Goal: Transaction & Acquisition: Purchase product/service

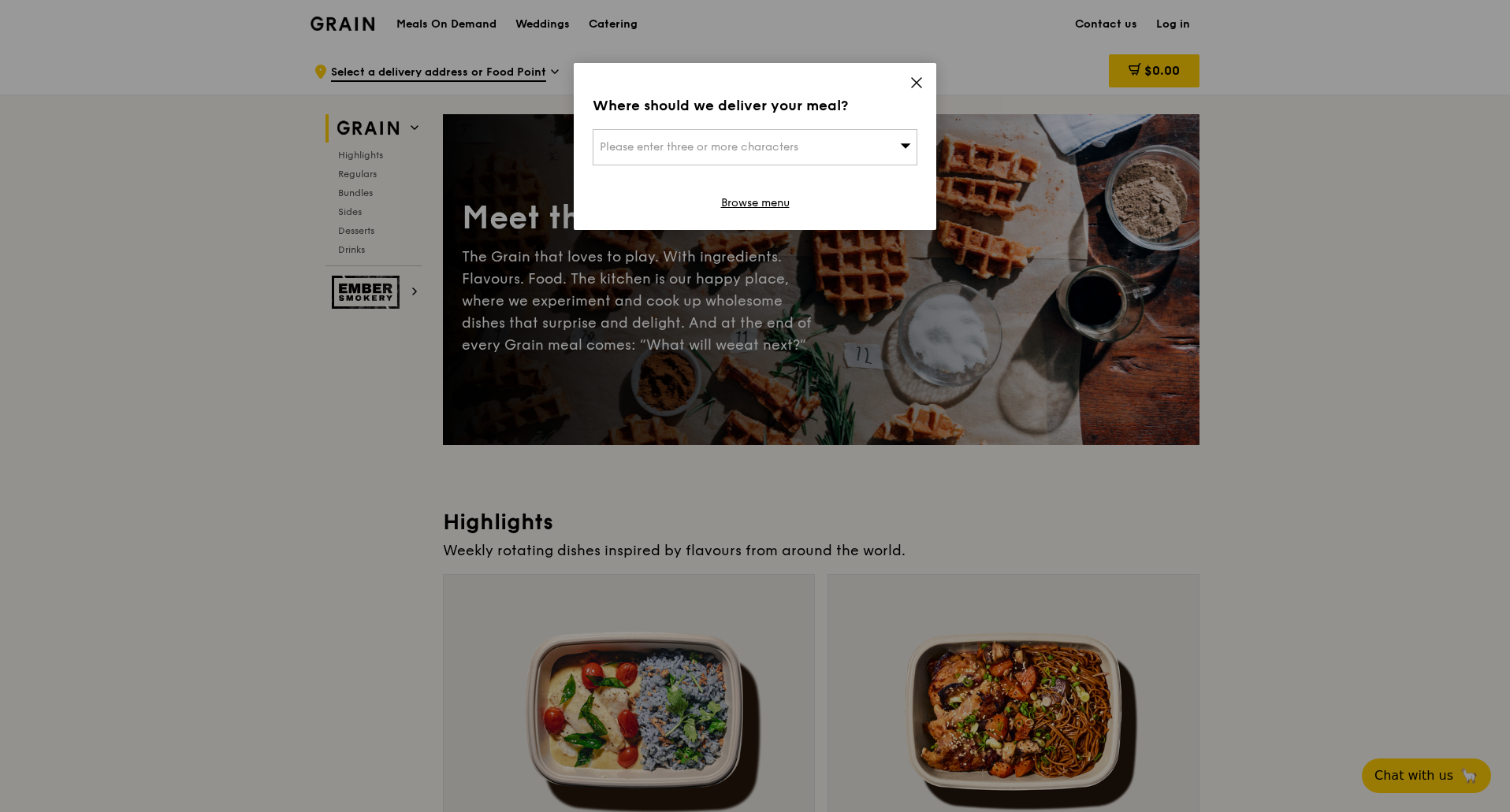
click at [847, 151] on div "Please enter three or more characters" at bounding box center [755, 147] width 325 height 36
click at [671, 140] on input "search" at bounding box center [755, 147] width 323 height 34
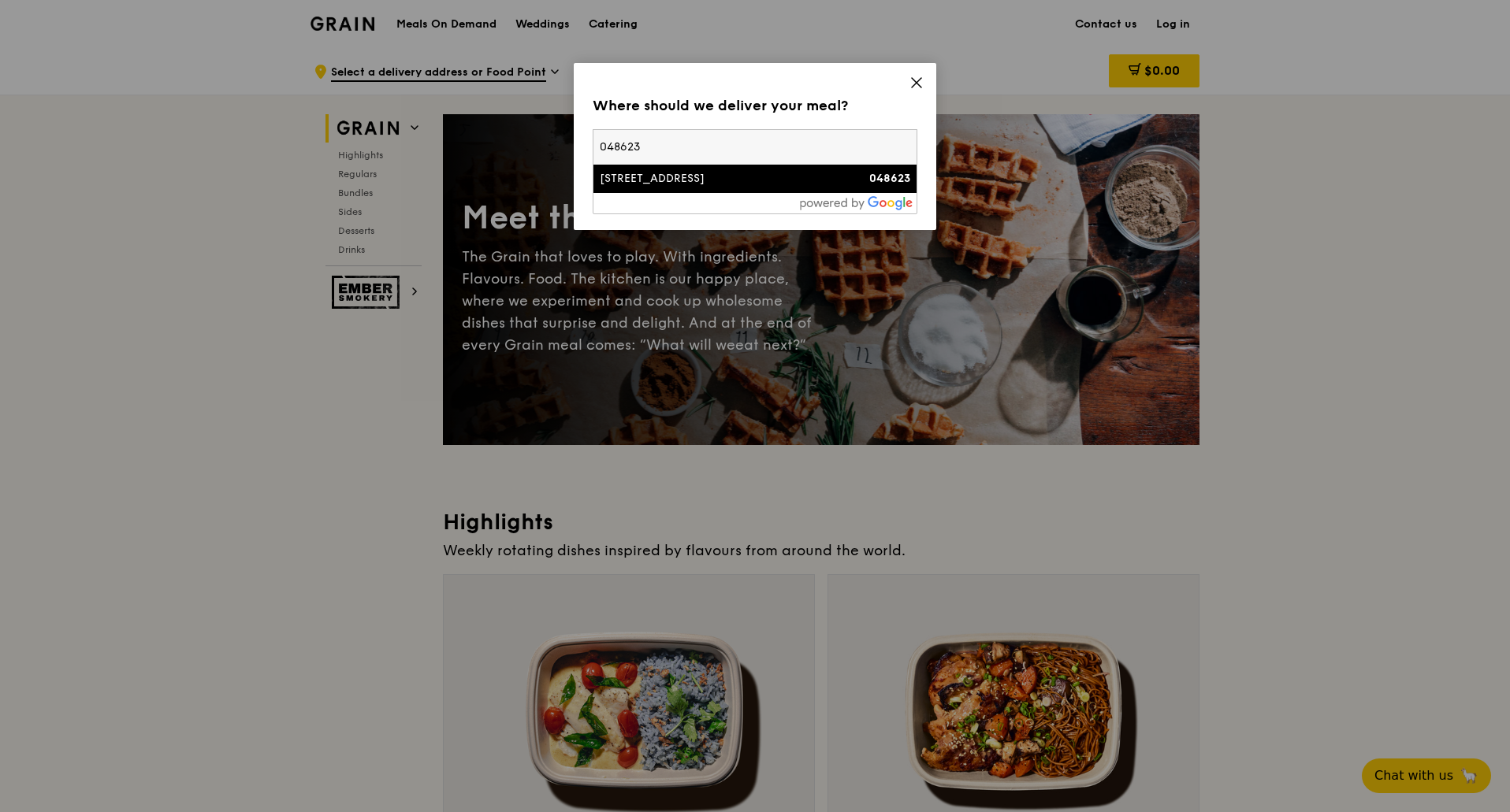
type input "048623"
click at [688, 171] on div "[STREET_ADDRESS]" at bounding box center [716, 178] width 233 height 16
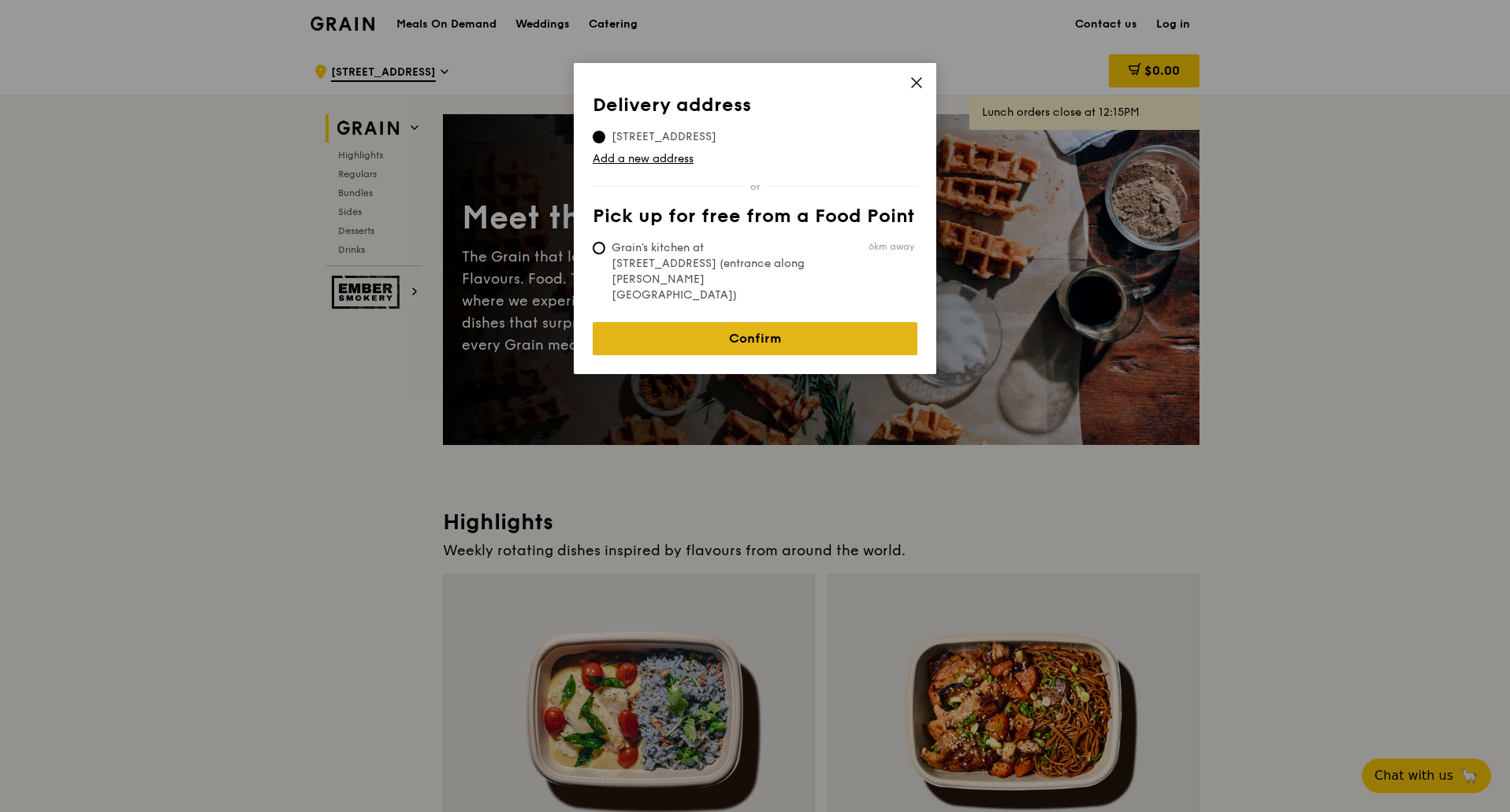
click at [863, 322] on link "Confirm" at bounding box center [755, 339] width 325 height 33
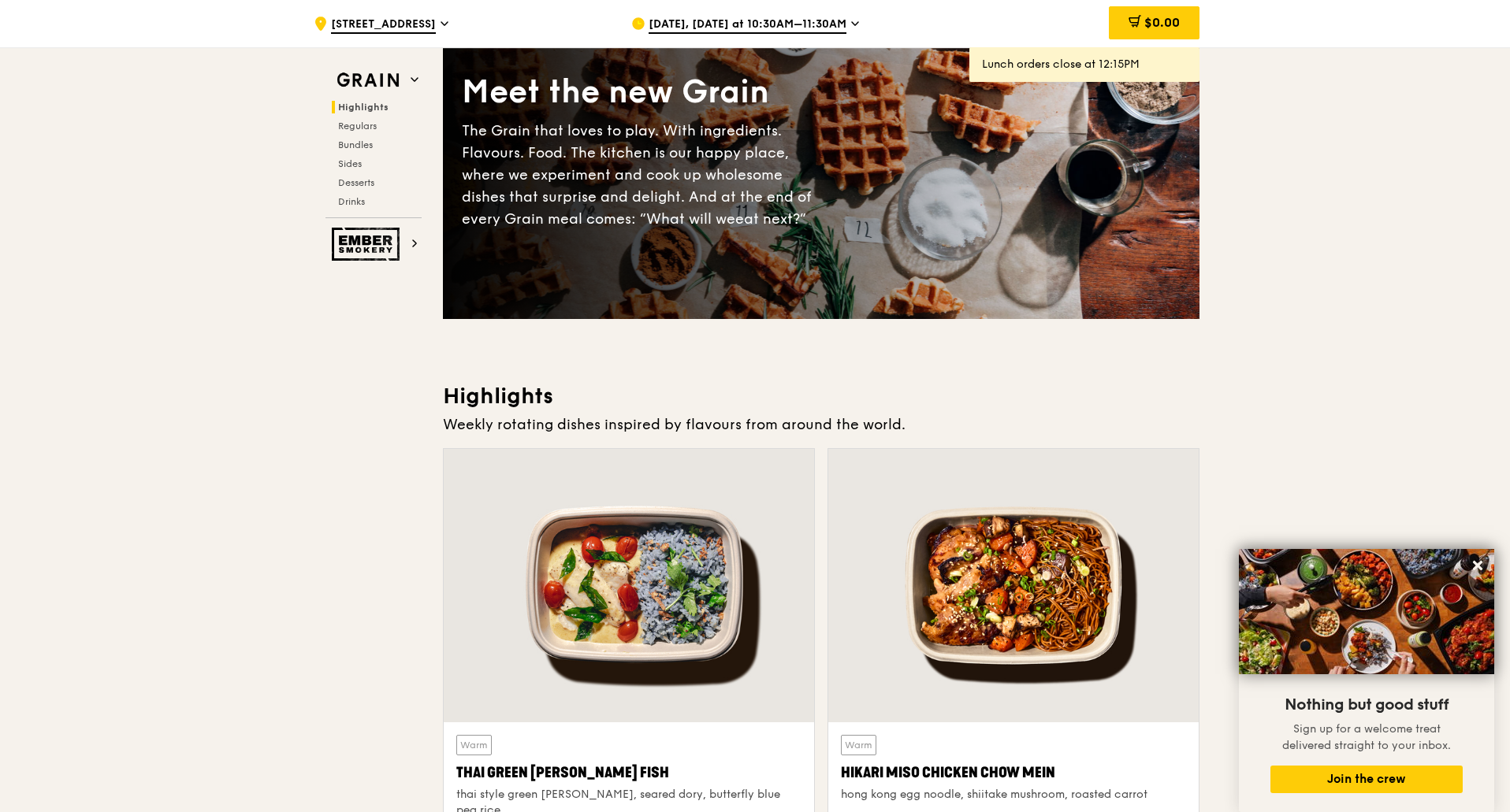
scroll to position [158, 0]
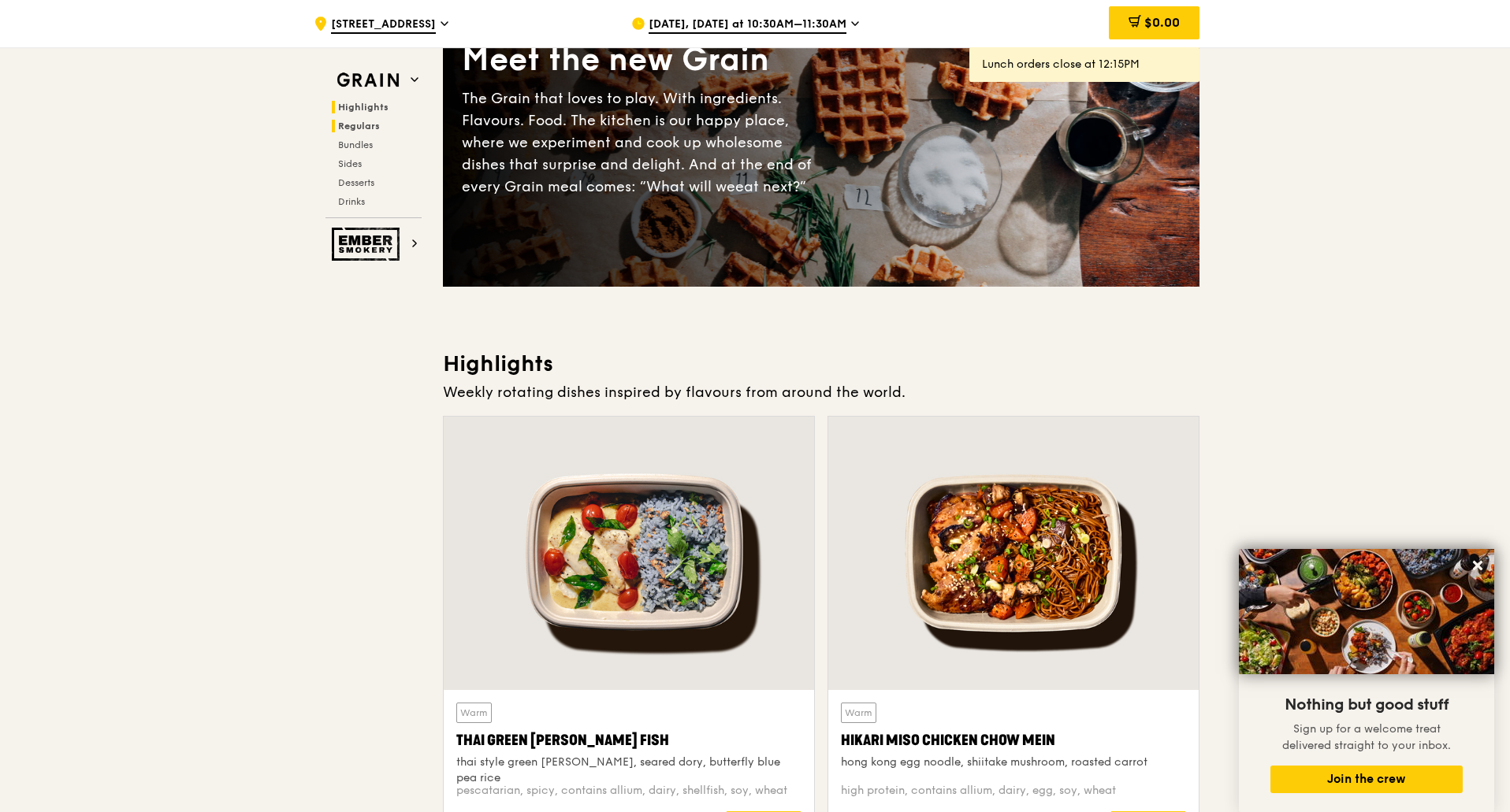
click at [354, 122] on span "Regulars" at bounding box center [358, 126] width 42 height 11
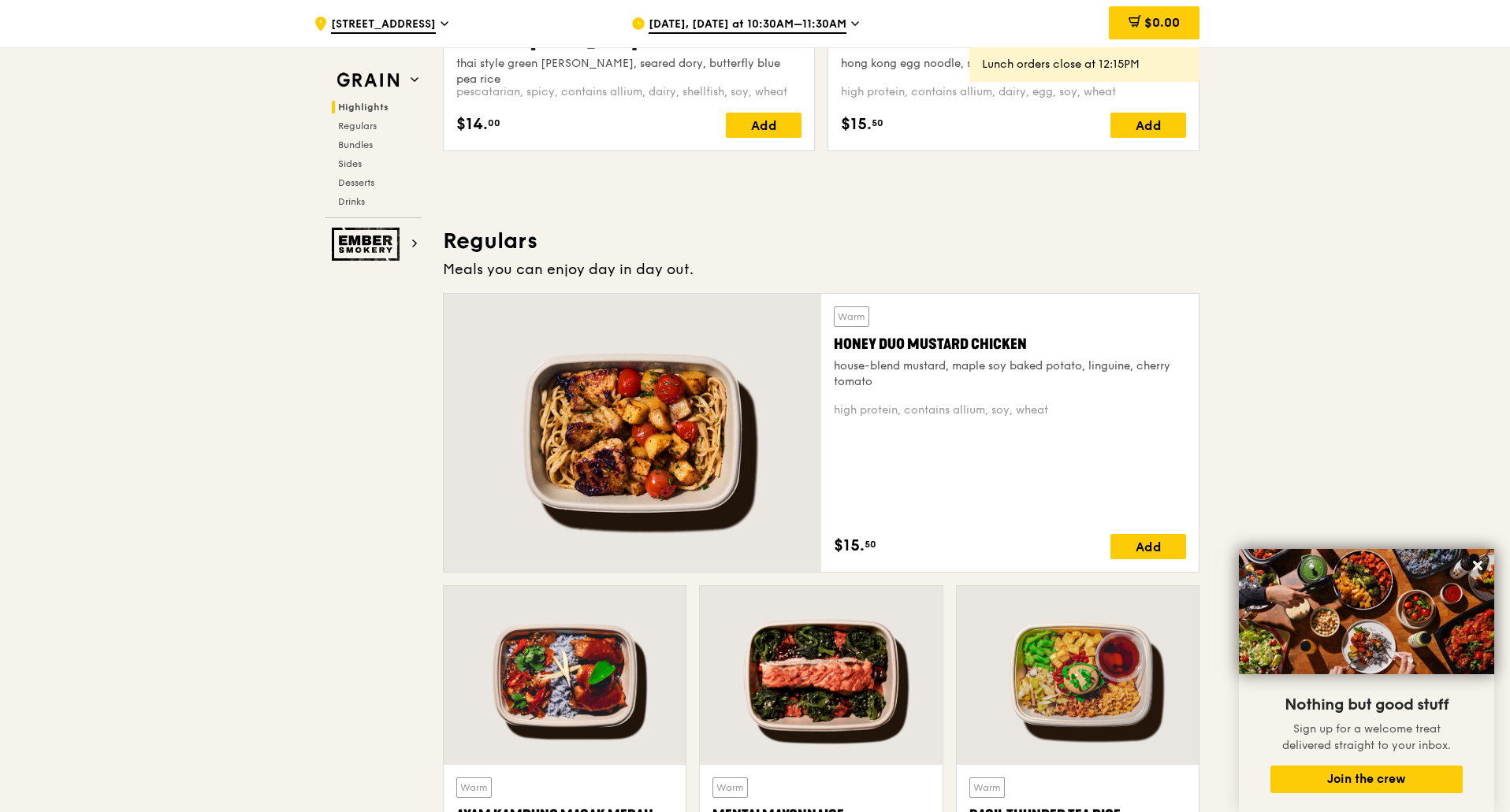
scroll to position [1020, 0]
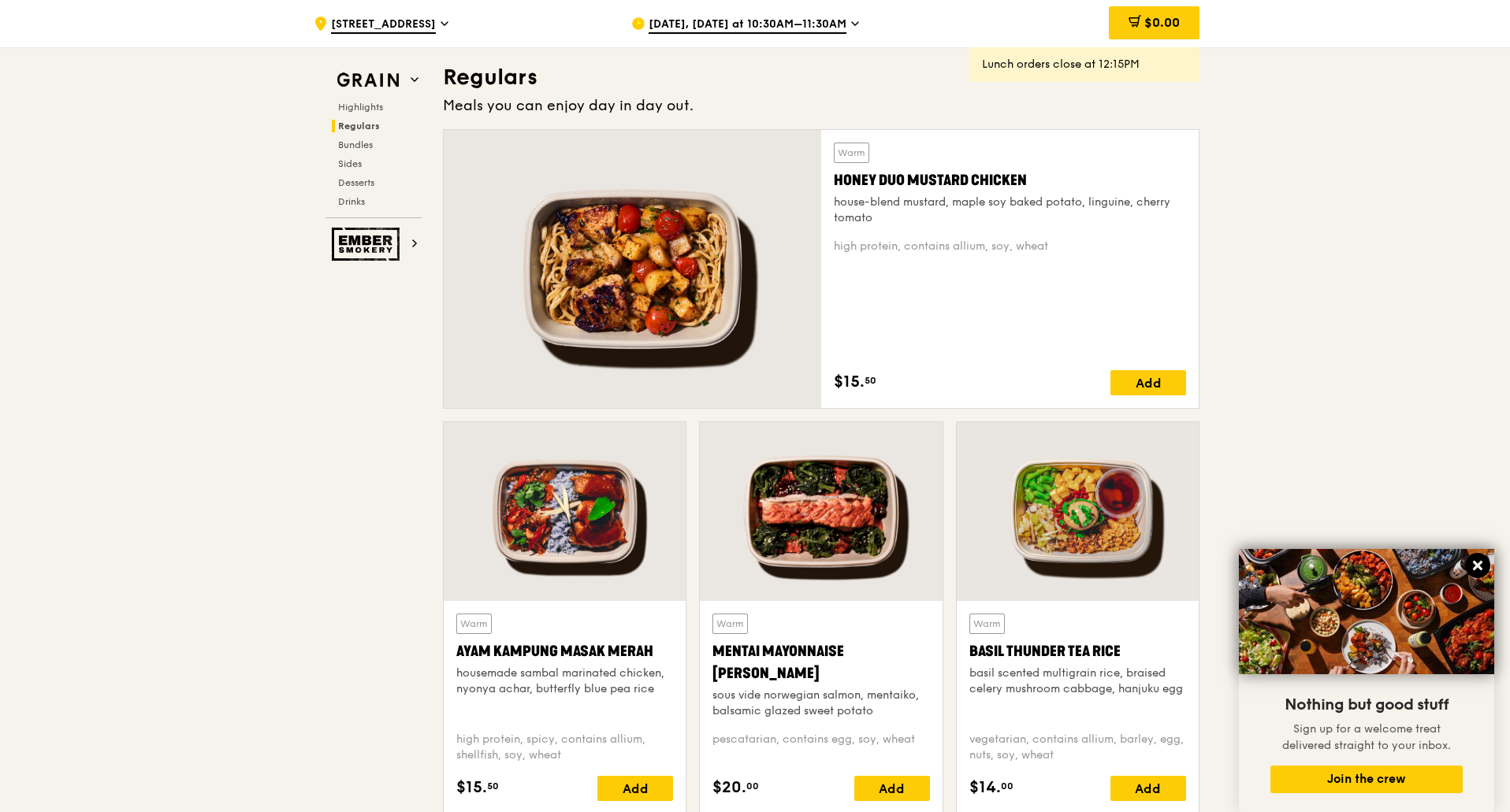
click at [1478, 566] on icon at bounding box center [1478, 565] width 9 height 9
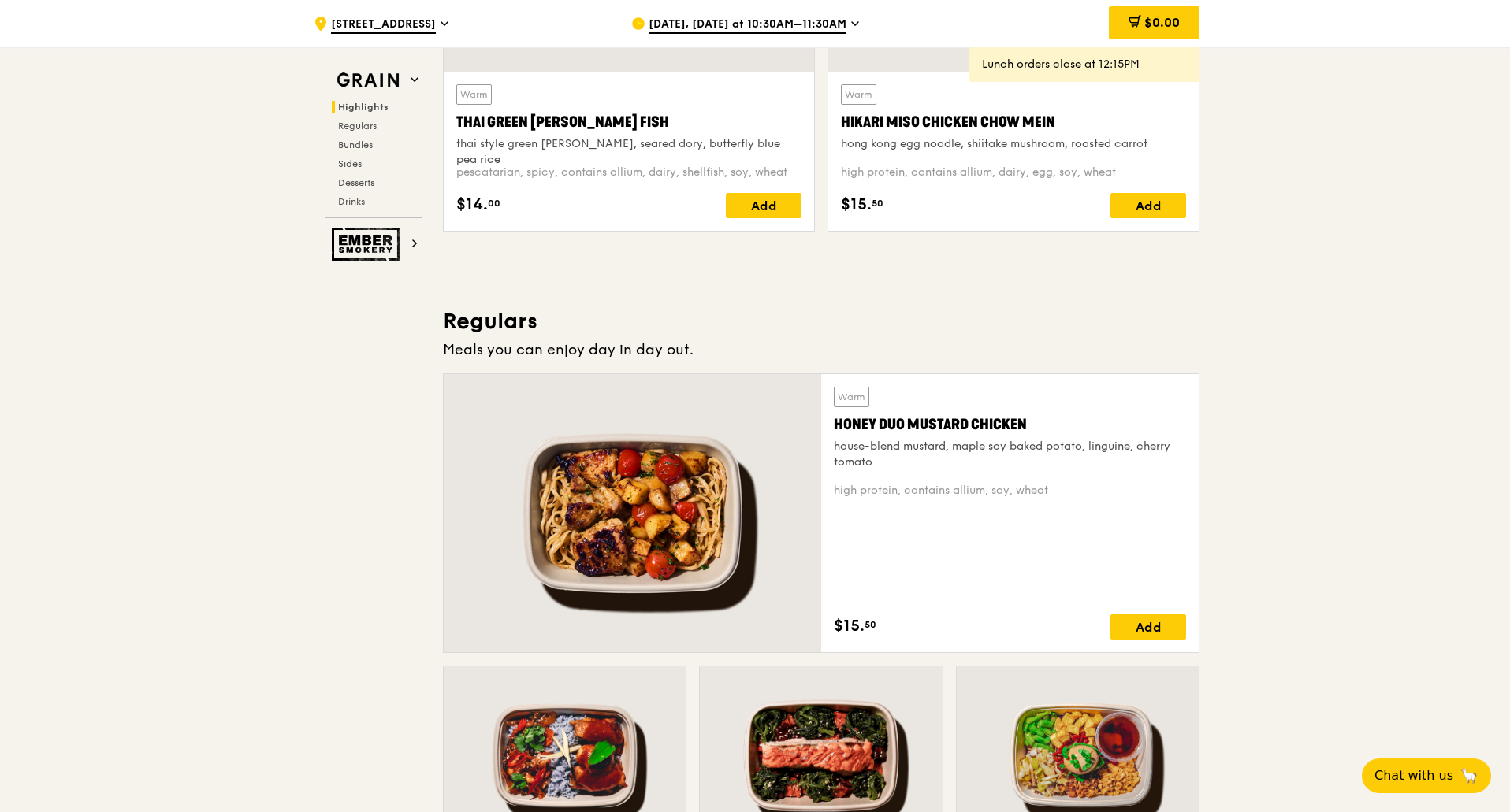
scroll to position [551, 0]
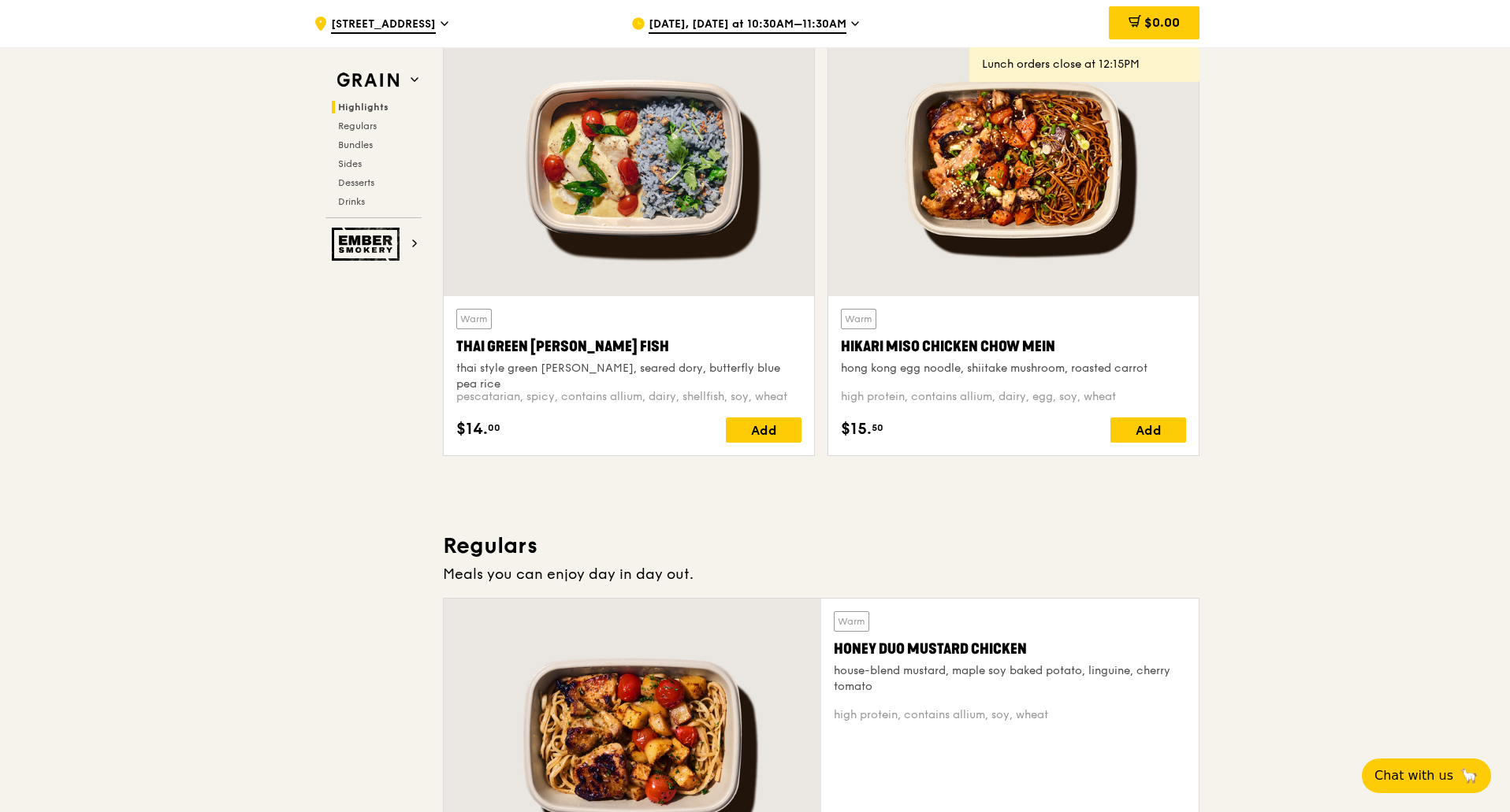
click at [794, 416] on div "Warm Thai Green Curry Fish thai style green curry, seared dory, butterfly blue …" at bounding box center [629, 376] width 345 height 134
click at [774, 432] on div "Add" at bounding box center [763, 430] width 75 height 25
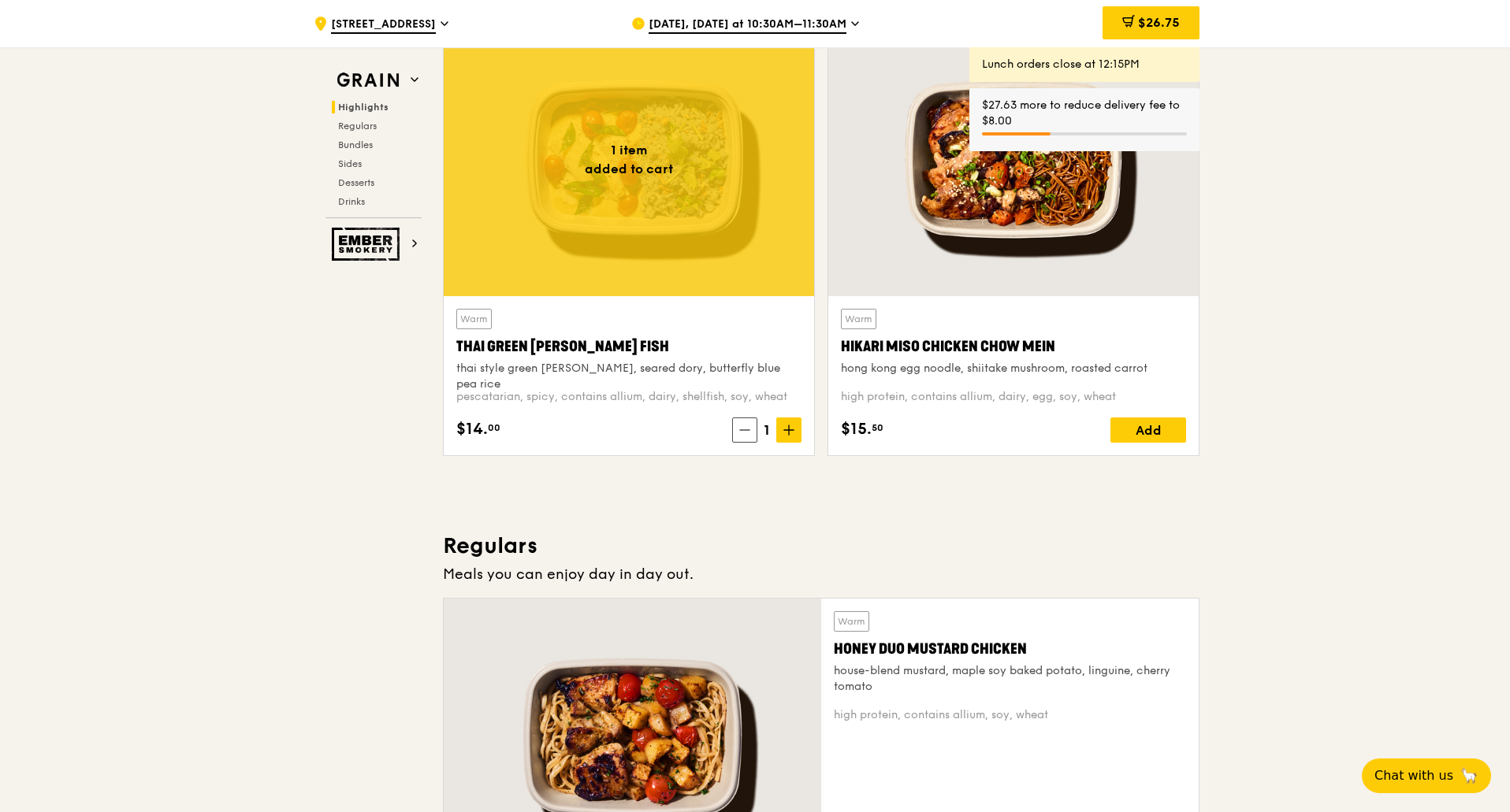
click at [1172, 13] on div "$26.75" at bounding box center [1151, 23] width 97 height 33
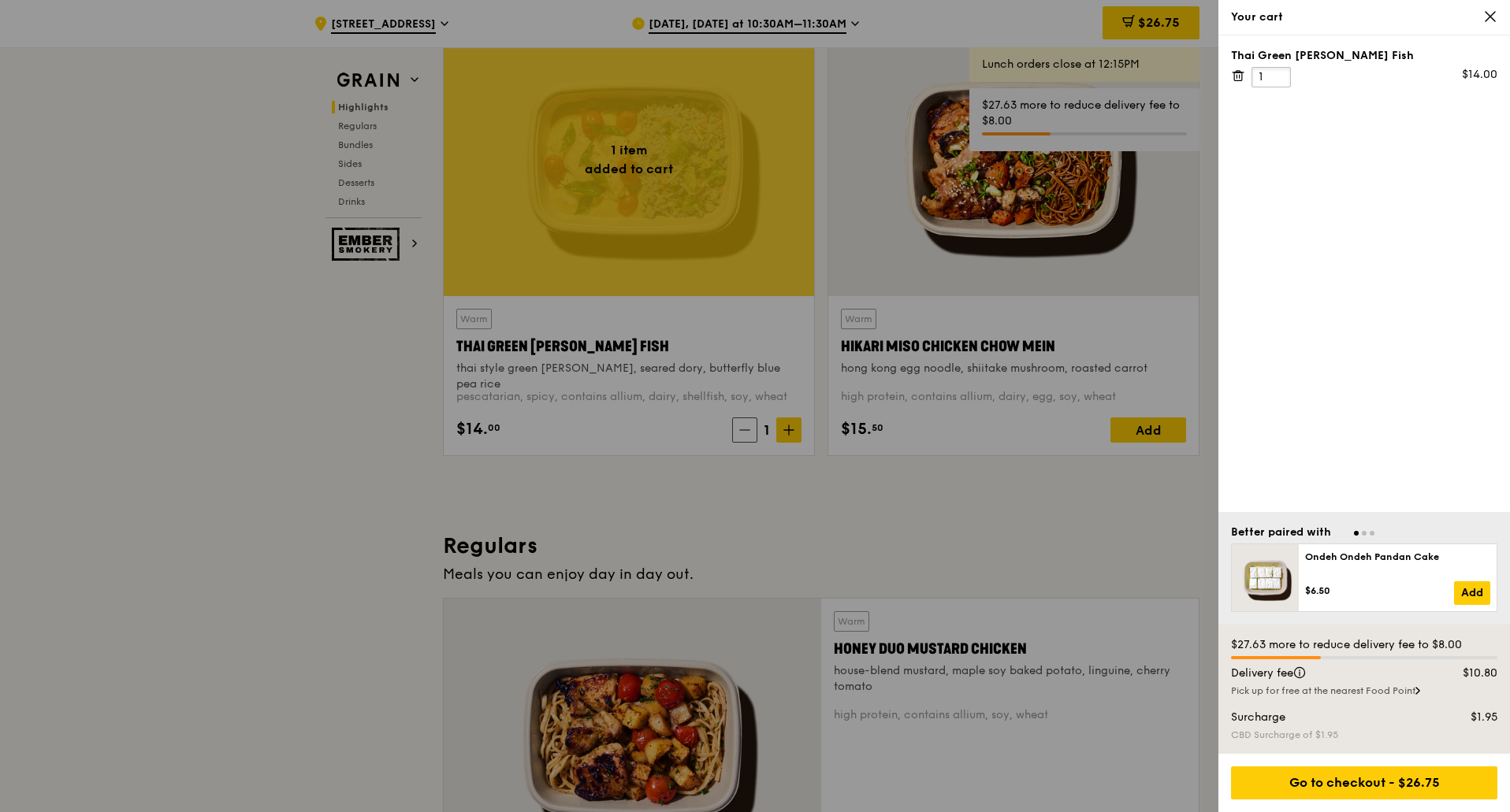
click at [1269, 74] on input "1" at bounding box center [1271, 77] width 39 height 20
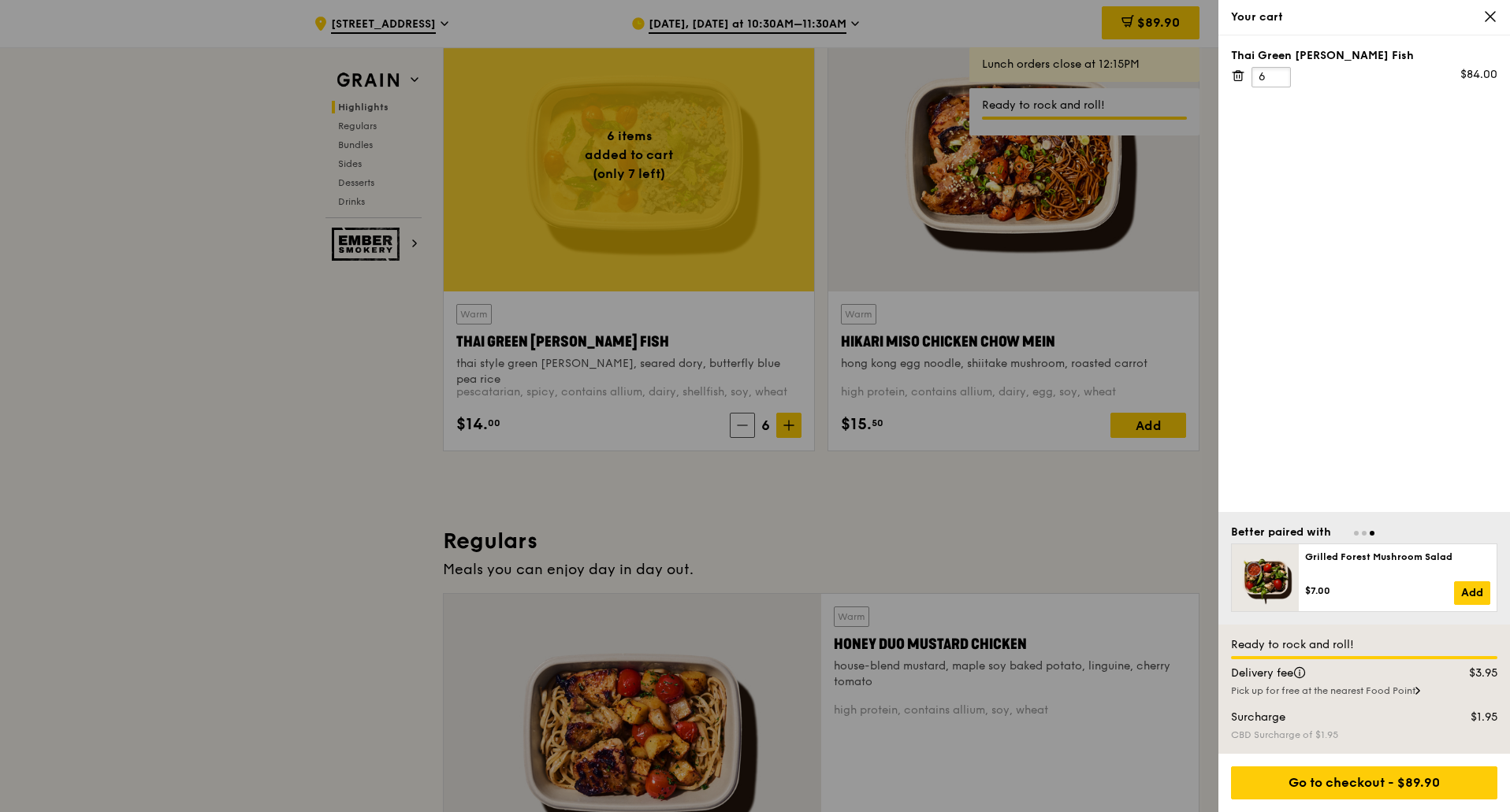
scroll to position [709, 0]
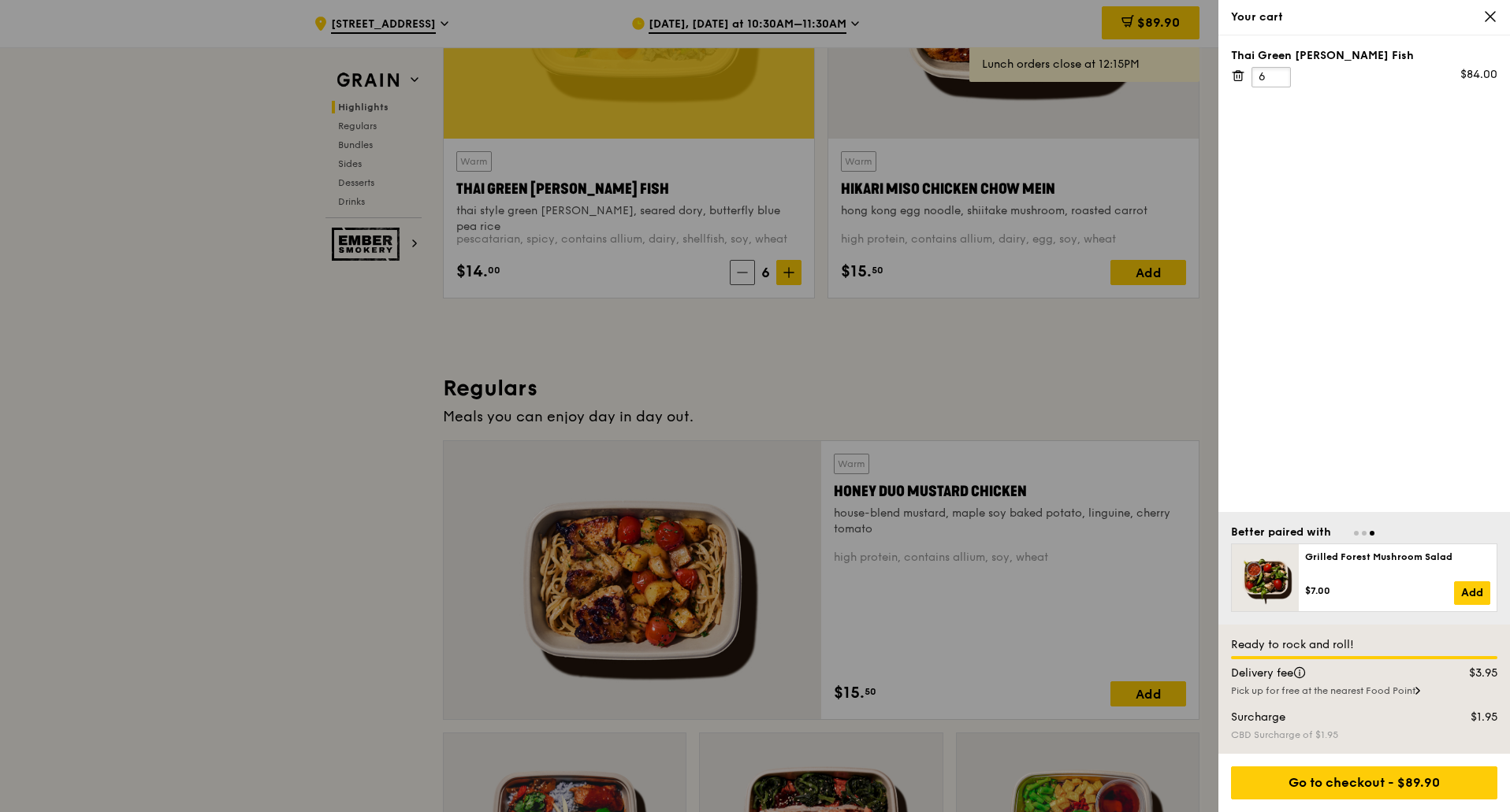
type input "6"
click at [1490, 11] on icon at bounding box center [1490, 16] width 14 height 14
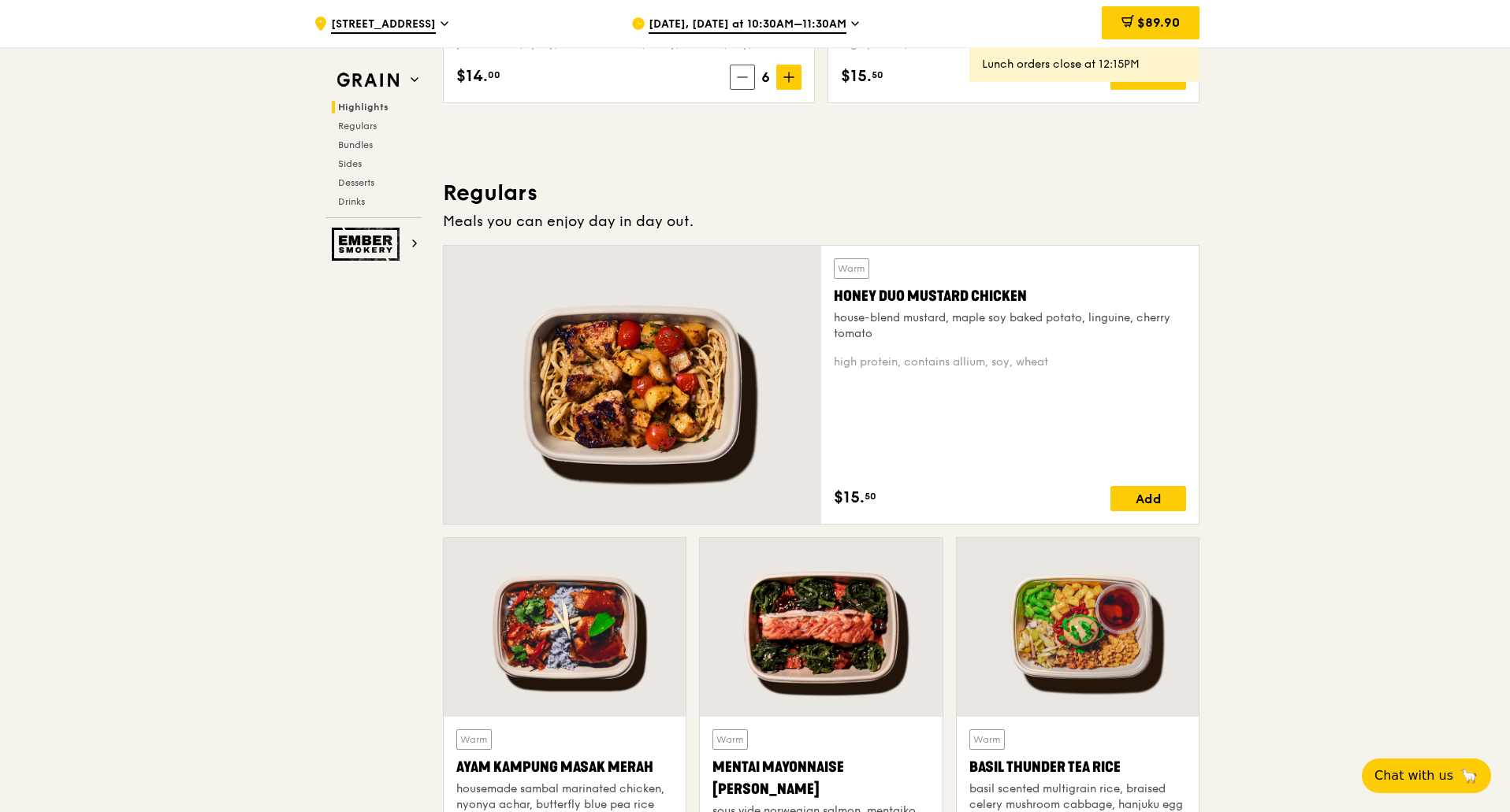
scroll to position [867, 0]
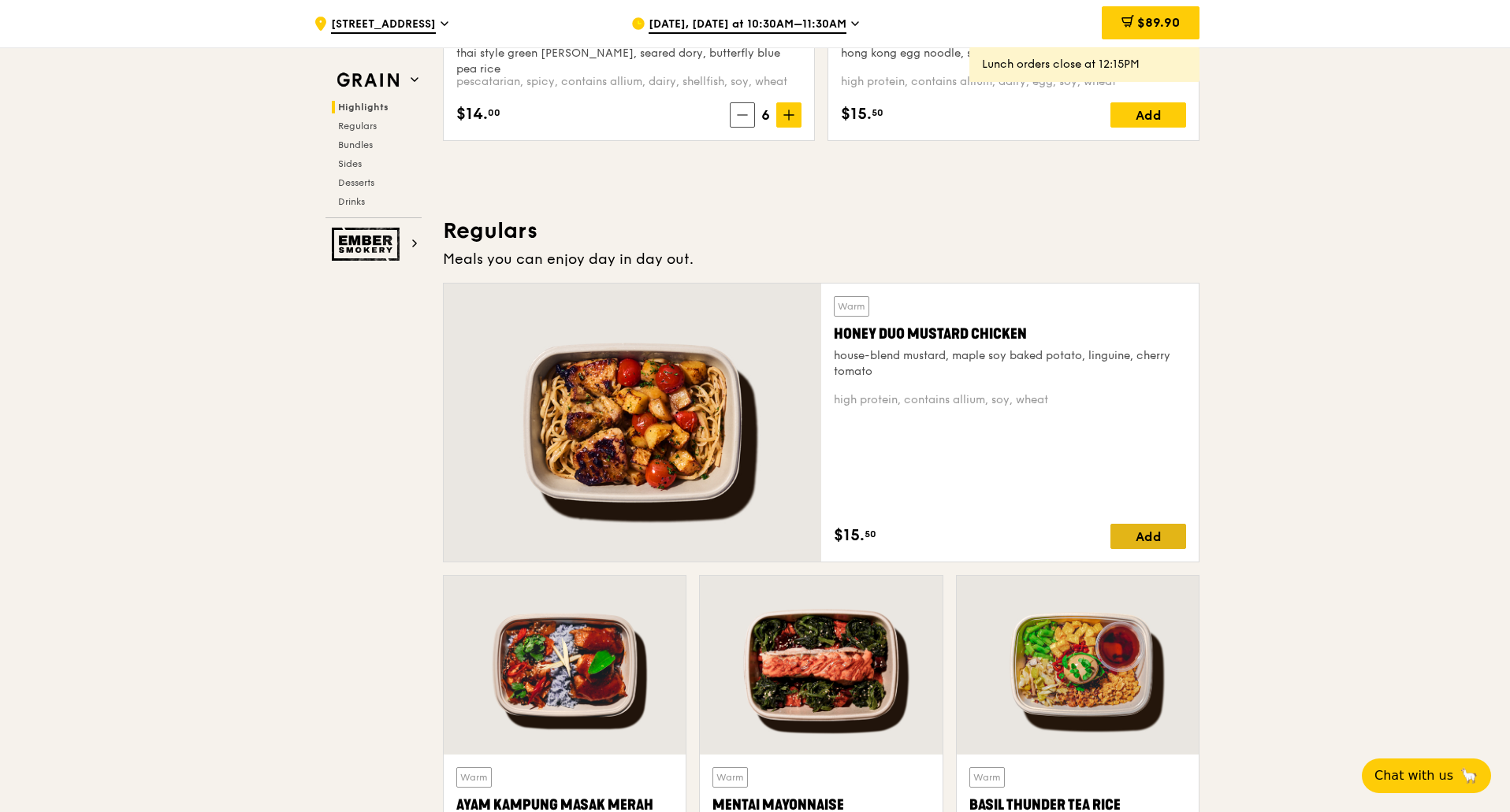
click at [1168, 529] on div "Add" at bounding box center [1147, 536] width 75 height 25
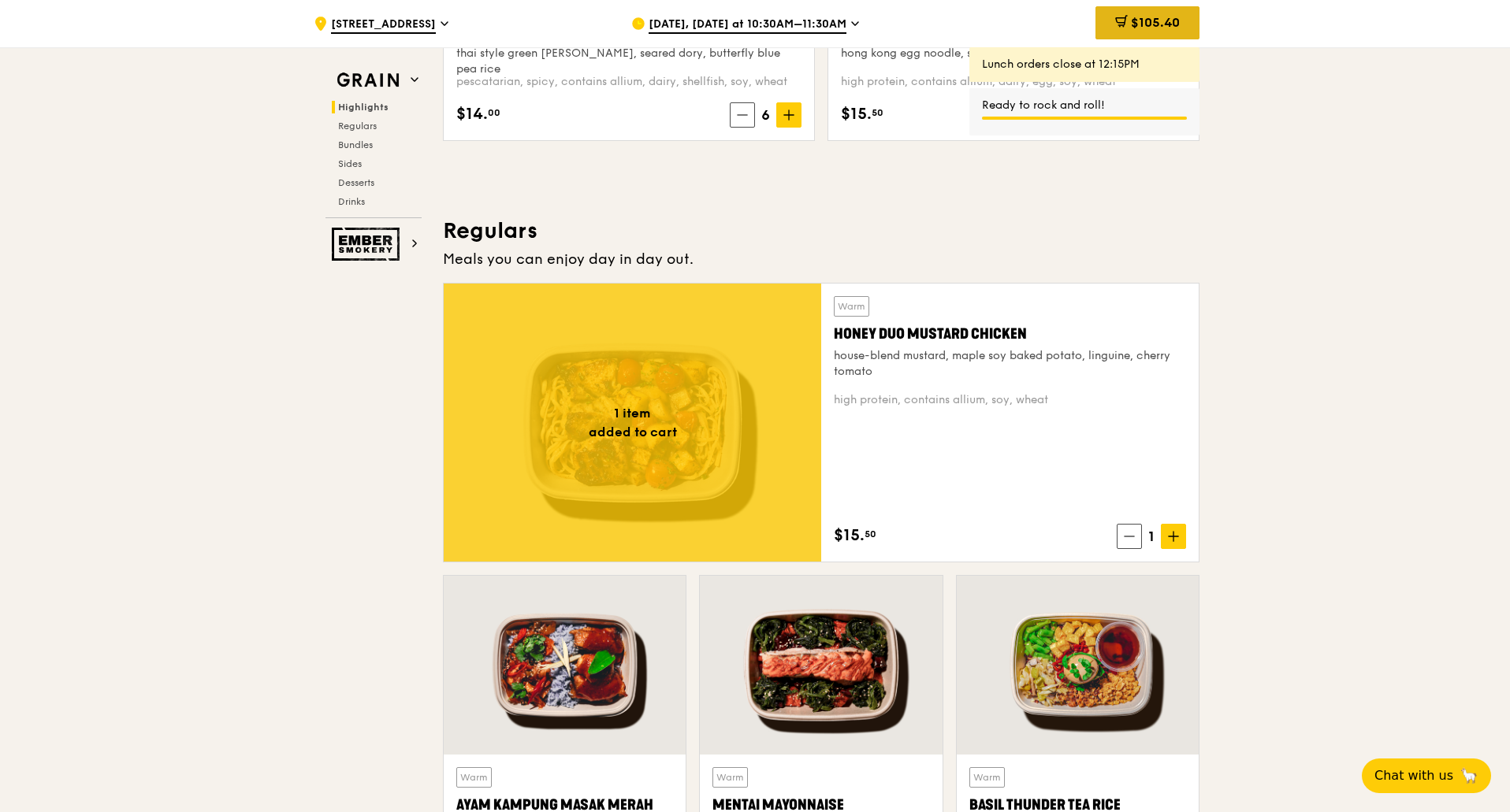
click at [1135, 26] on span "$105.40" at bounding box center [1155, 22] width 49 height 15
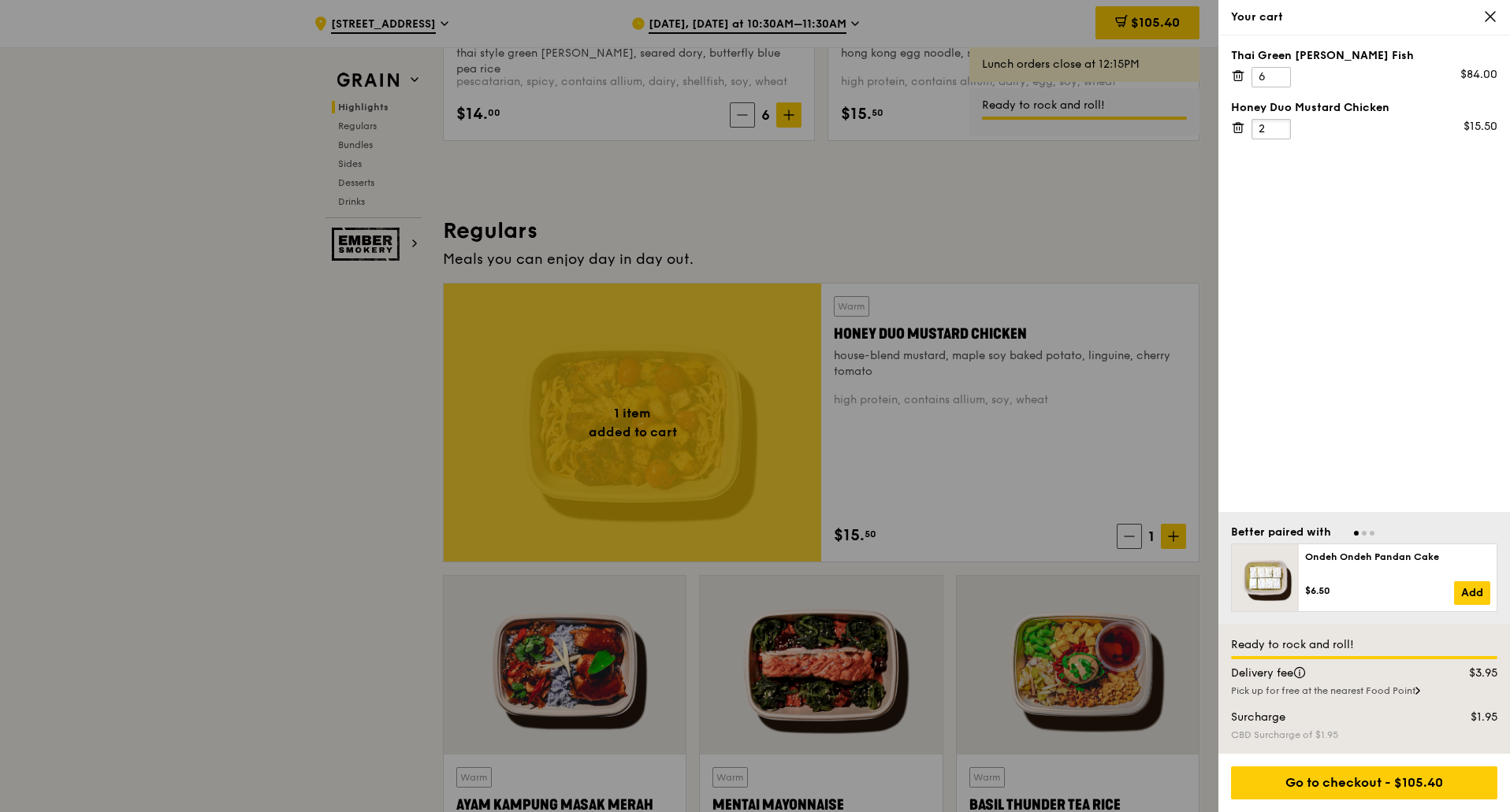
type input "2"
click at [1283, 128] on input "2" at bounding box center [1271, 129] width 39 height 20
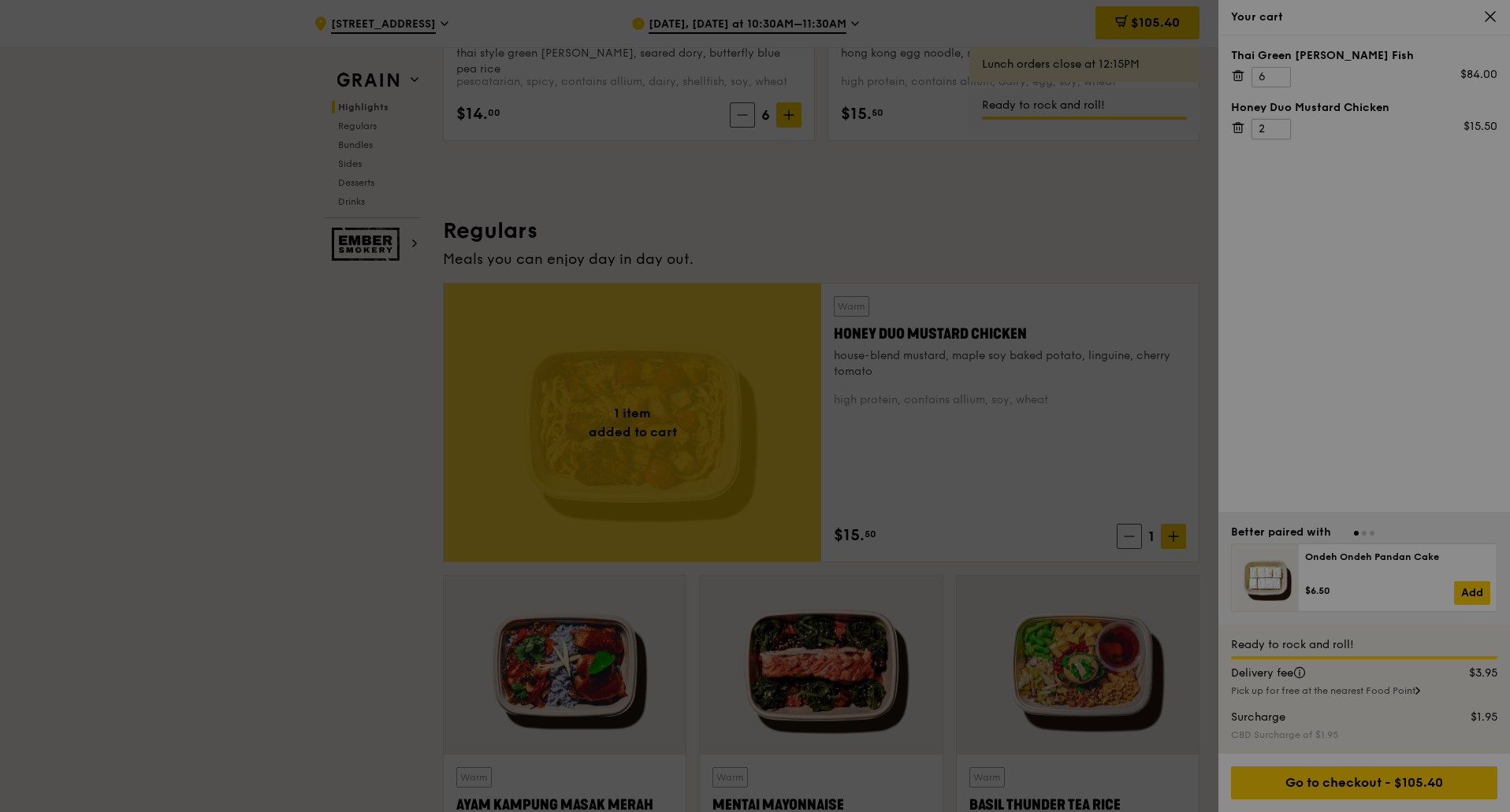
click at [1280, 122] on div at bounding box center [755, 406] width 1510 height 812
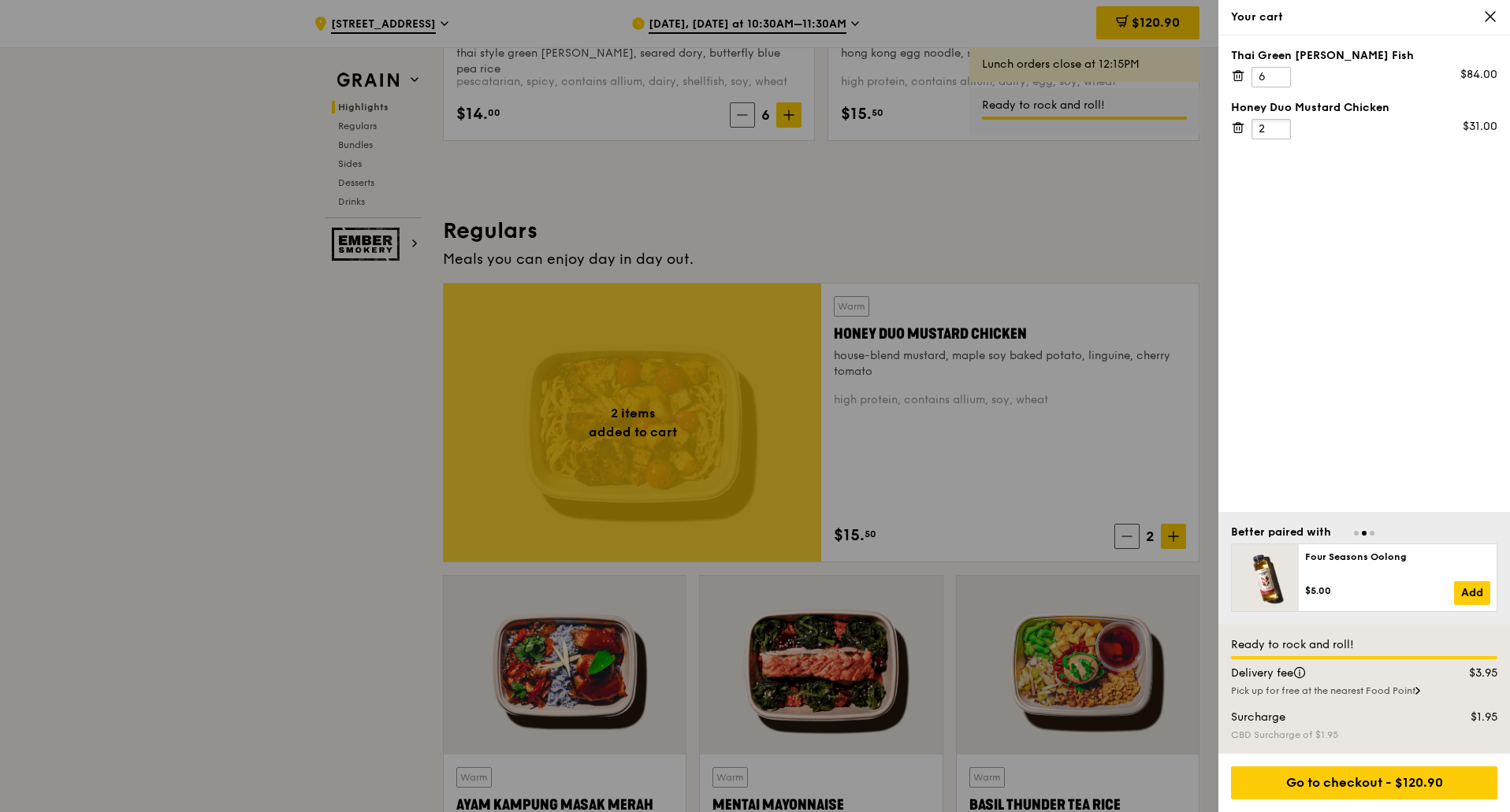
click at [1270, 128] on input "2" at bounding box center [1271, 129] width 39 height 20
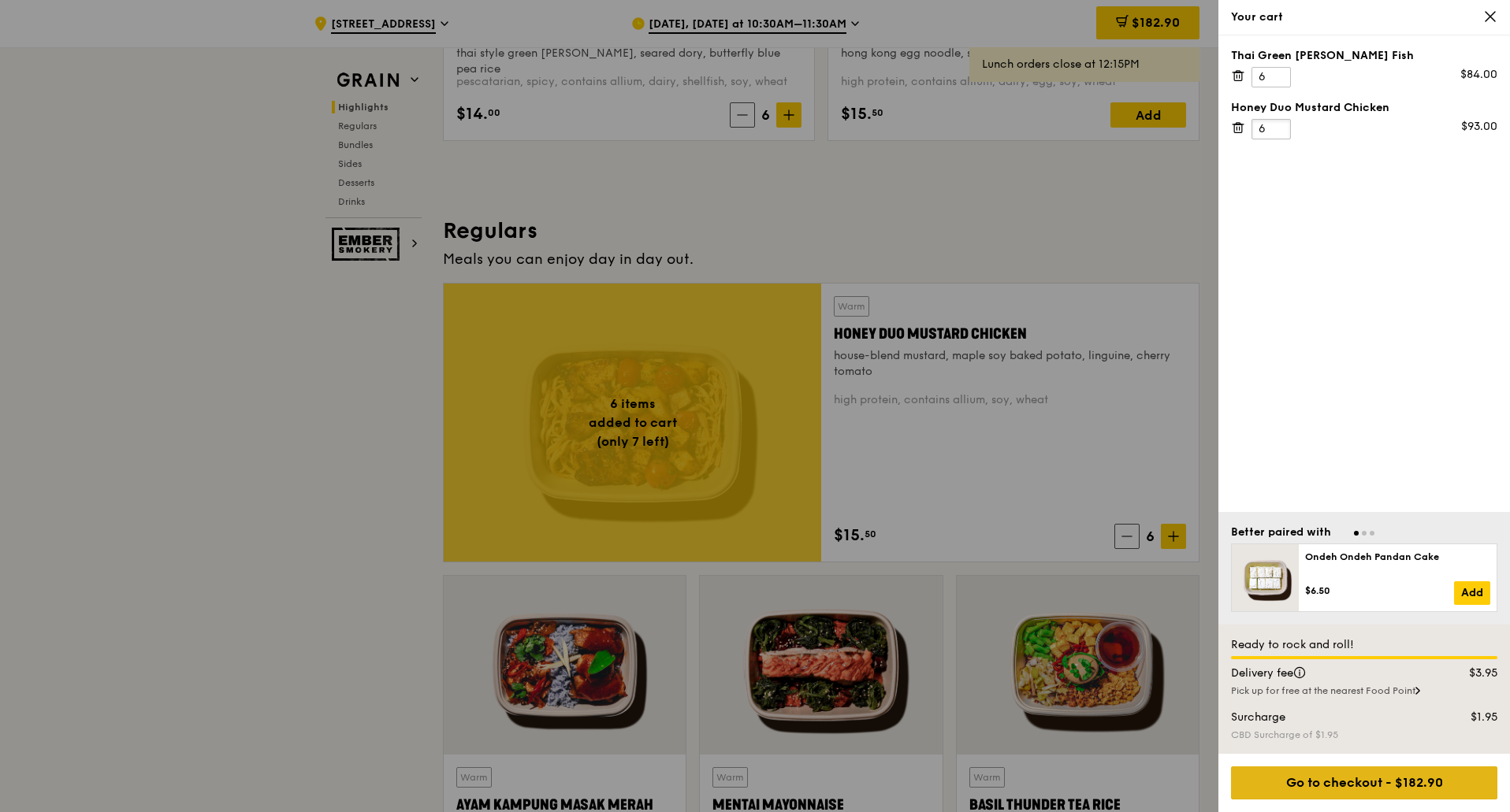
type input "6"
click at [1431, 782] on div "Go to checkout - $182.90" at bounding box center [1363, 783] width 266 height 33
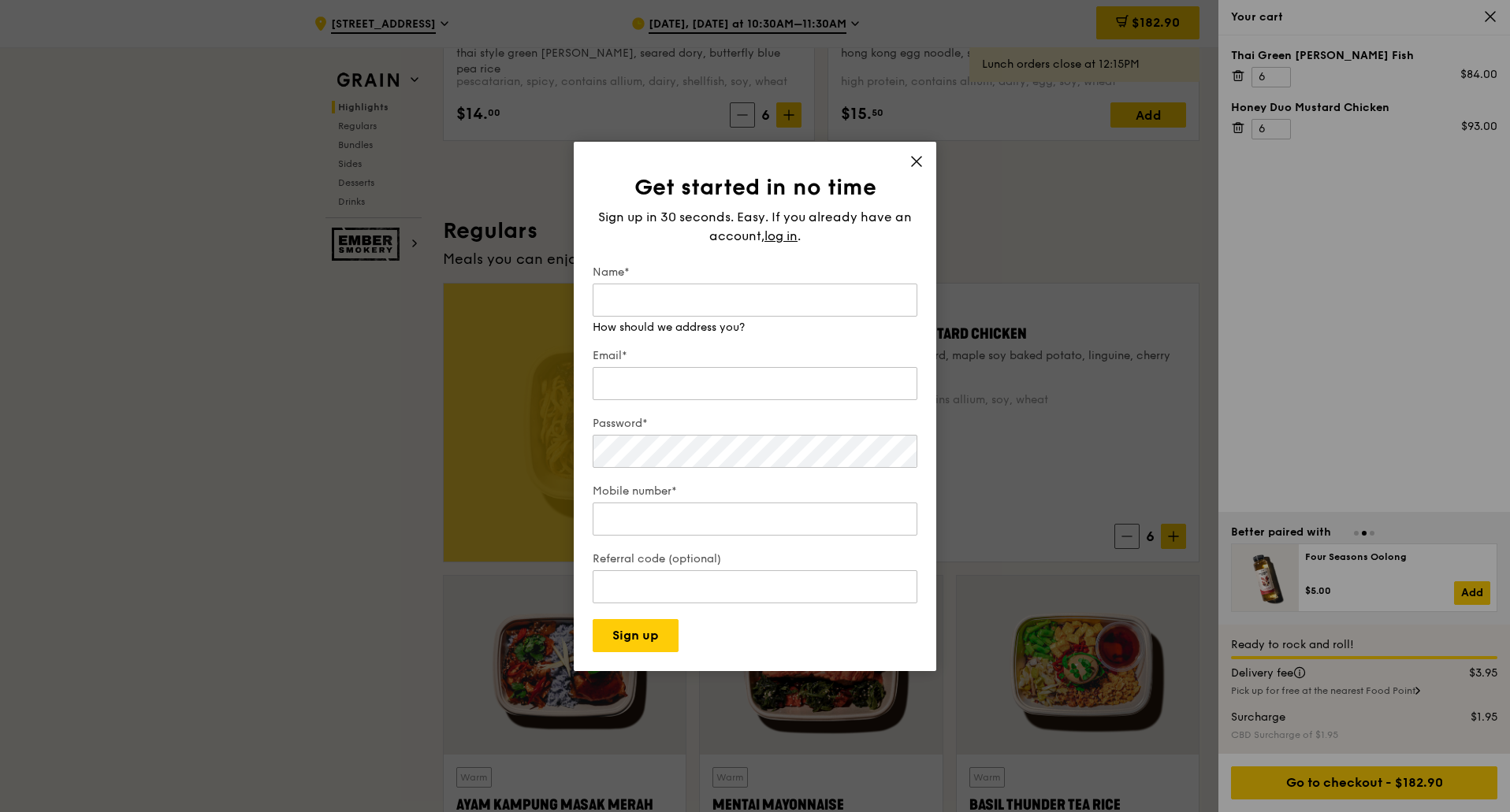
scroll to position [1025, 0]
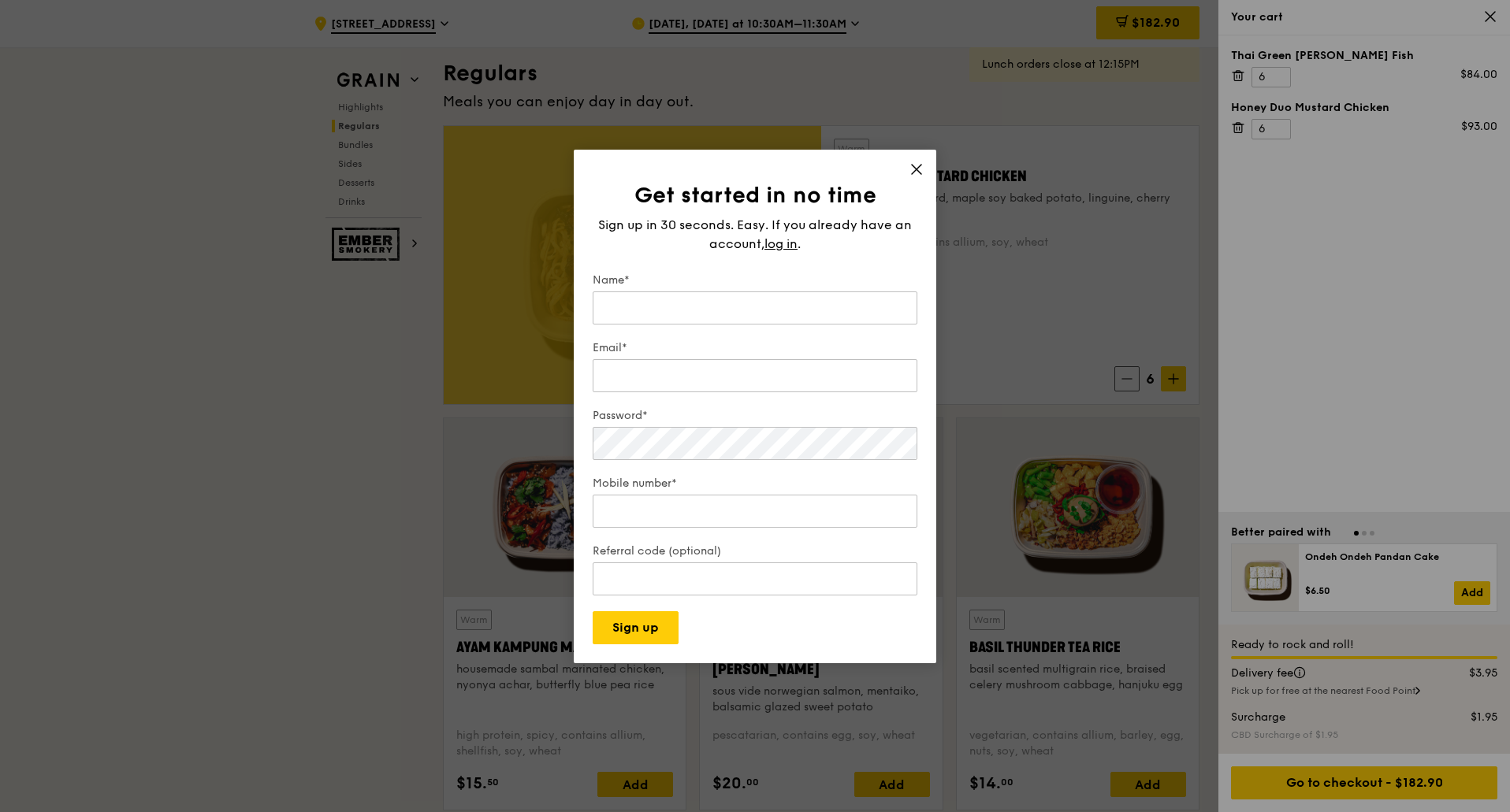
click at [913, 161] on div "Get started in no time Sign up in 30 seconds. Easy. If you already have an acco…" at bounding box center [755, 406] width 362 height 513
click at [918, 175] on icon at bounding box center [916, 169] width 14 height 14
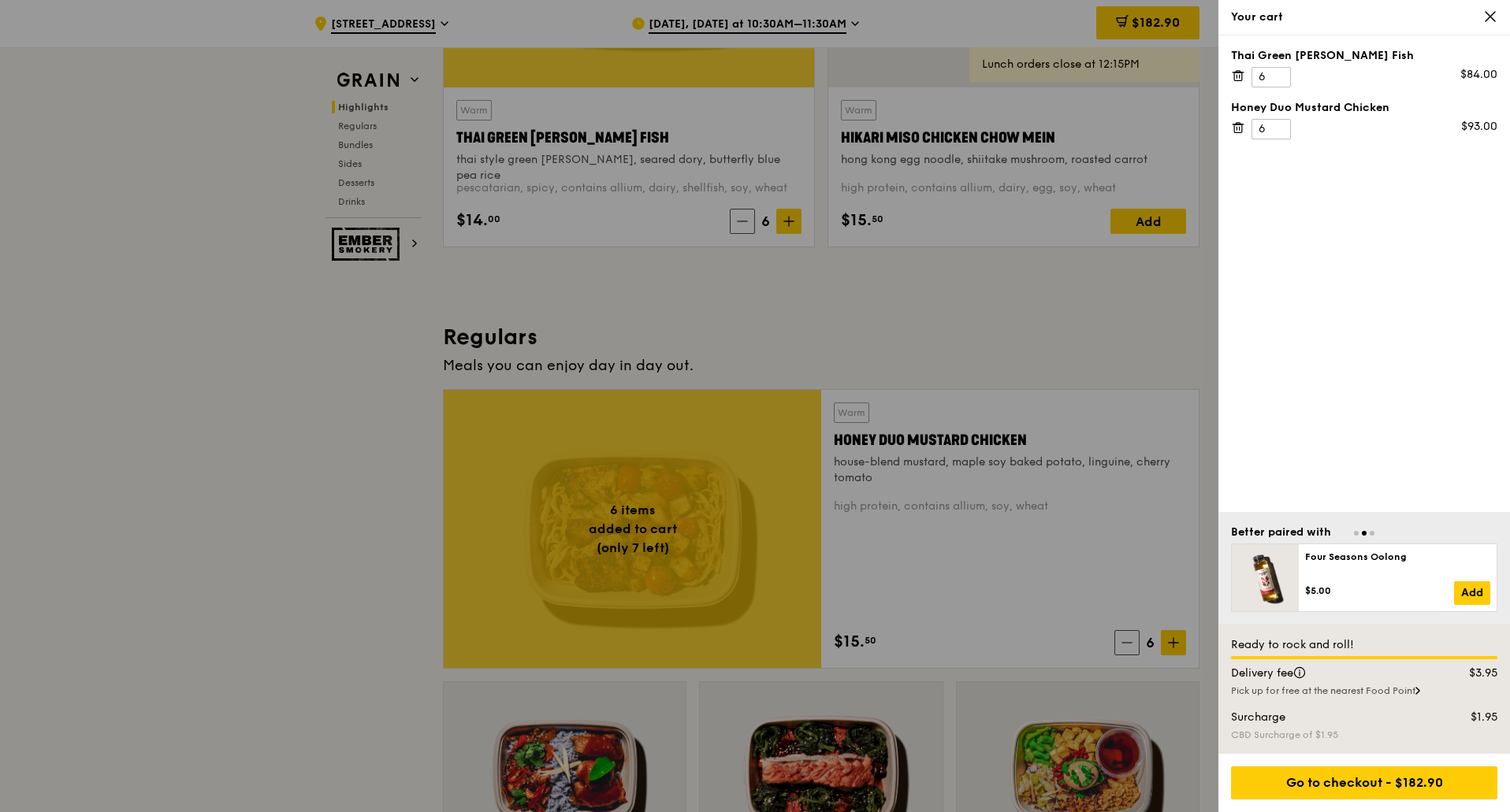
scroll to position [788, 0]
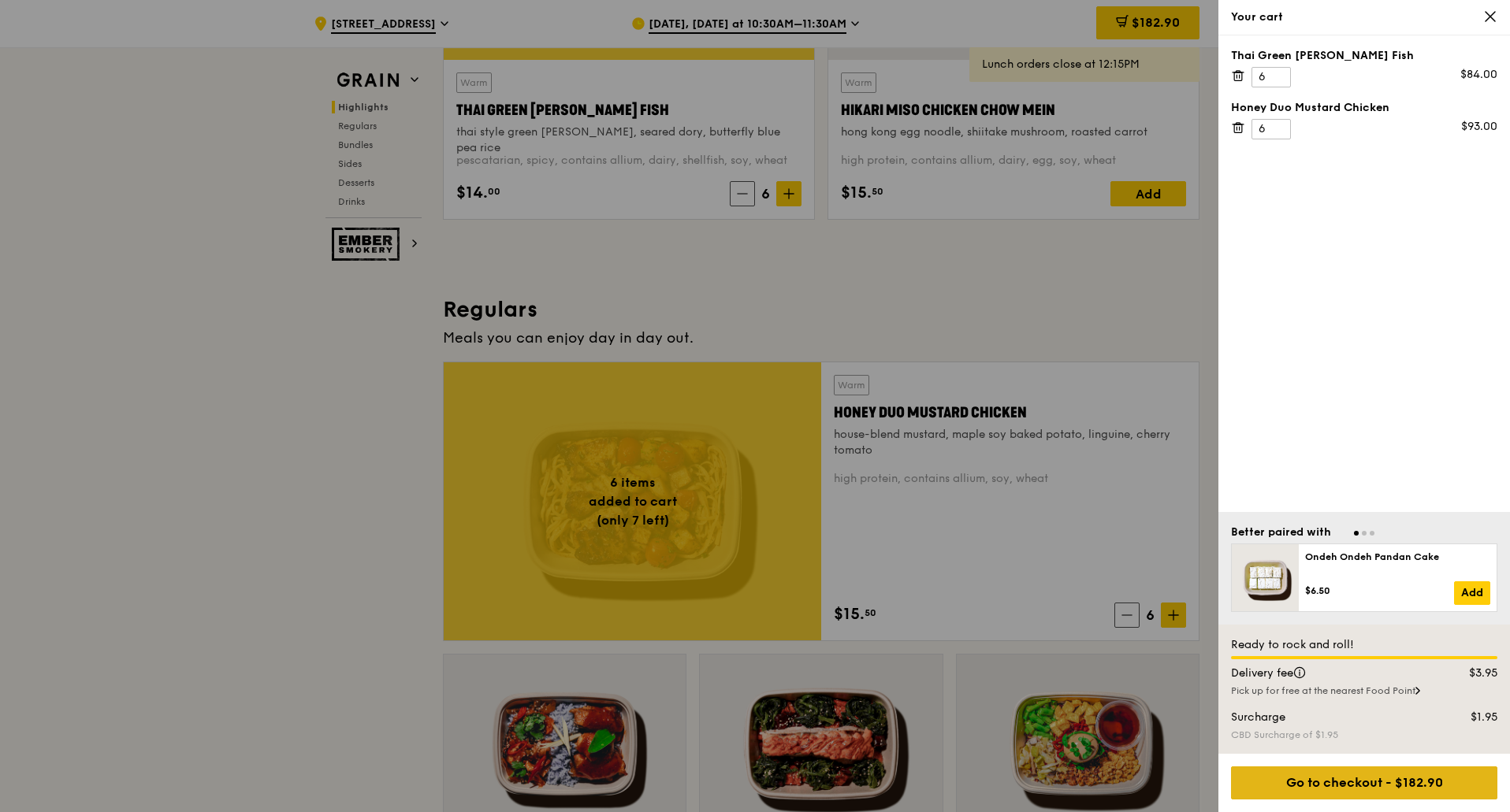
click at [1343, 782] on div "Go to checkout - $182.90" at bounding box center [1363, 783] width 266 height 33
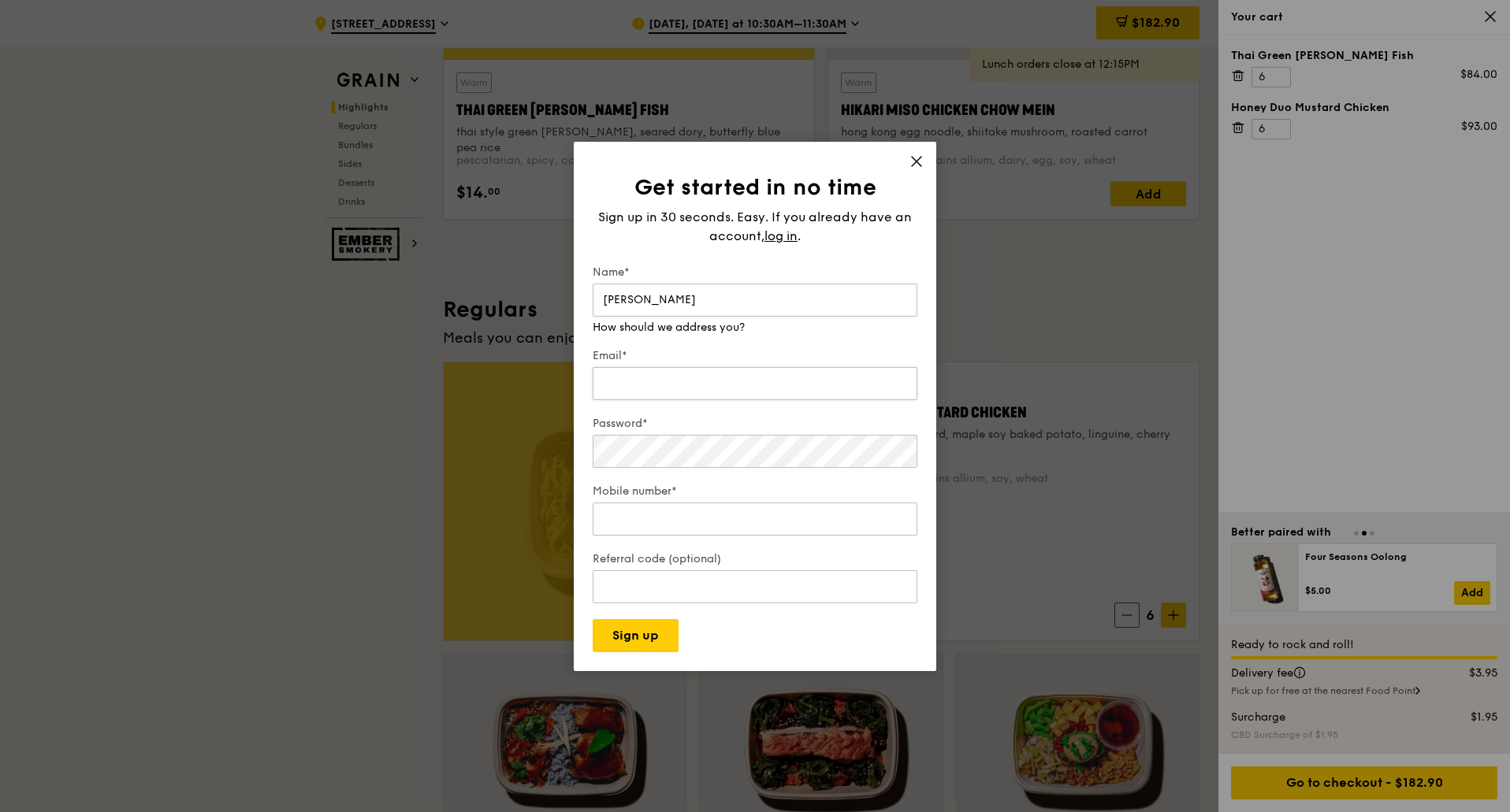
type input "Darshini"
click at [686, 389] on div "Email* We will send your receipt to this email" at bounding box center [755, 367] width 325 height 71
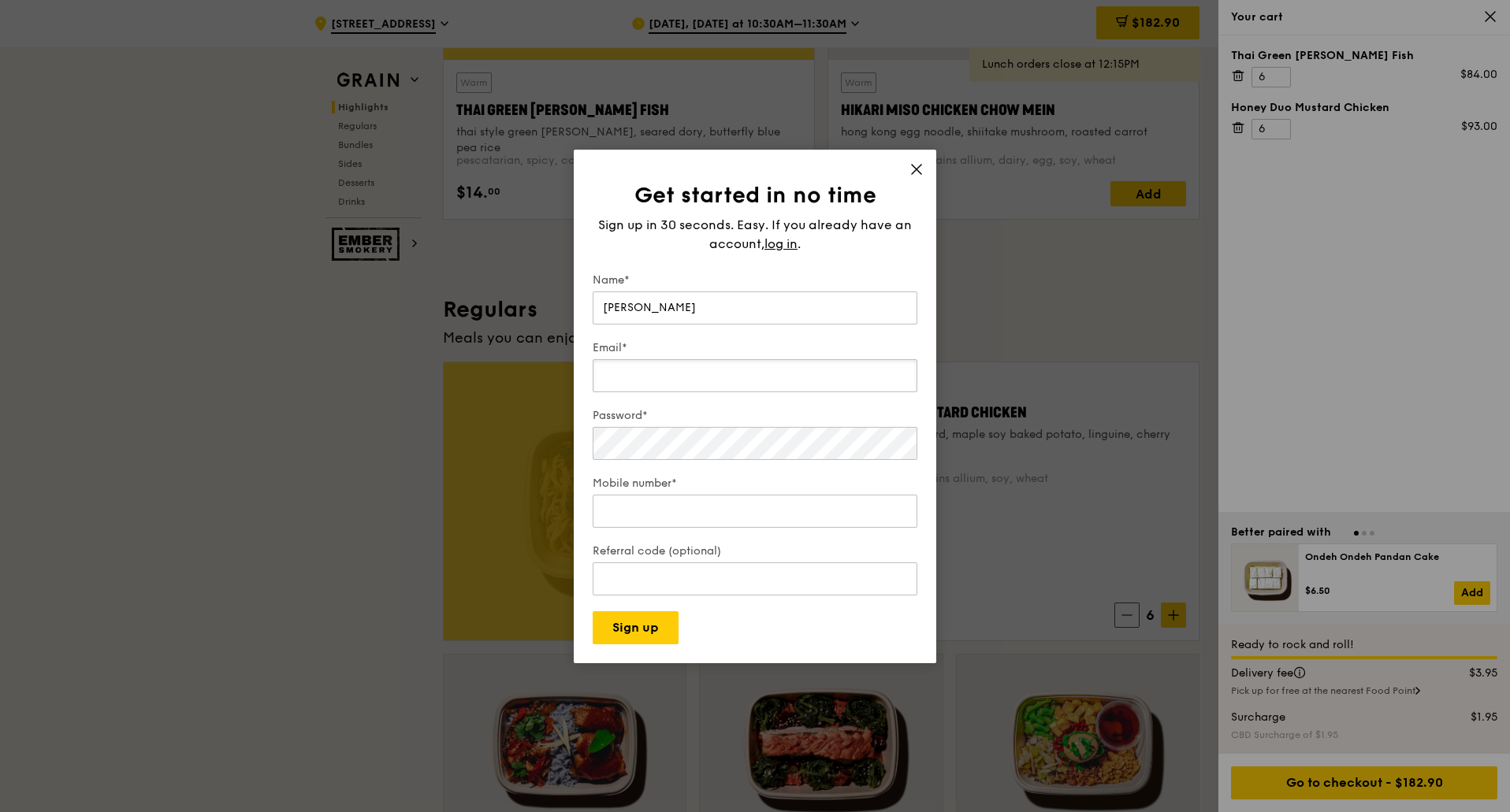
click at [745, 380] on input "Email*" at bounding box center [755, 376] width 325 height 33
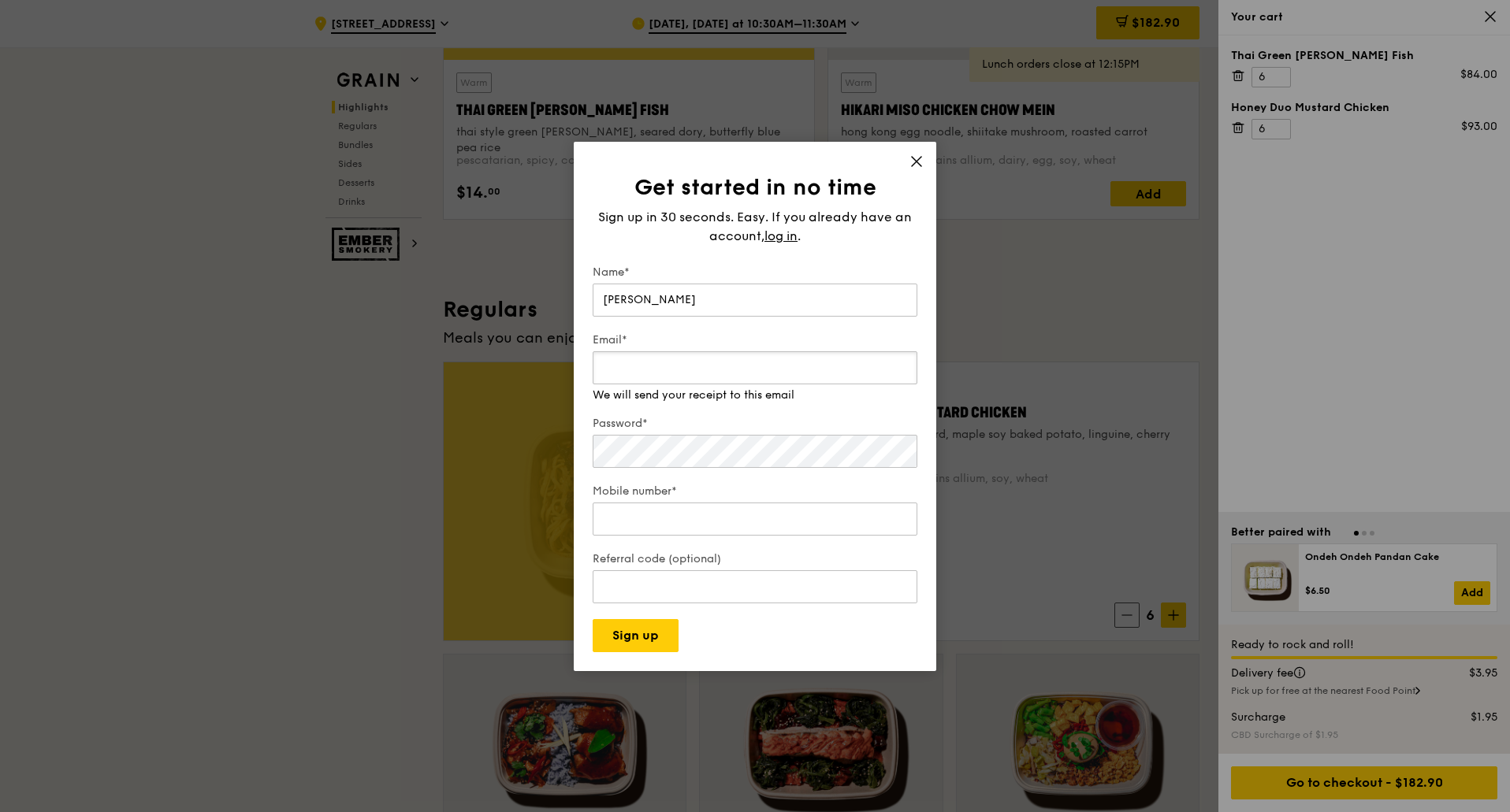
paste input "darshini.segar@sunlife.com"
type input "darshini.segar@sunlife.com"
click at [717, 453] on div "Password*" at bounding box center [755, 443] width 325 height 55
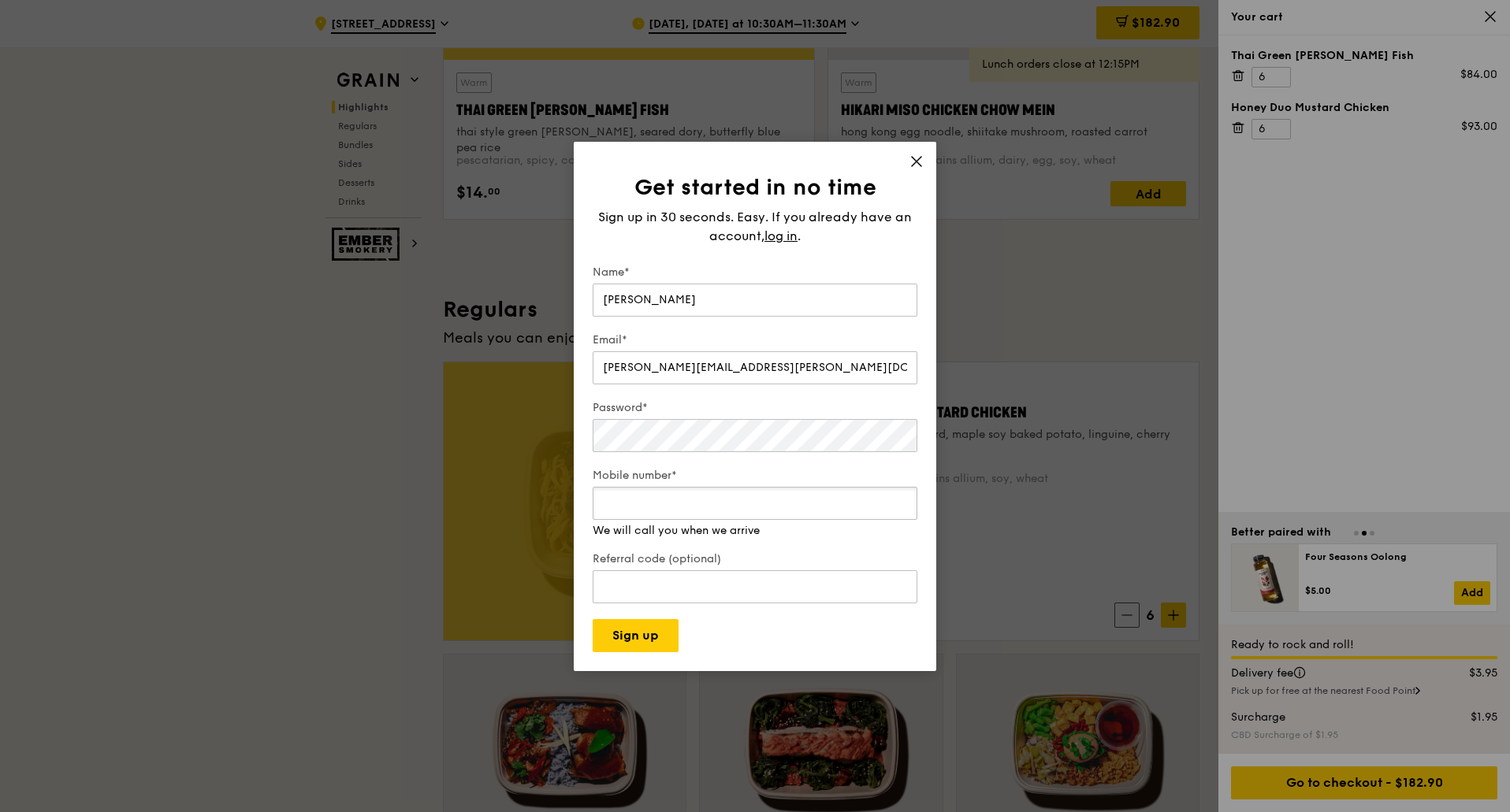
click at [703, 524] on div "Mobile number* We will call you when we arrive" at bounding box center [755, 503] width 325 height 71
type input "9"
type input "87496511"
click at [654, 625] on button "Sign up" at bounding box center [635, 636] width 86 height 33
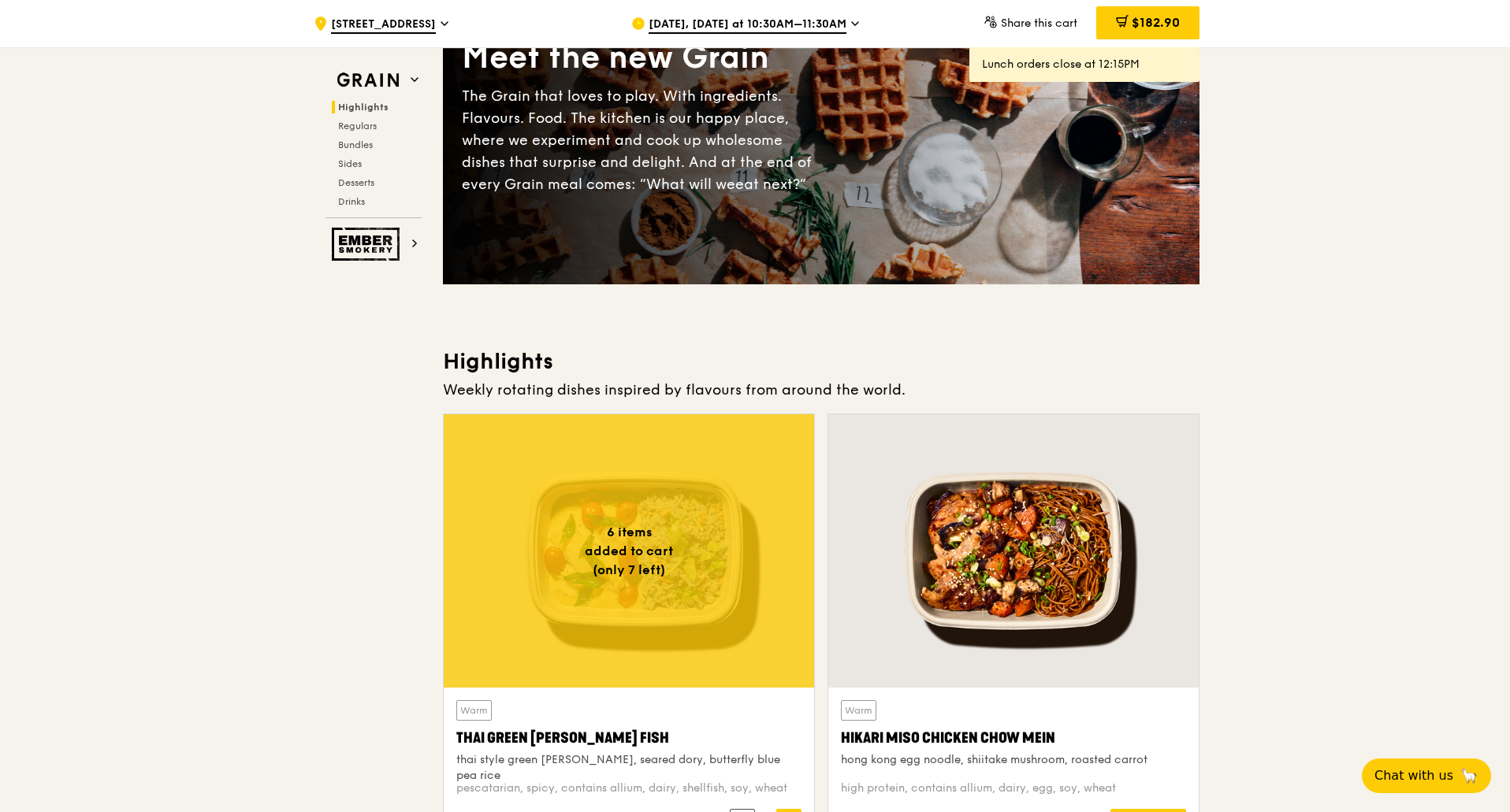
scroll to position [79, 0]
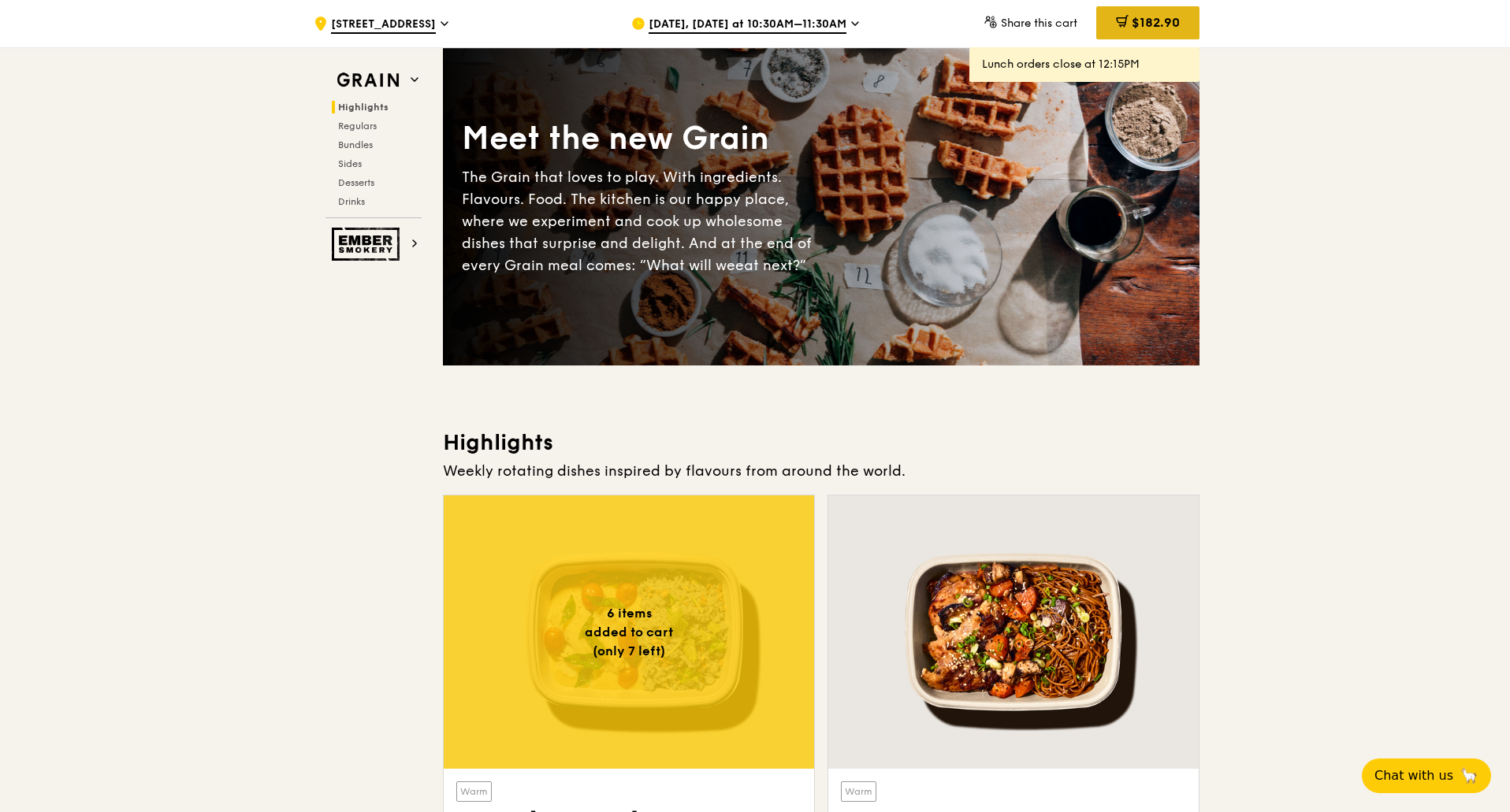
click at [1176, 20] on span "$182.90" at bounding box center [1155, 22] width 48 height 15
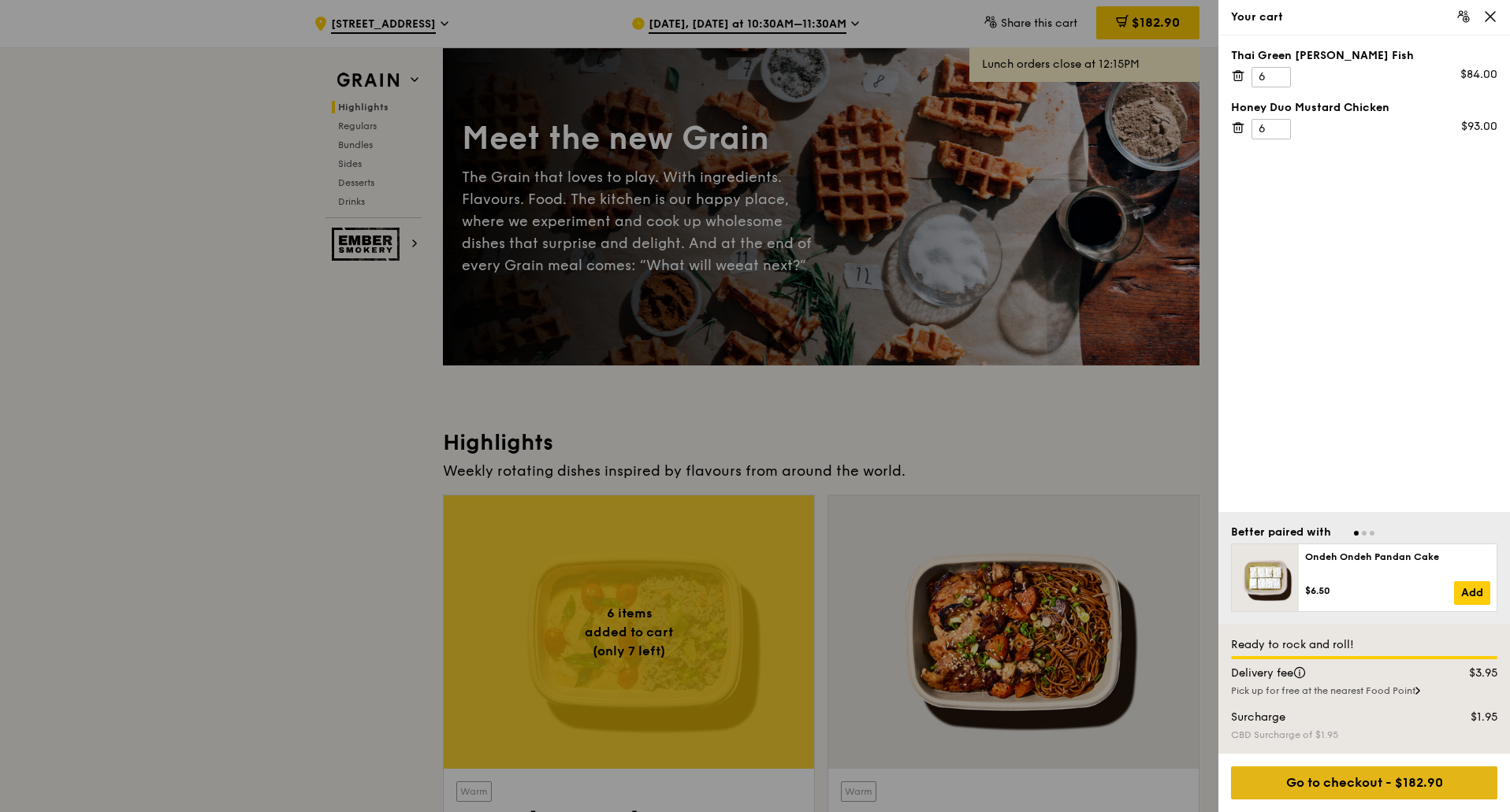
click at [1441, 775] on div "Go to checkout - $182.90" at bounding box center [1363, 783] width 266 height 33
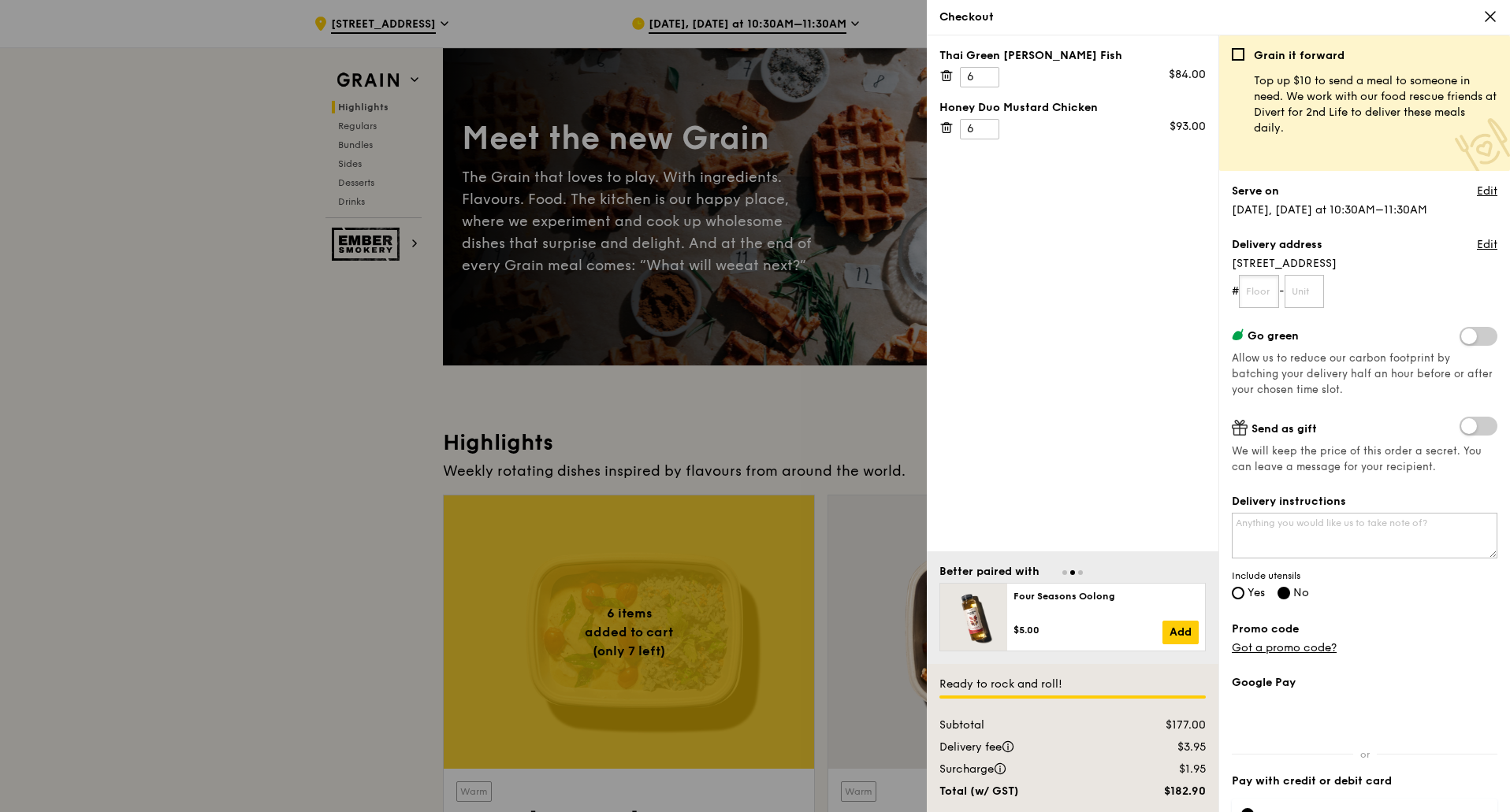
click at [1271, 295] on input "text" at bounding box center [1258, 291] width 40 height 33
type input "26"
type input "04"
click at [1240, 597] on input "Yes" at bounding box center [1238, 593] width 13 height 13
radio input "true"
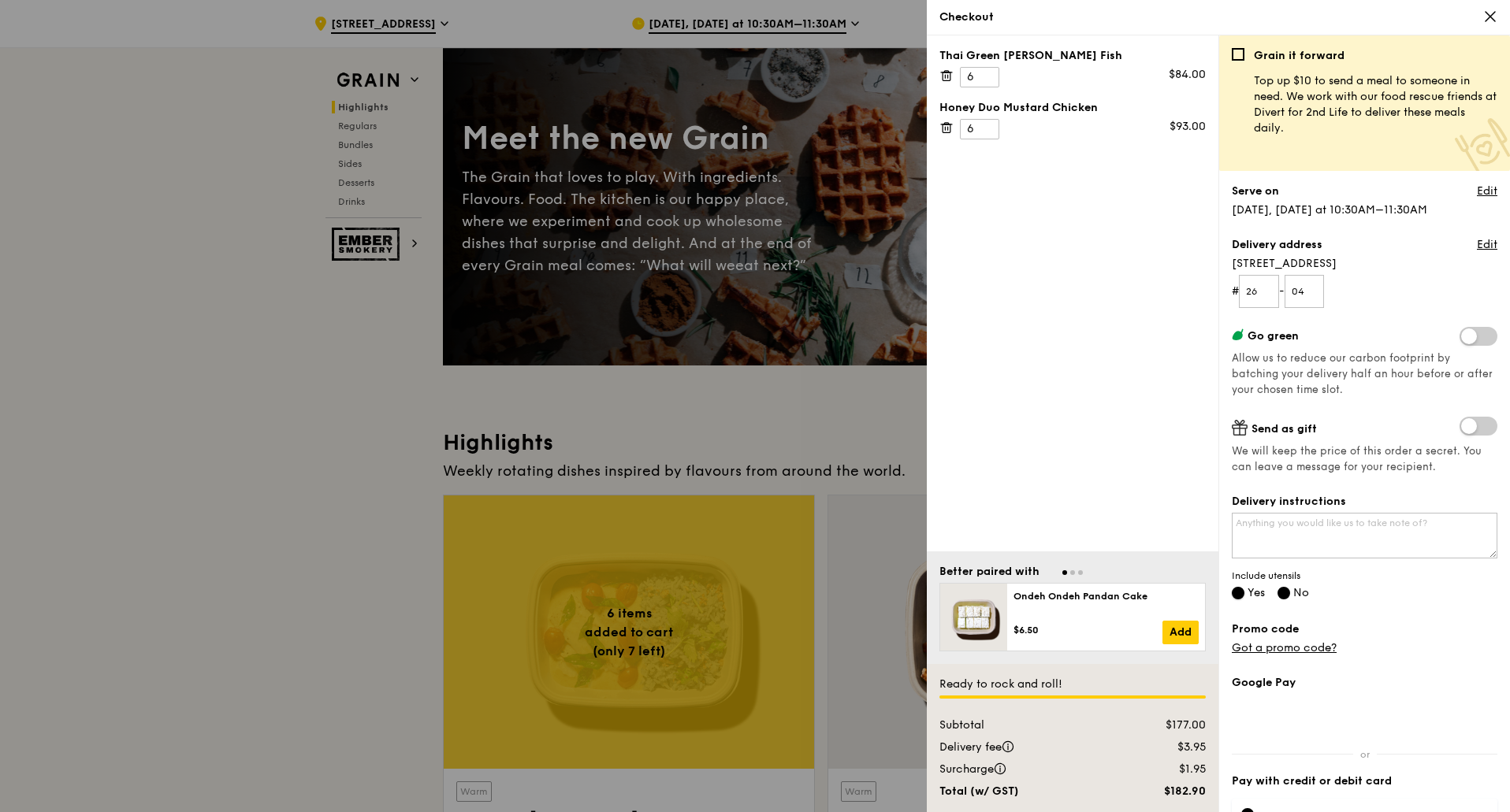
radio input "false"
click at [1477, 190] on link "Edit" at bounding box center [1487, 191] width 20 height 16
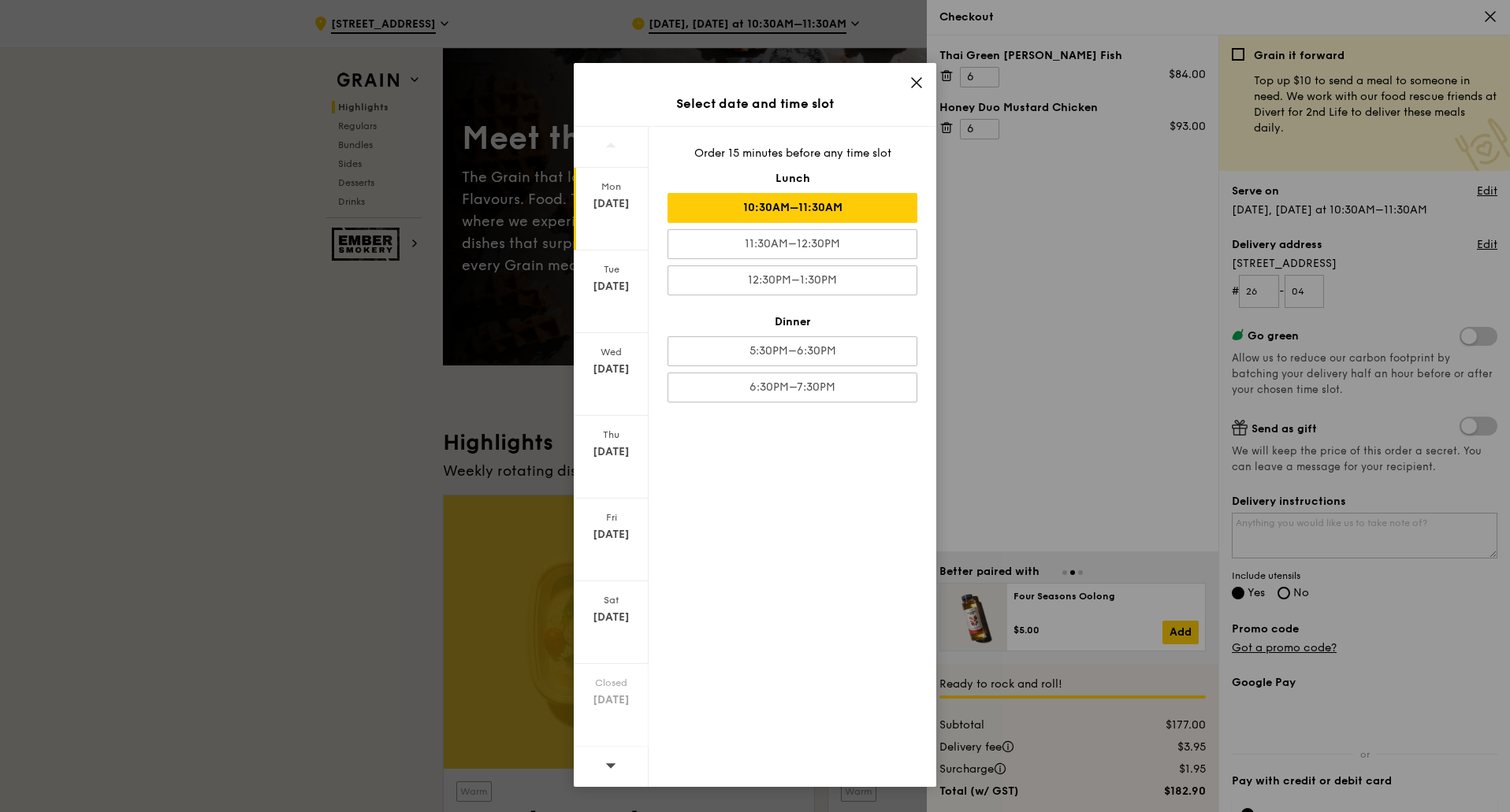
click at [808, 202] on div "10:30AM–11:30AM" at bounding box center [792, 208] width 250 height 30
click at [910, 81] on icon at bounding box center [916, 82] width 14 height 14
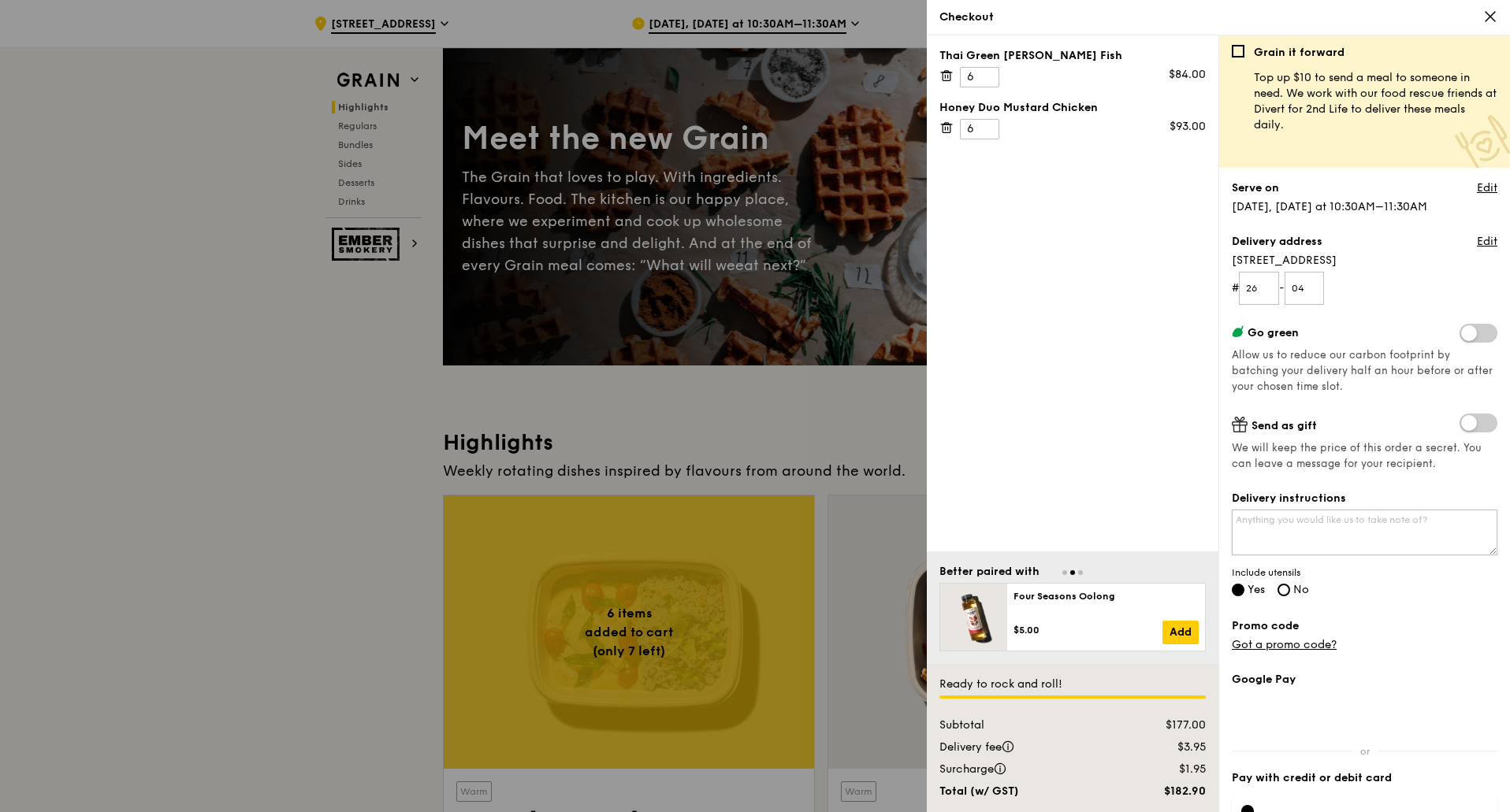
scroll to position [0, 0]
click at [1358, 533] on textarea "Delivery instructions" at bounding box center [1364, 535] width 265 height 45
drag, startPoint x: 1363, startPoint y: 527, endPoint x: 1390, endPoint y: 526, distance: 27.0
click at [1372, 523] on textarea "Please deliver at our office" at bounding box center [1364, 535] width 265 height 45
type textarea "Please deliver at our office, #26-04"
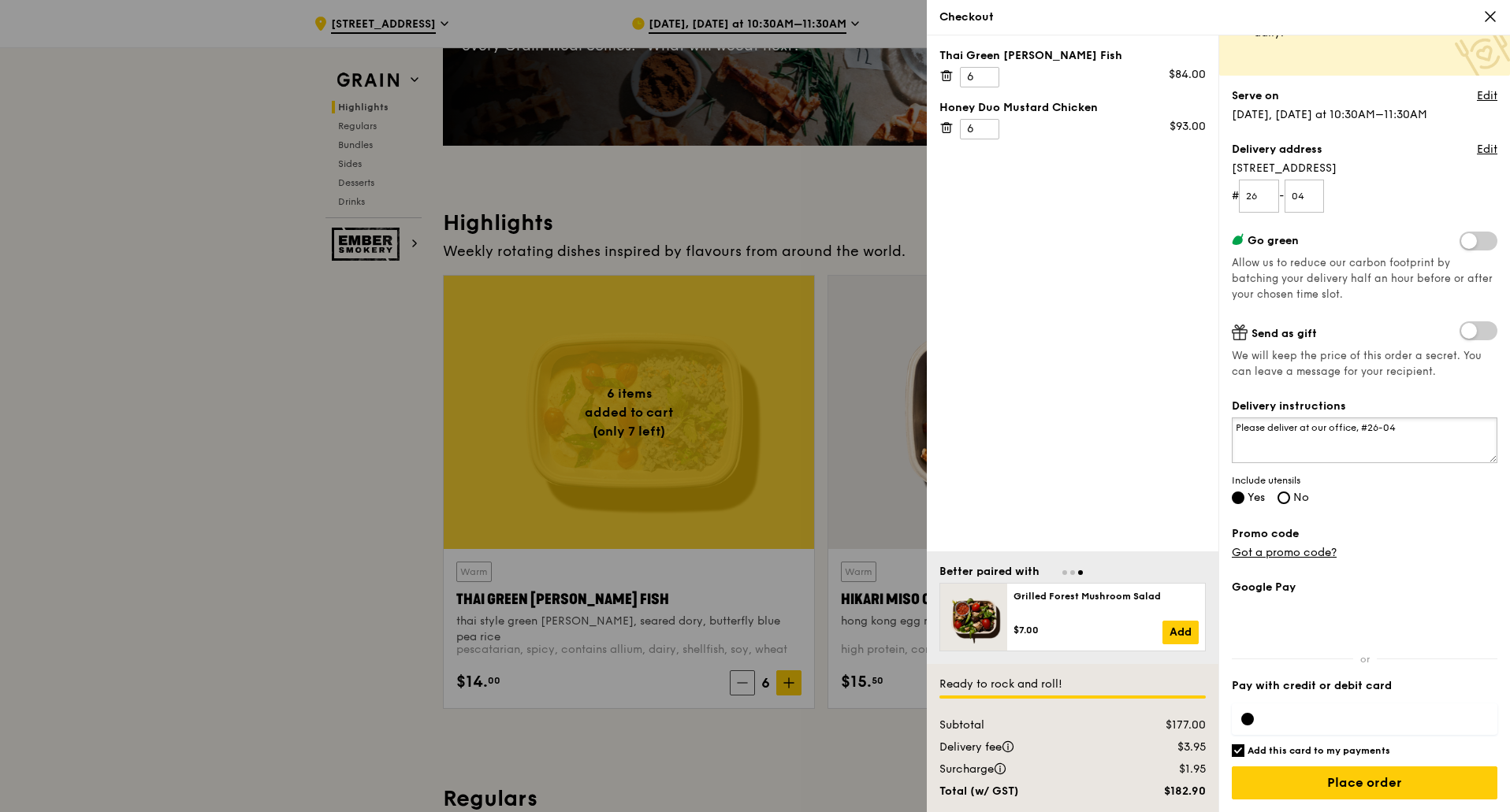
scroll to position [316, 0]
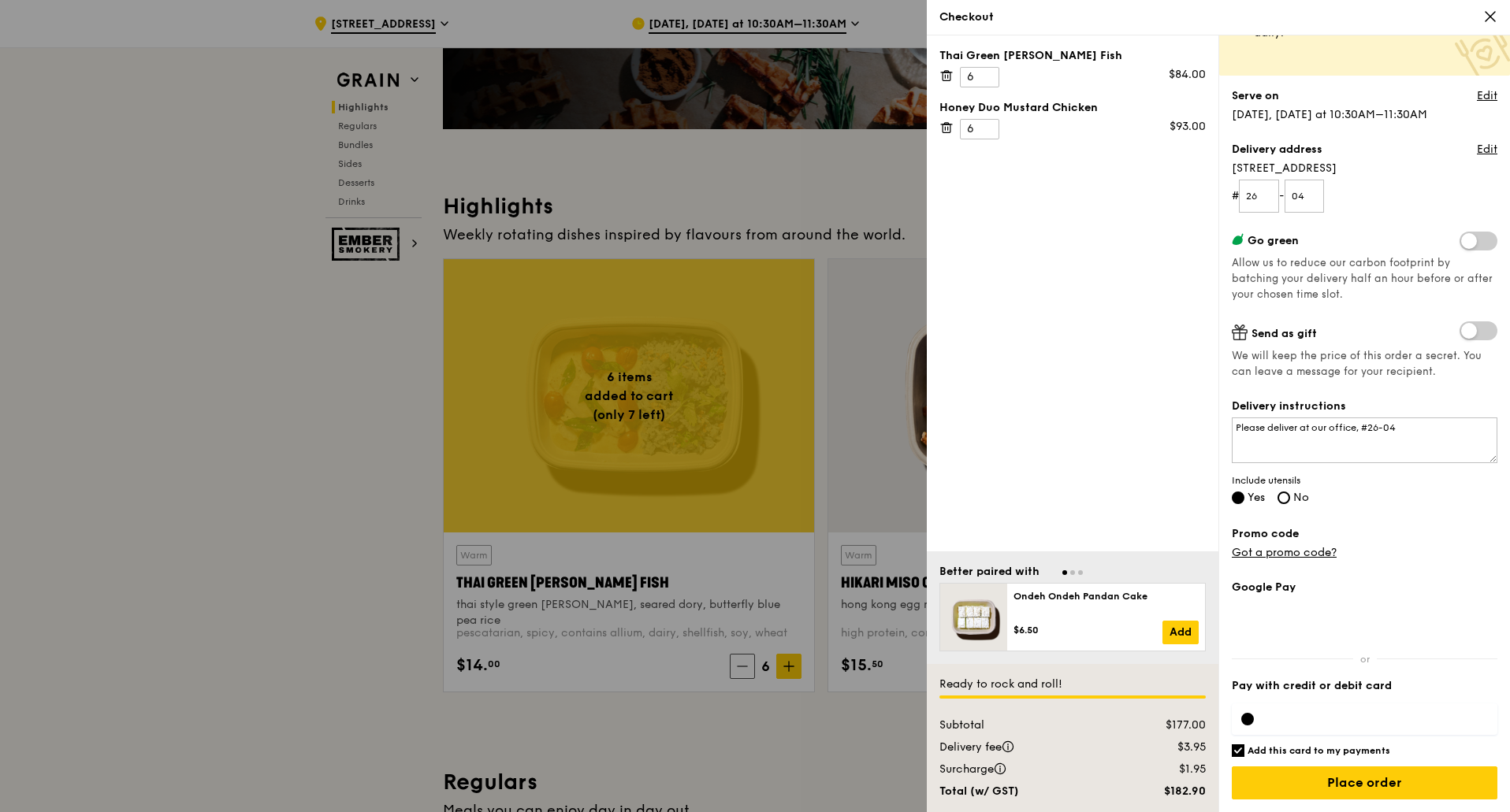
click at [1297, 756] on h6 "Add this card to my payments" at bounding box center [1319, 751] width 143 height 13
click at [1244, 756] on input "Add this card to my payments" at bounding box center [1238, 751] width 13 height 13
checkbox input "false"
click at [1252, 715] on div at bounding box center [1247, 719] width 13 height 13
click at [282, 477] on div at bounding box center [755, 406] width 1510 height 812
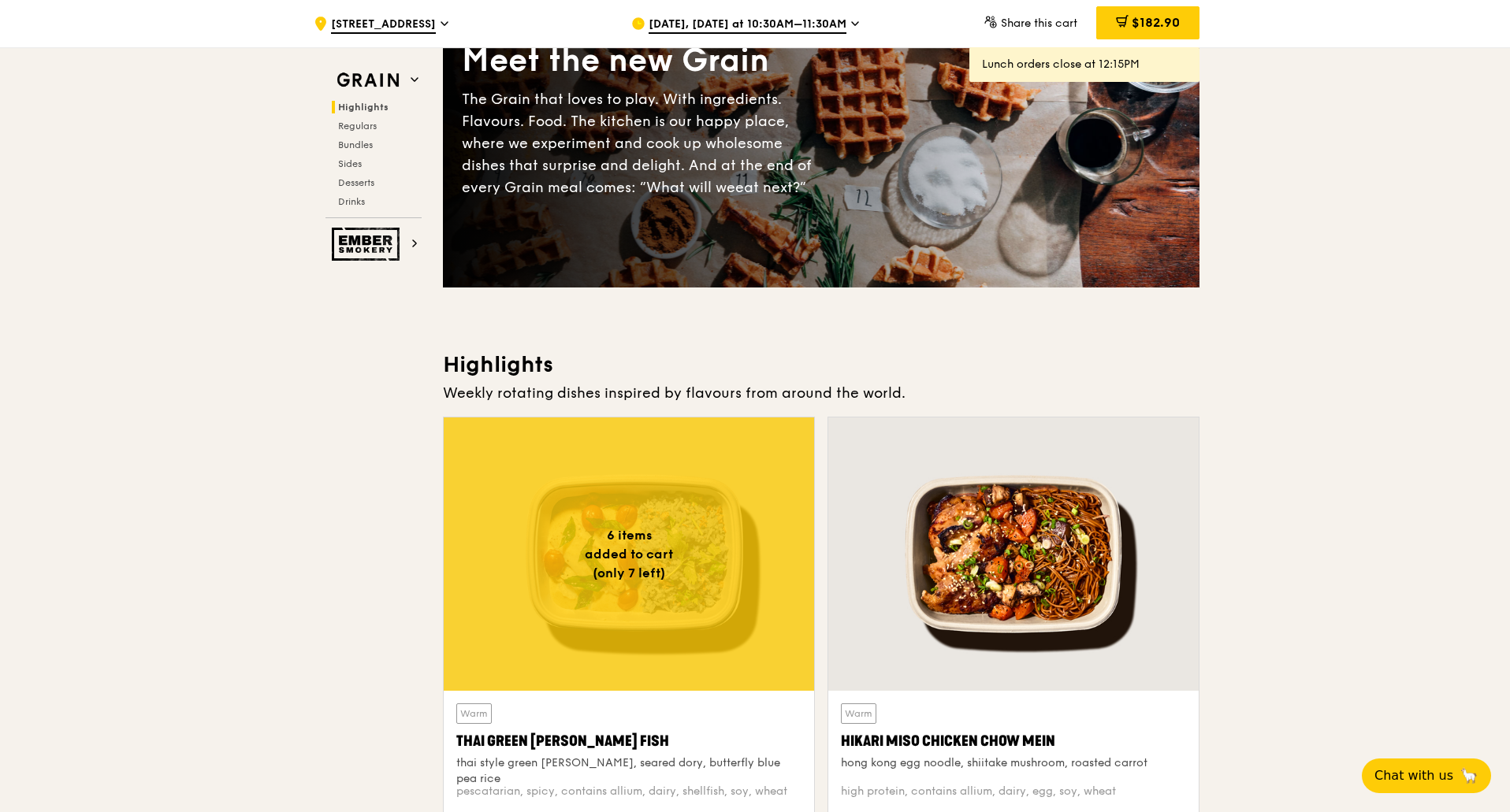
scroll to position [0, 0]
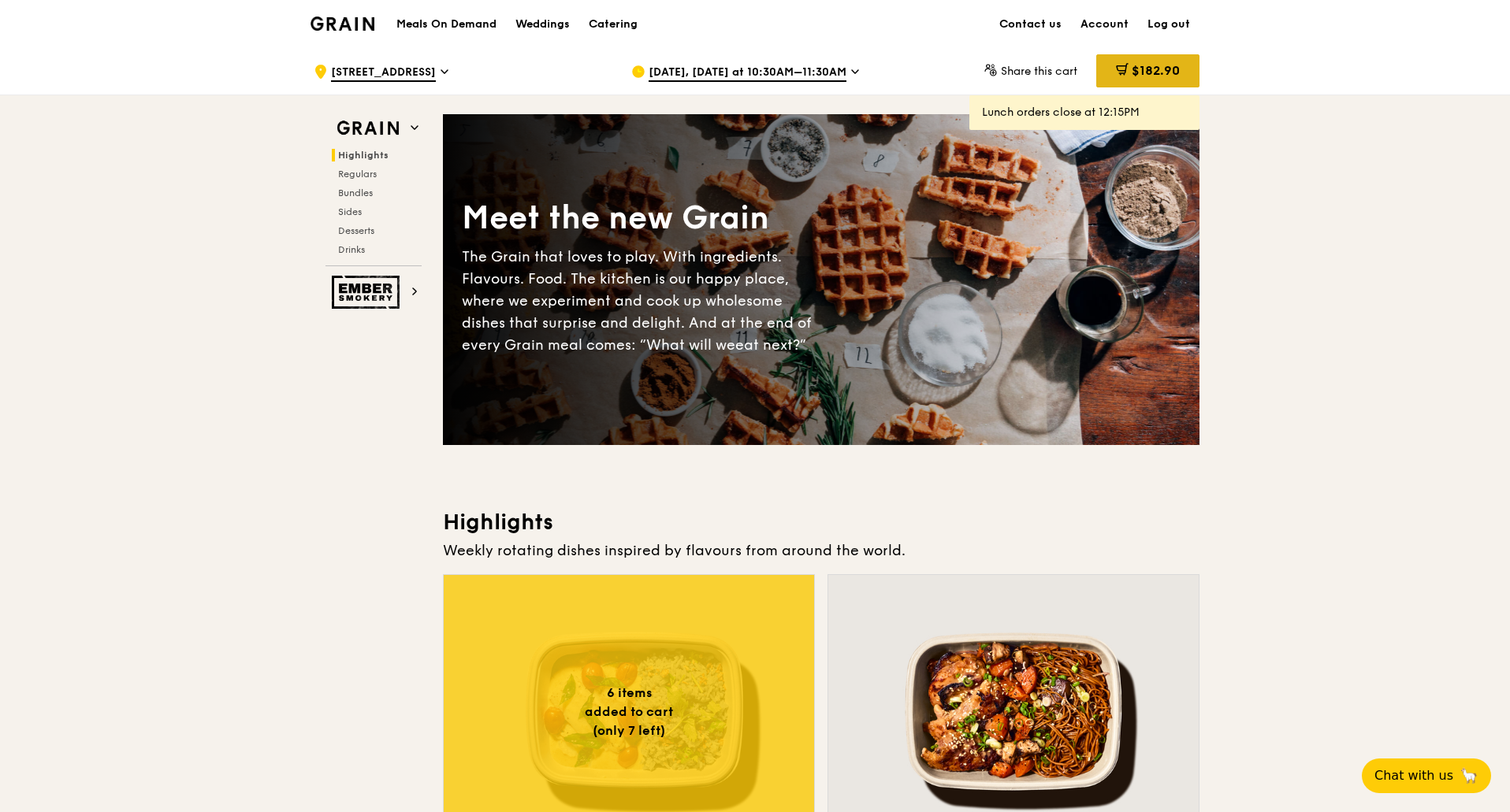
click at [1165, 71] on span "$182.90" at bounding box center [1155, 71] width 48 height 15
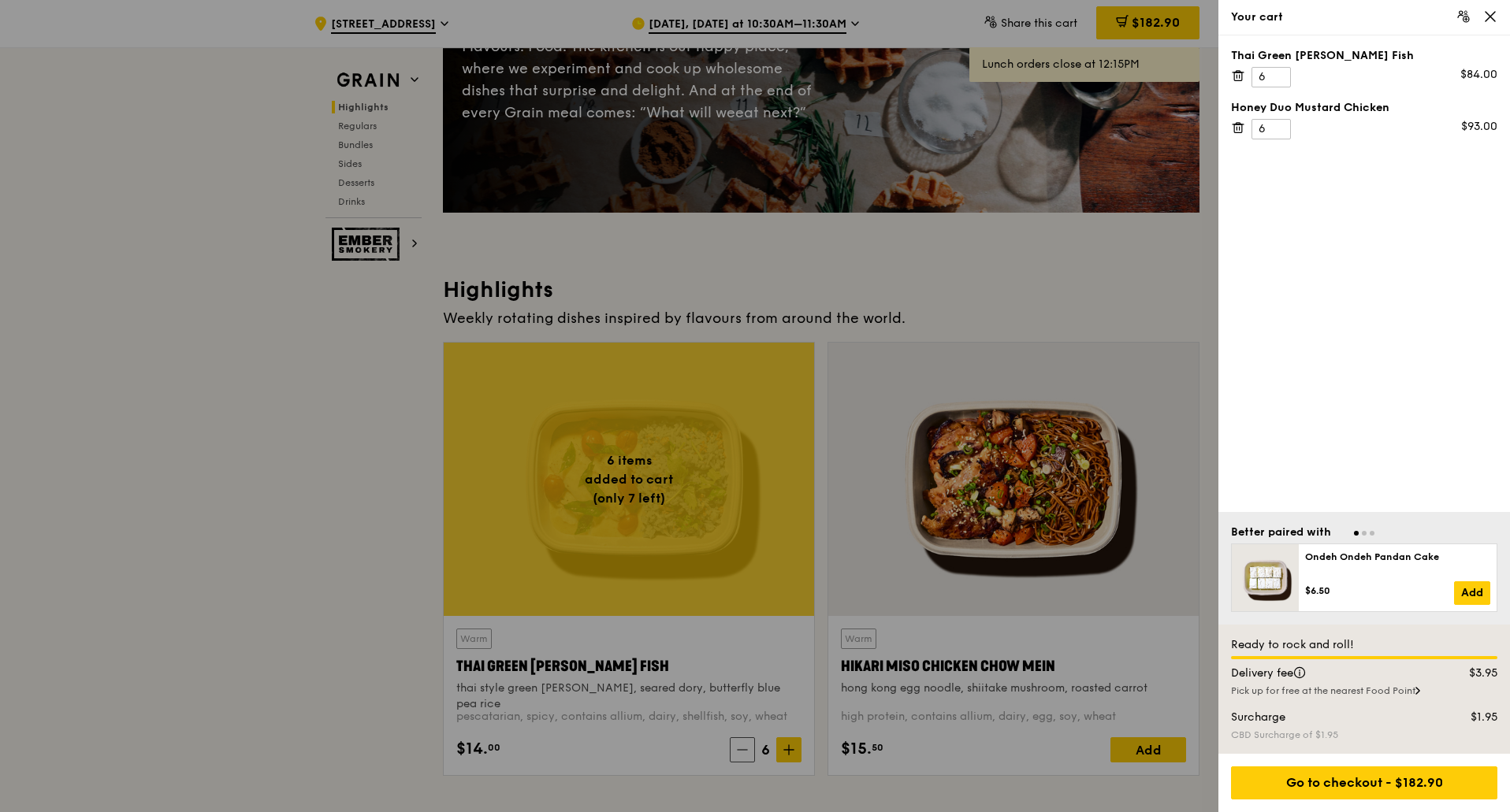
scroll to position [237, 0]
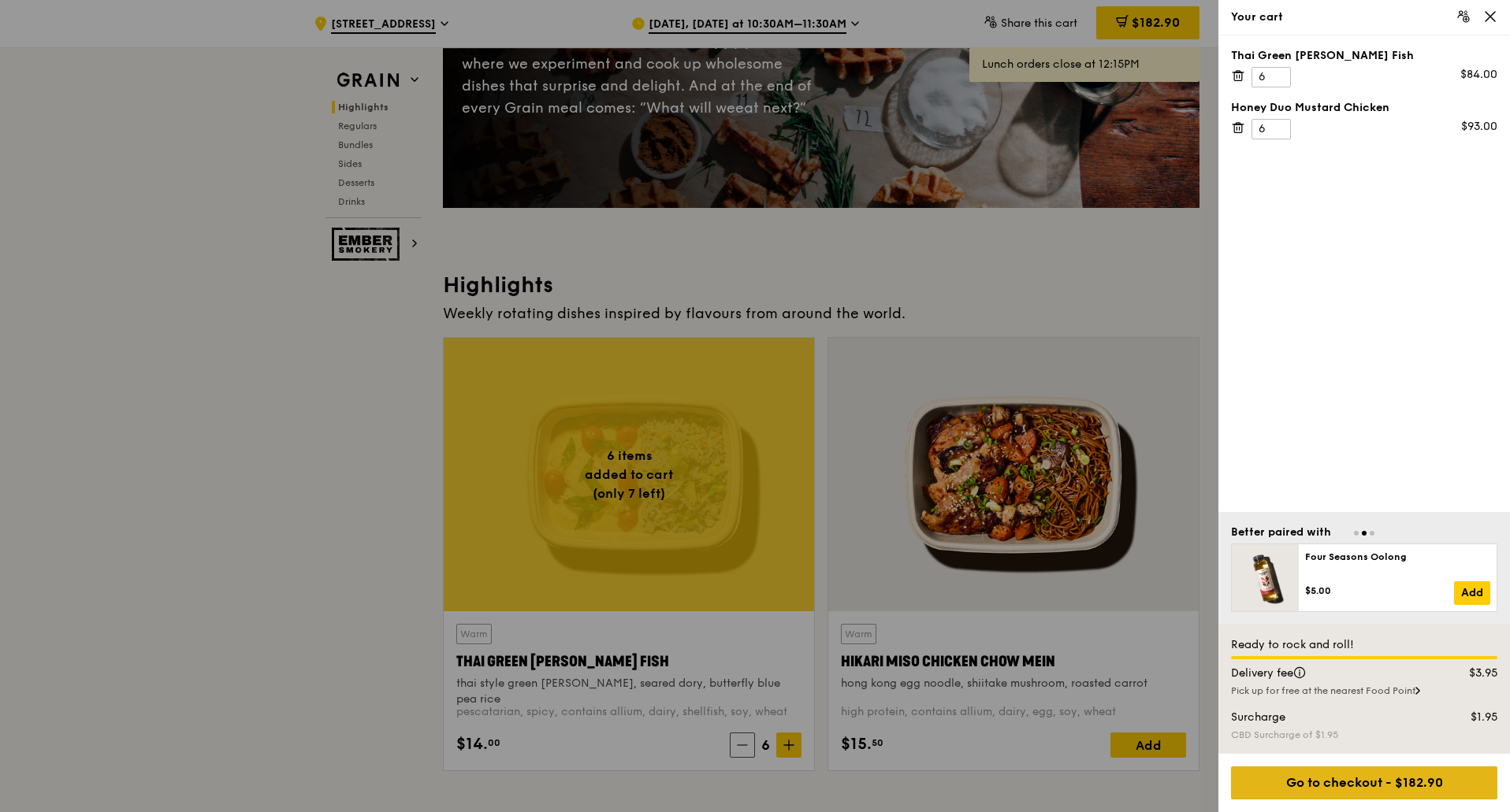
click at [1426, 788] on div "Go to checkout - $182.90" at bounding box center [1363, 783] width 266 height 33
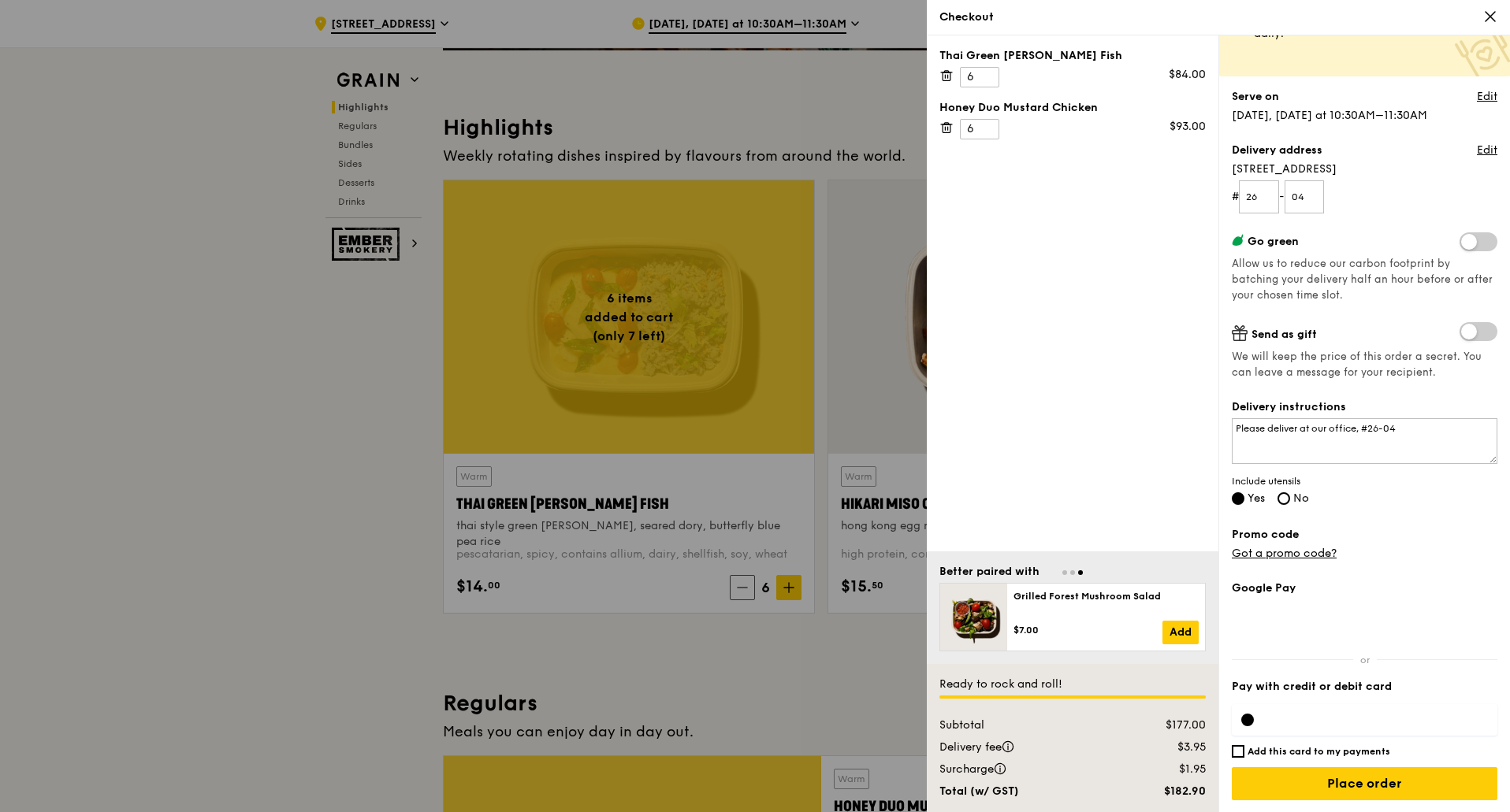
scroll to position [96, 0]
click at [1336, 790] on input "Place order" at bounding box center [1364, 783] width 265 height 33
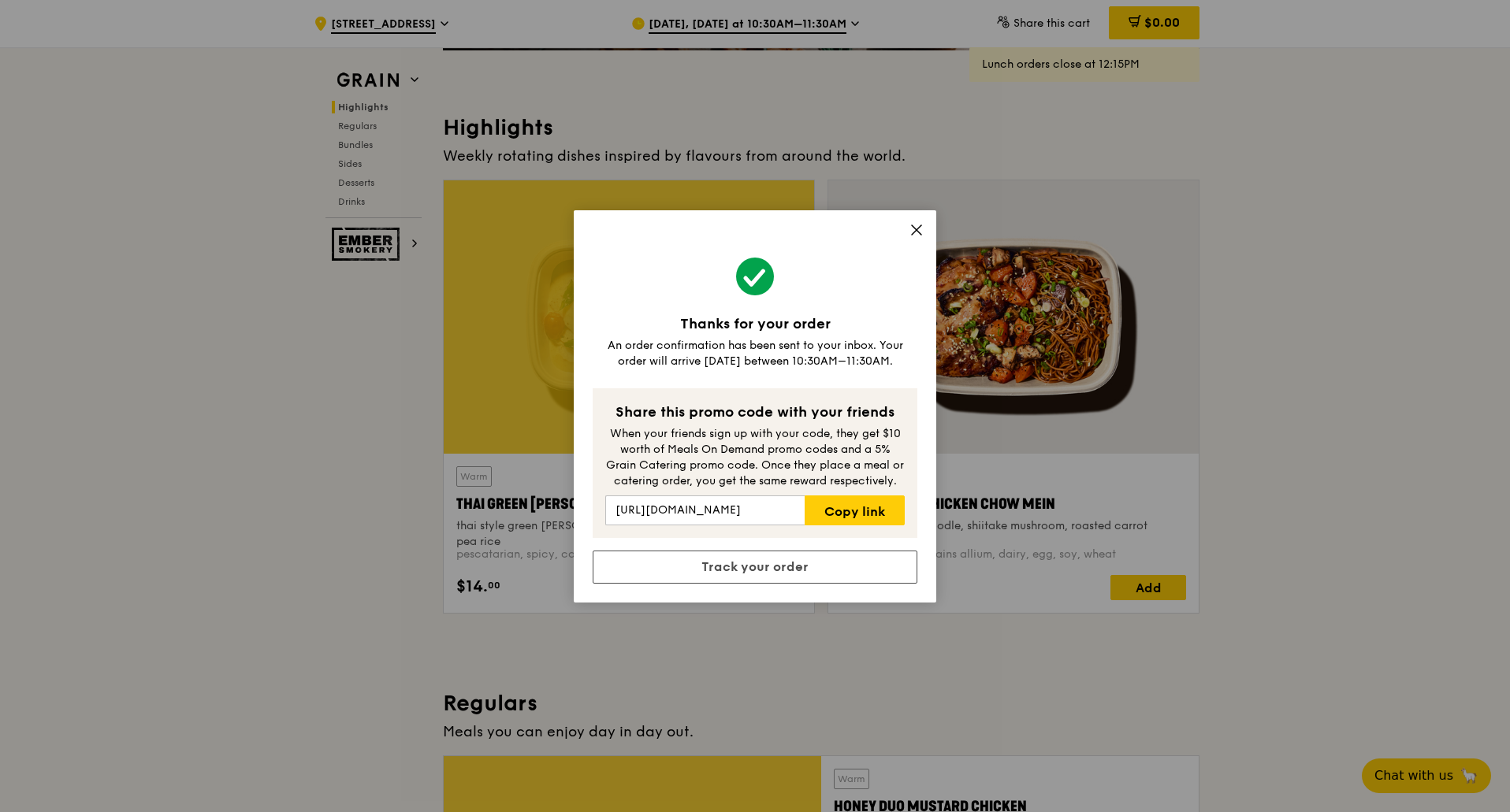
click at [915, 222] on div "Thanks for your order An order confirmation has been sent to your inbox. Your o…" at bounding box center [755, 406] width 362 height 393
click at [915, 226] on icon at bounding box center [916, 229] width 14 height 14
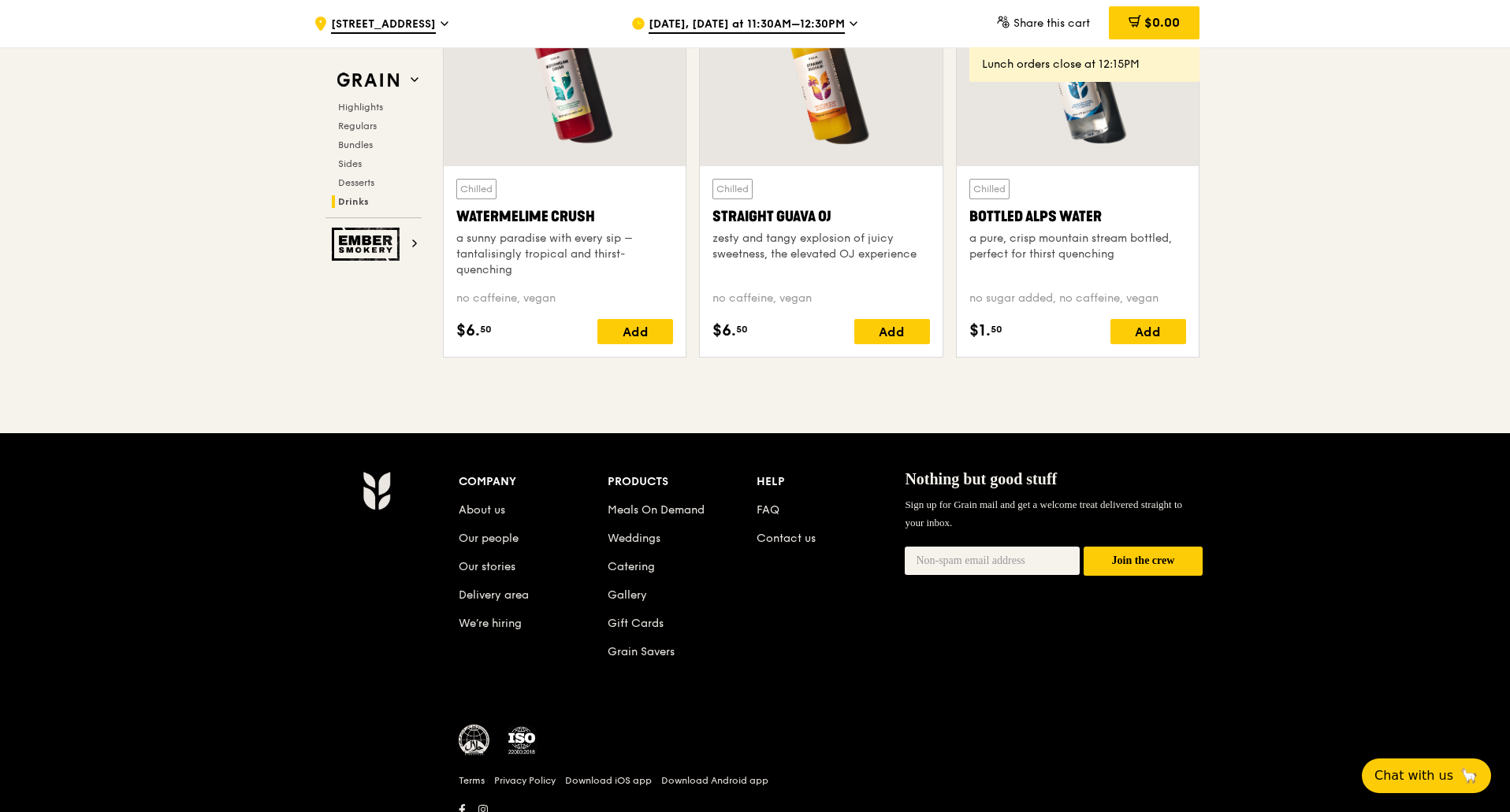
scroll to position [6373, 0]
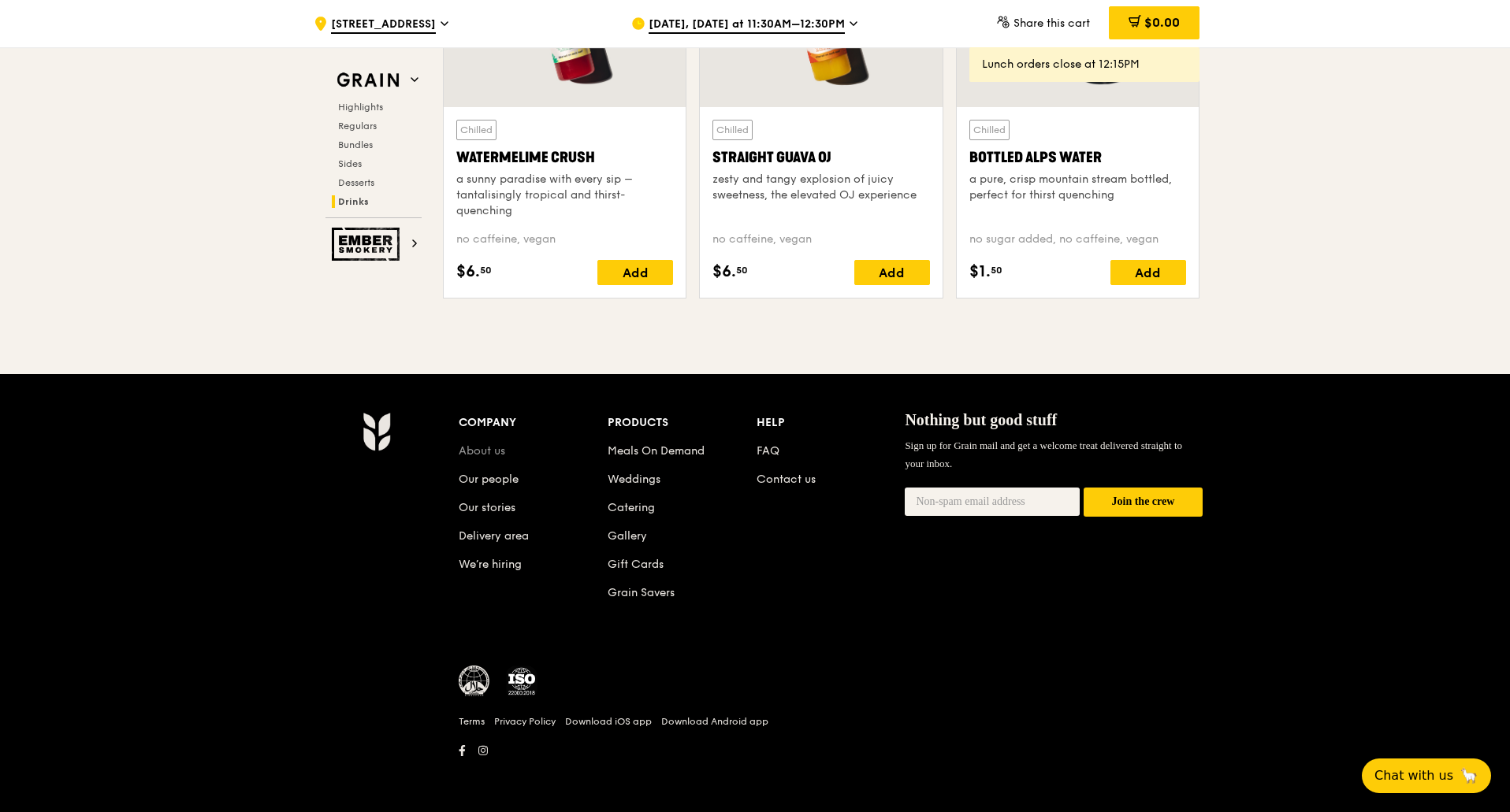
click at [473, 454] on link "About us" at bounding box center [482, 451] width 46 height 13
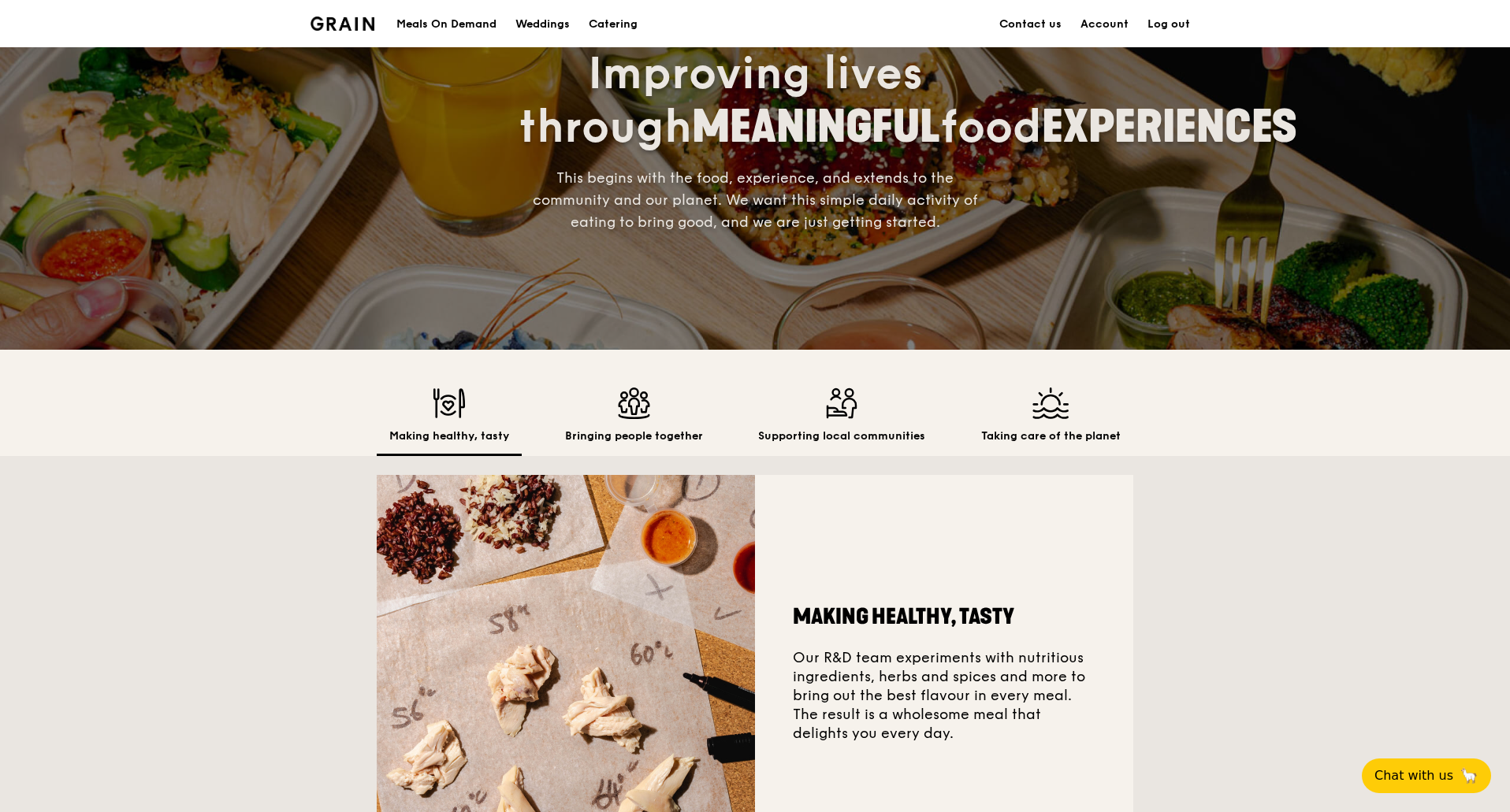
scroll to position [316, 0]
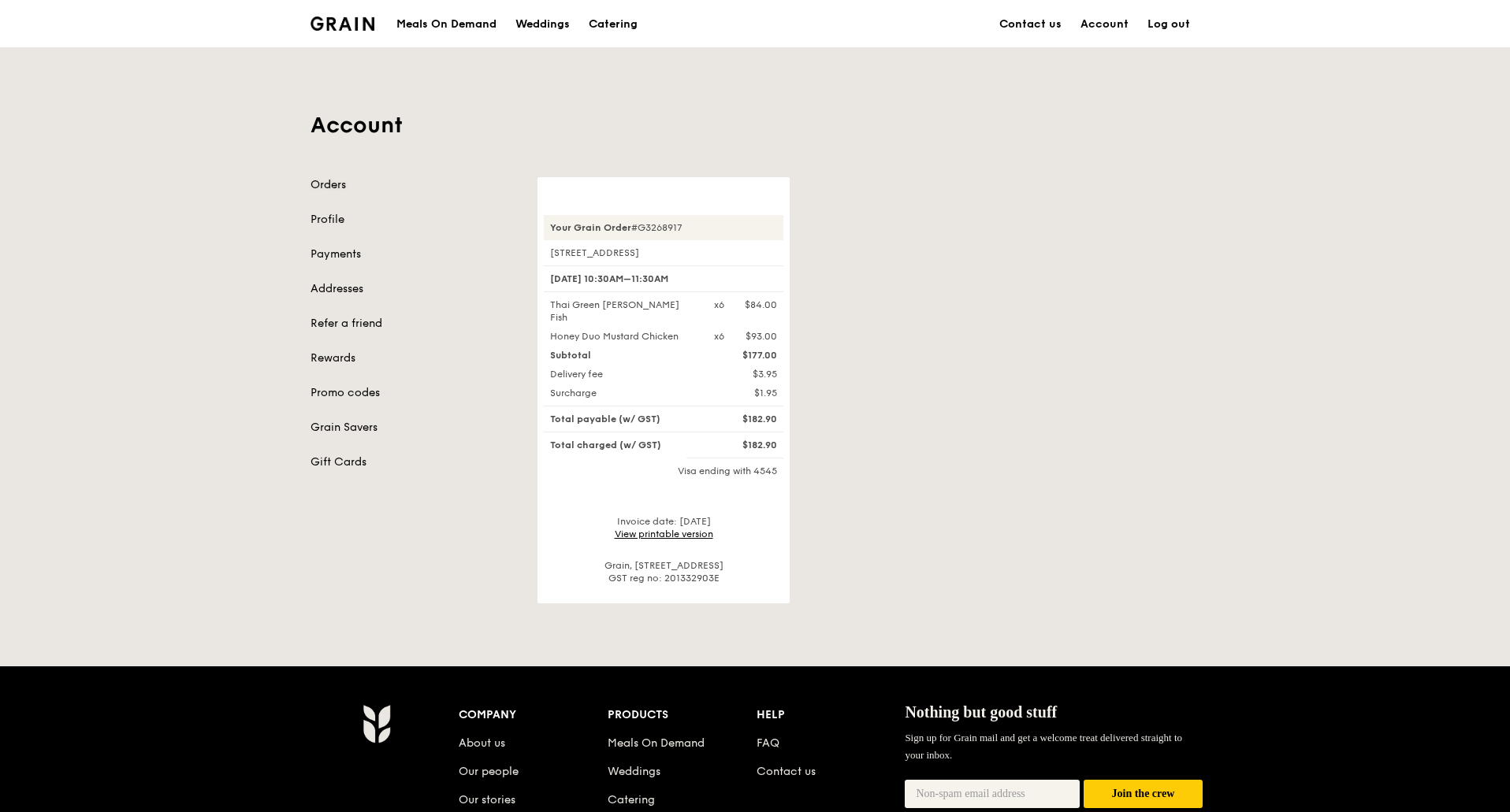
click at [333, 185] on link "Orders" at bounding box center [414, 185] width 208 height 16
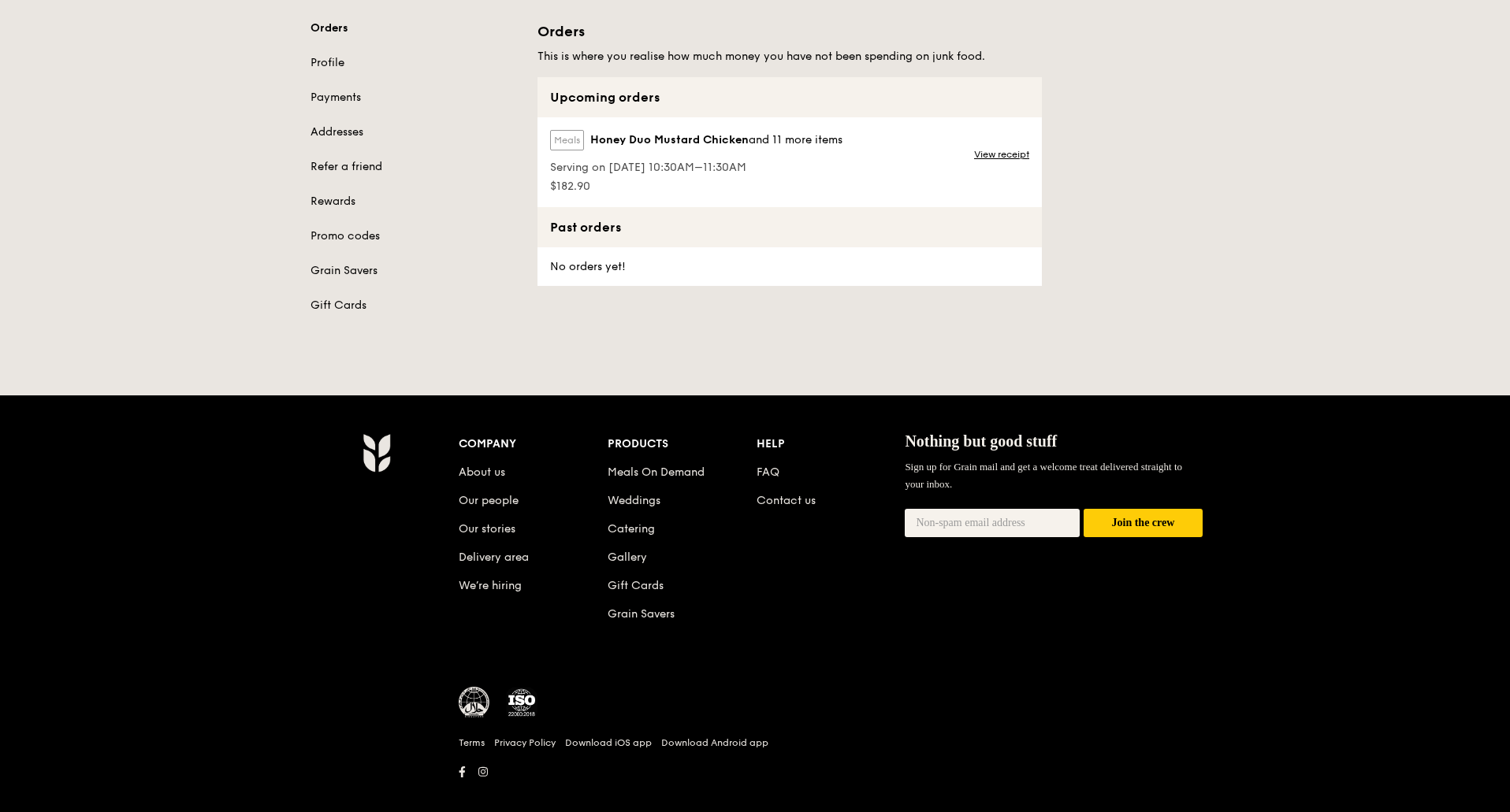
scroll to position [158, 0]
click at [768, 474] on link "FAQ" at bounding box center [768, 471] width 23 height 13
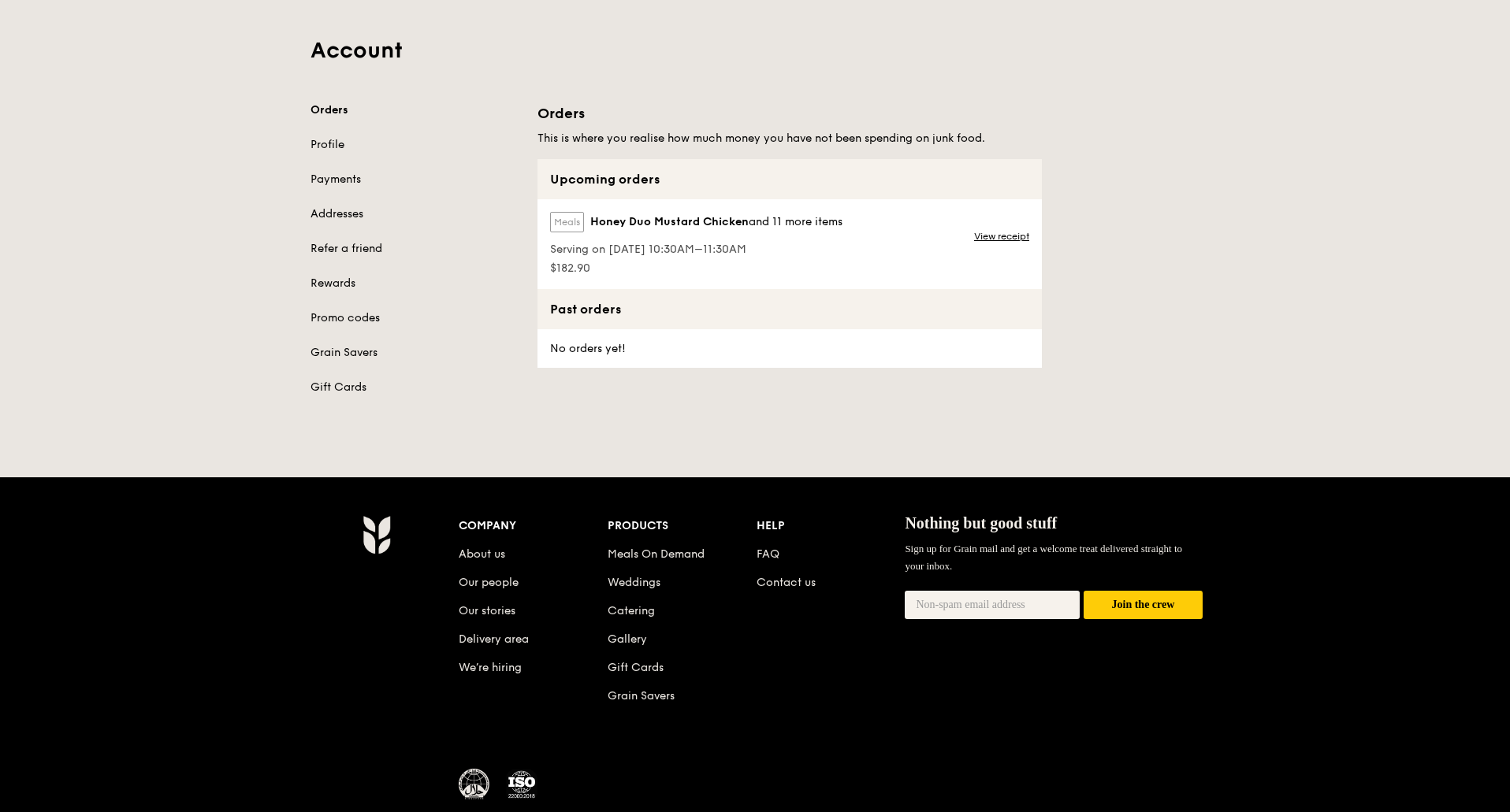
scroll to position [0, 0]
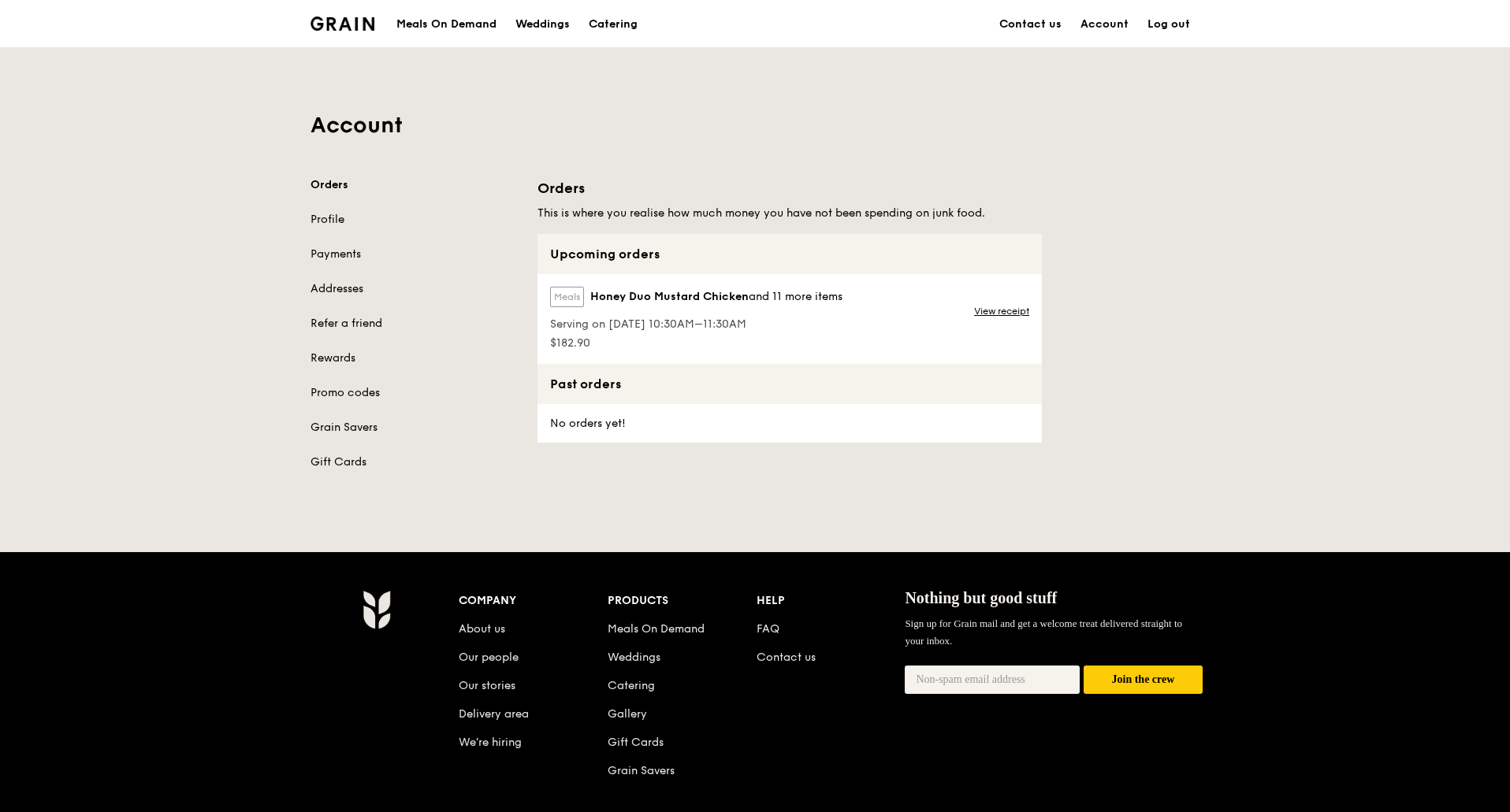
click at [444, 22] on div "Meals On Demand" at bounding box center [446, 24] width 100 height 47
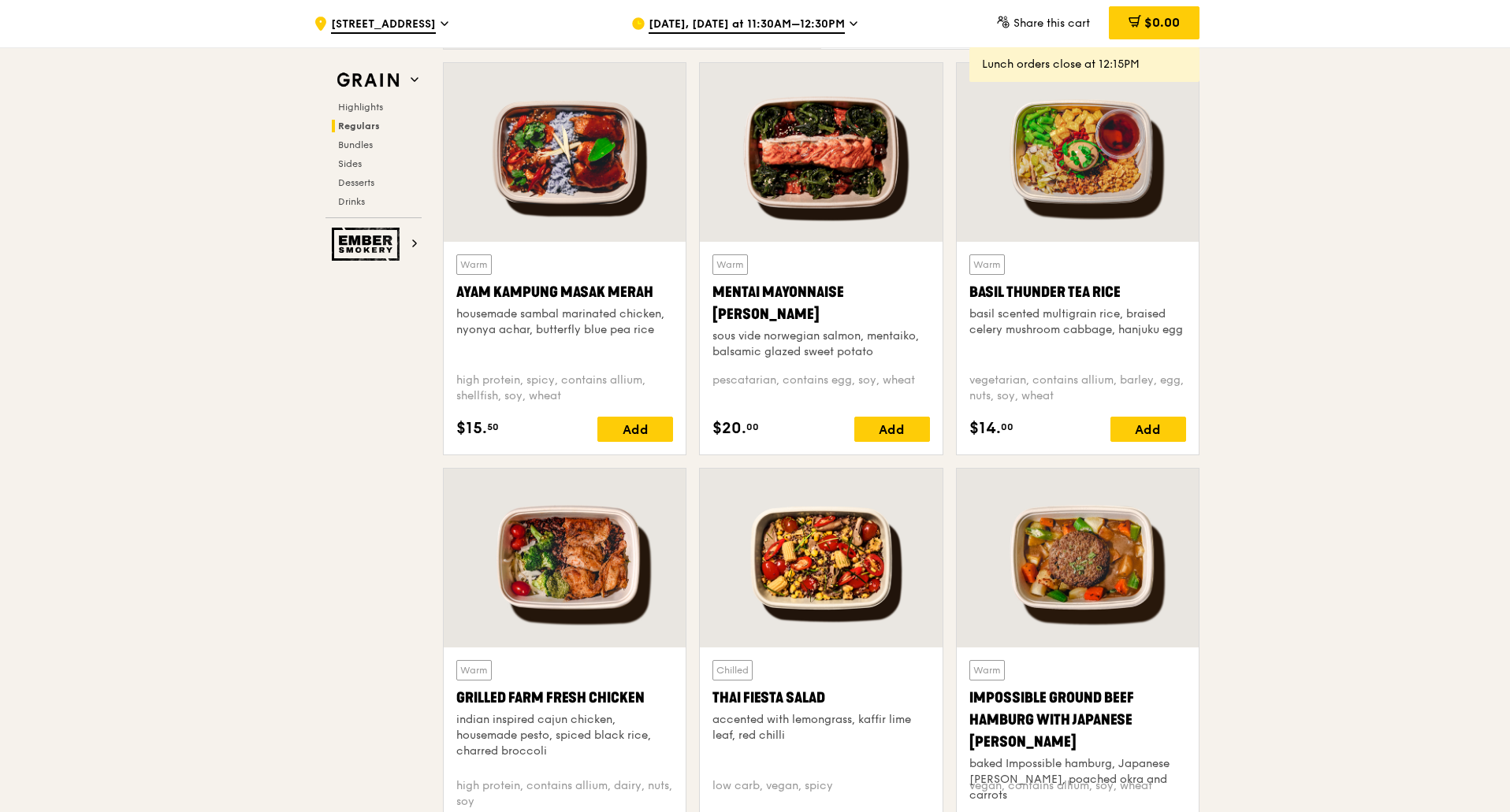
scroll to position [1339, 0]
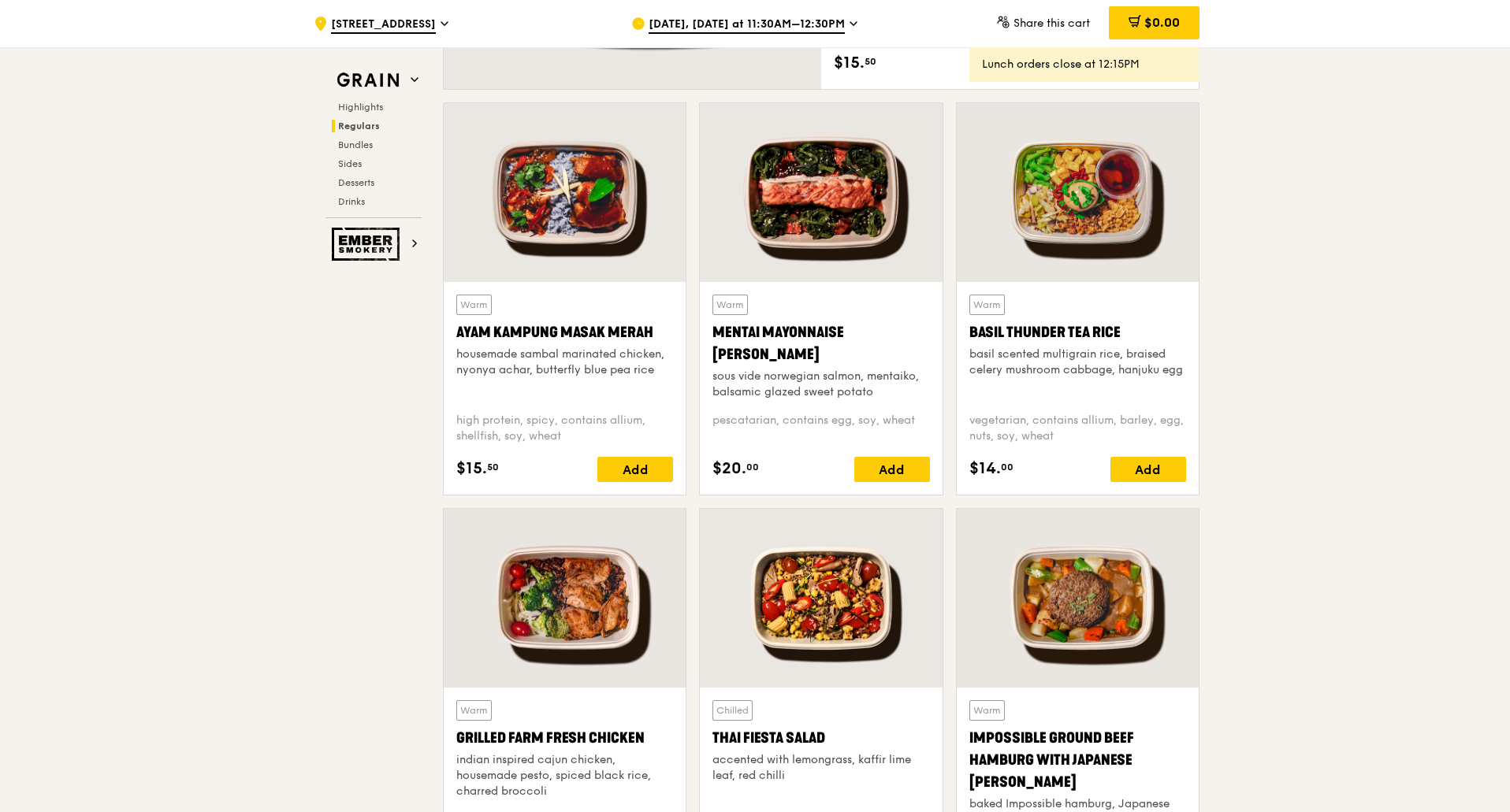
click at [780, 326] on div "Mentai Mayonnaise [PERSON_NAME]" at bounding box center [820, 343] width 216 height 45
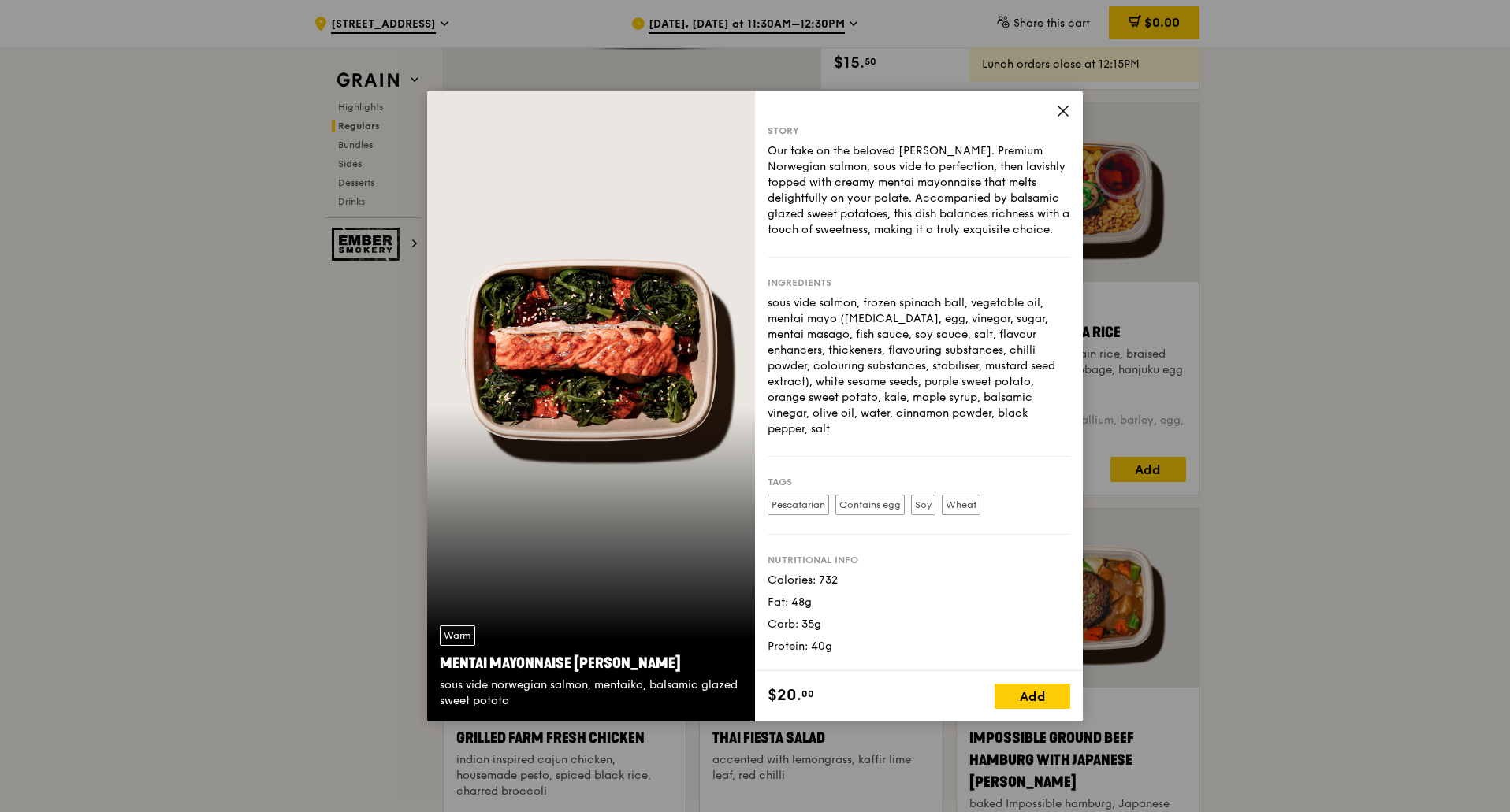
click at [1056, 110] on icon at bounding box center [1063, 110] width 14 height 14
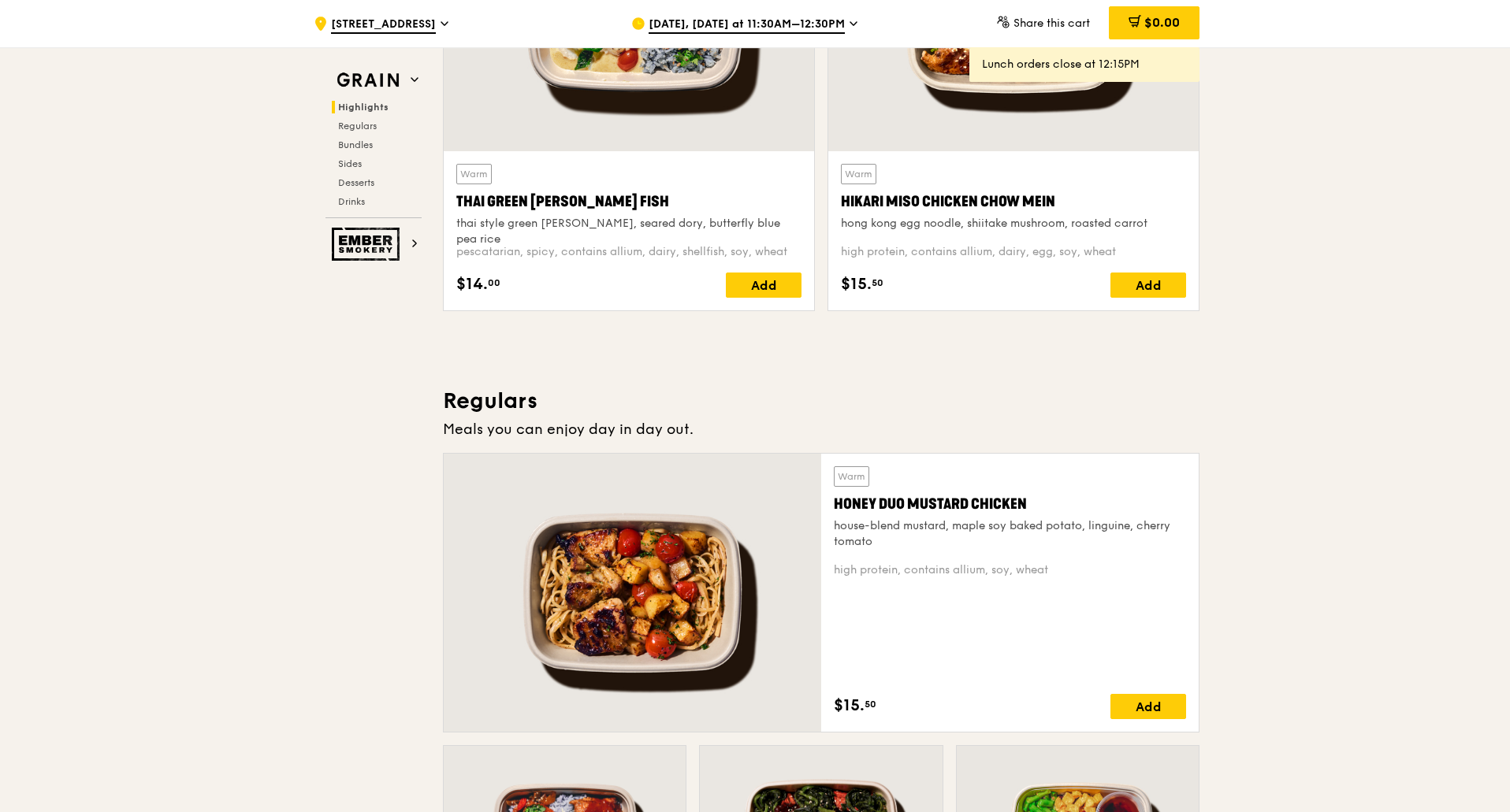
scroll to position [472, 0]
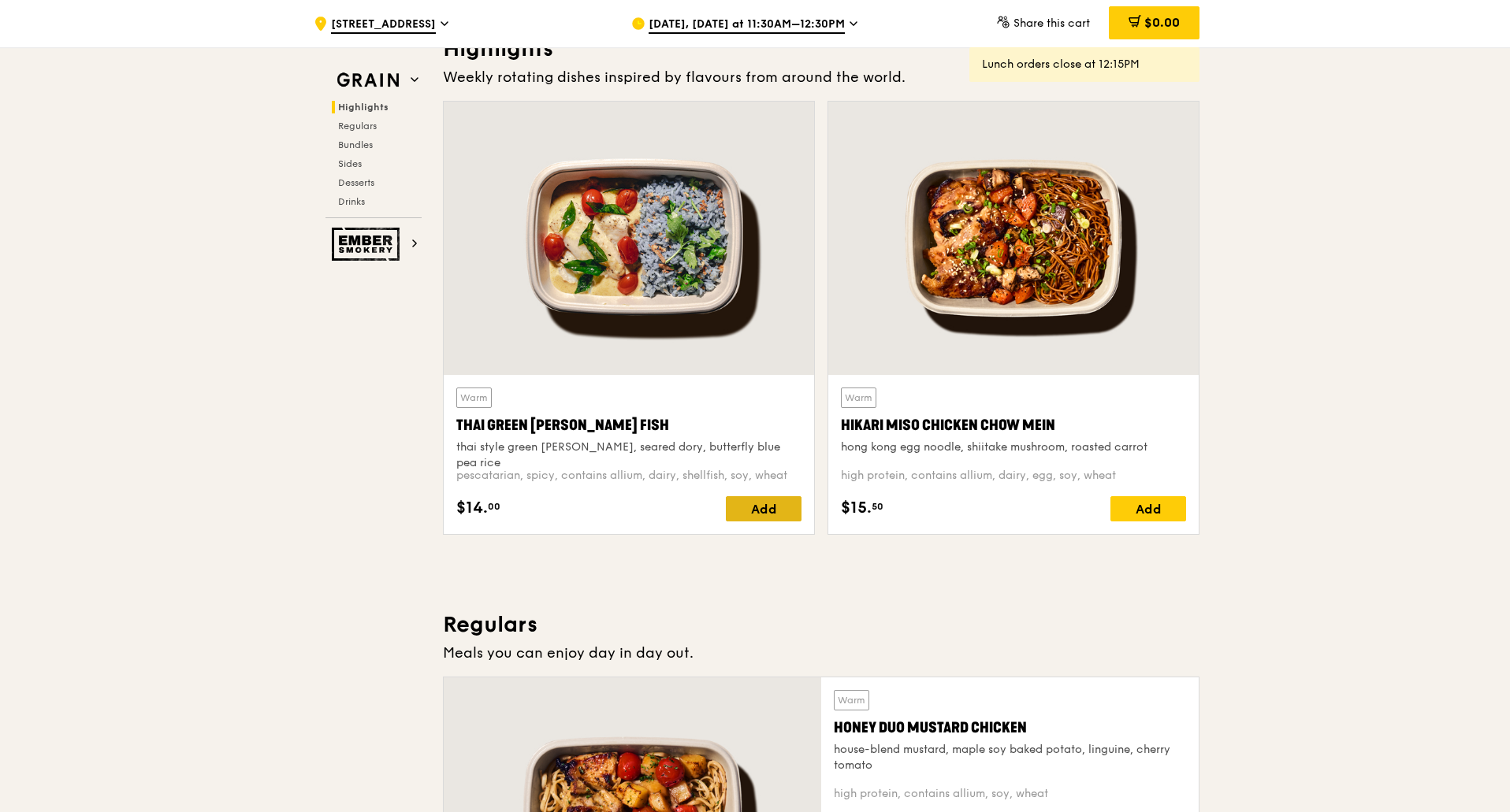
click at [768, 505] on div "Add" at bounding box center [763, 509] width 75 height 25
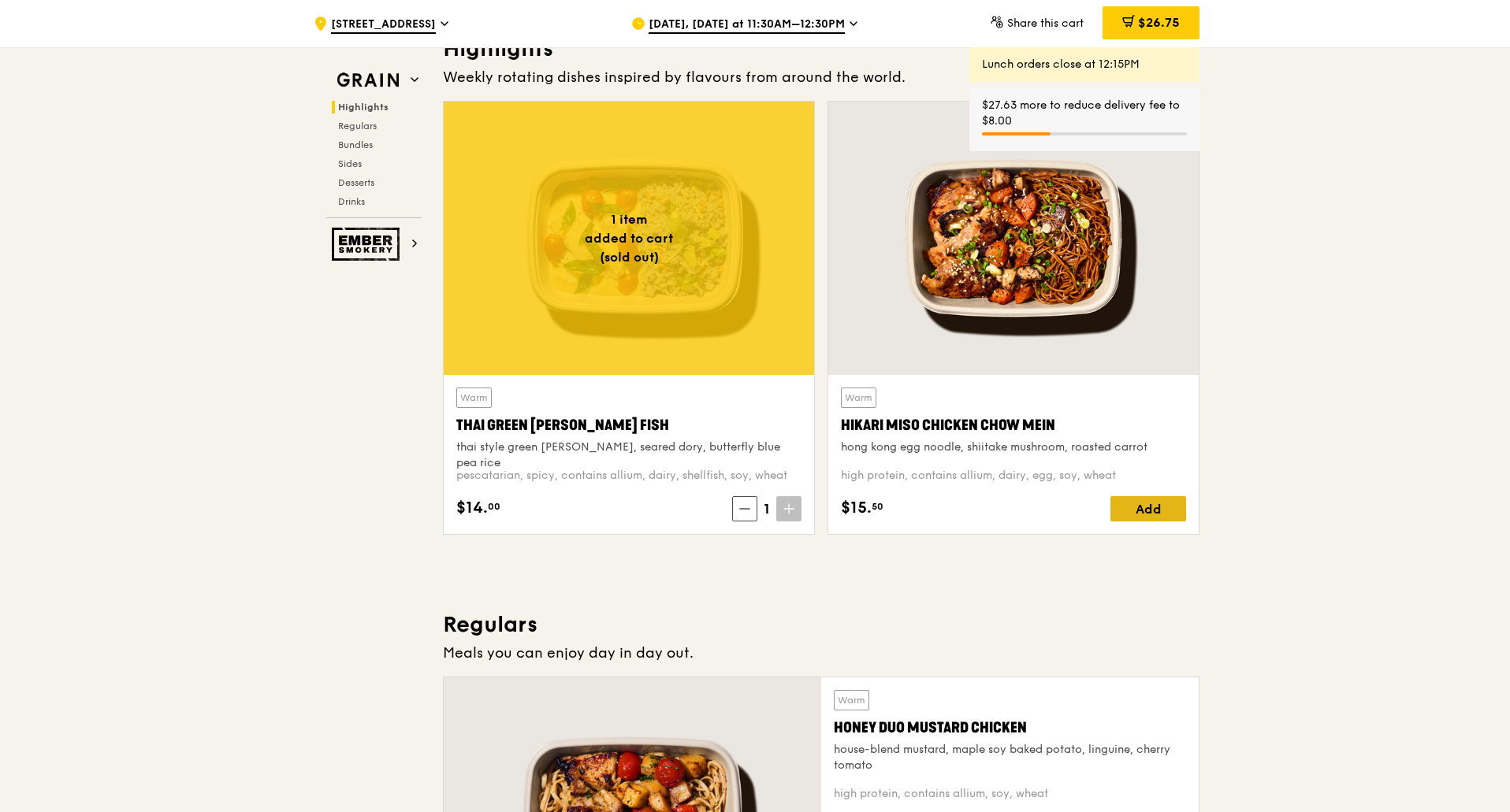
click at [1173, 499] on div "Add" at bounding box center [1147, 509] width 75 height 25
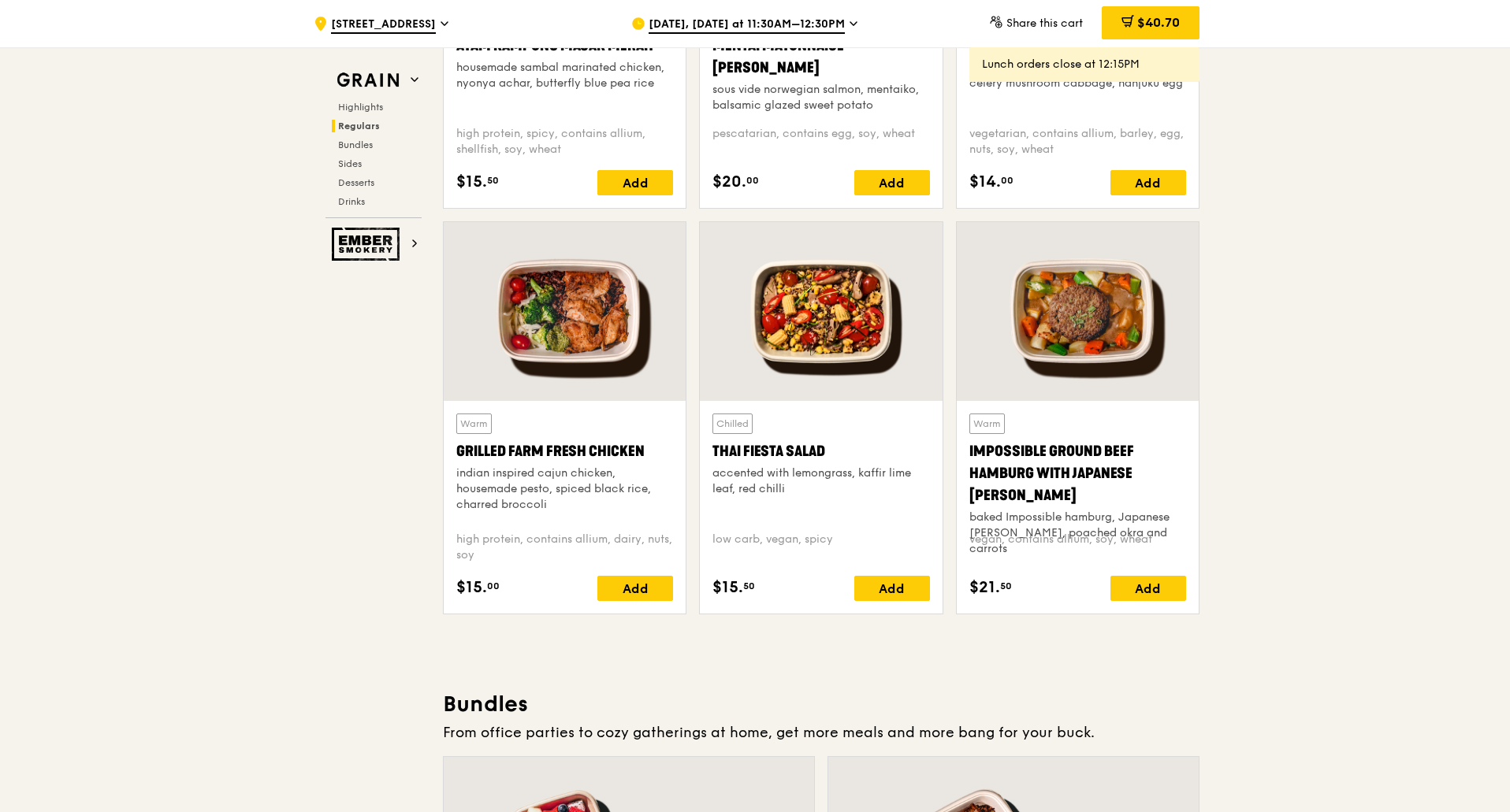
scroll to position [1655, 0]
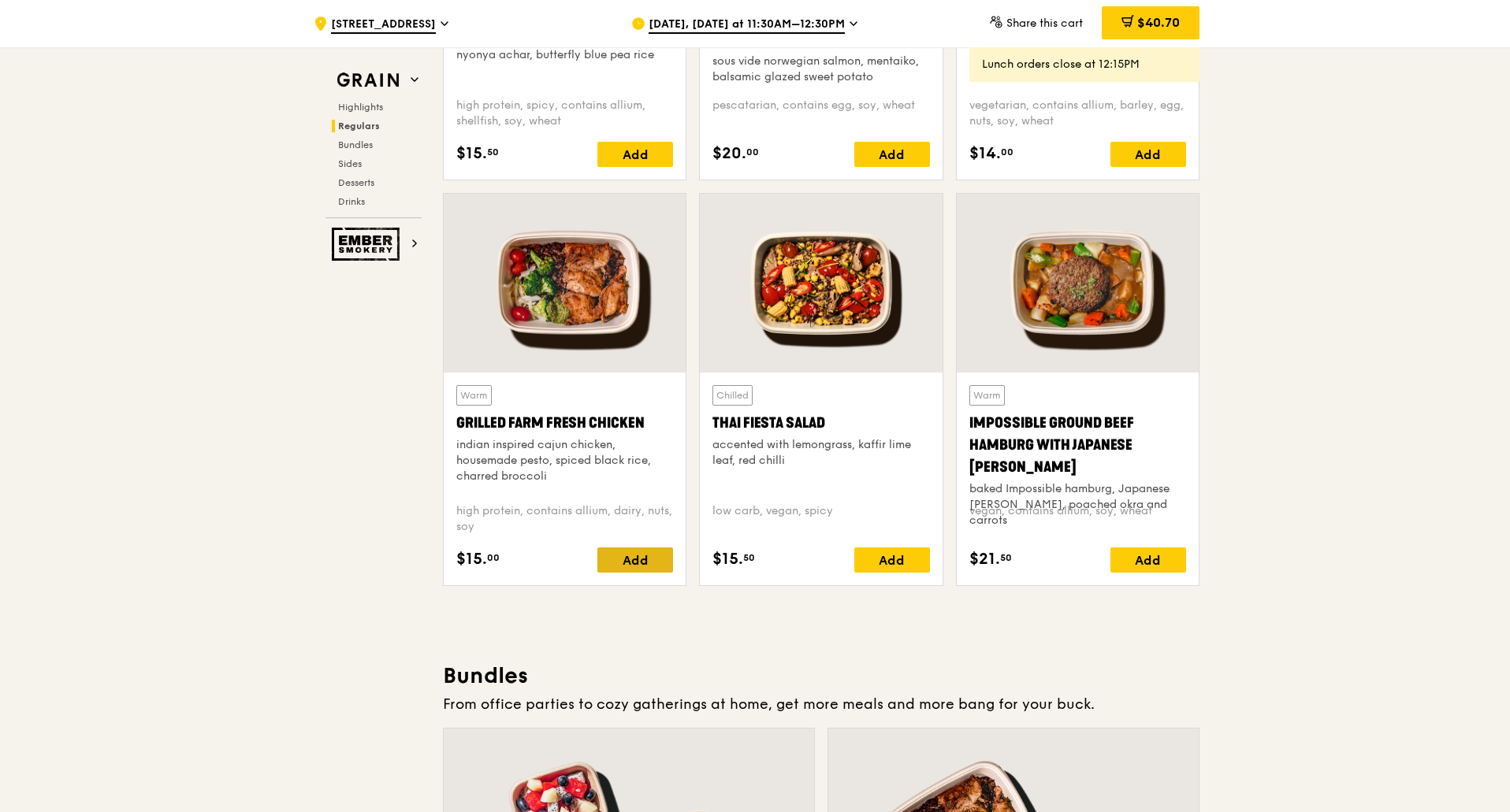
click at [639, 554] on div "Add" at bounding box center [634, 560] width 75 height 25
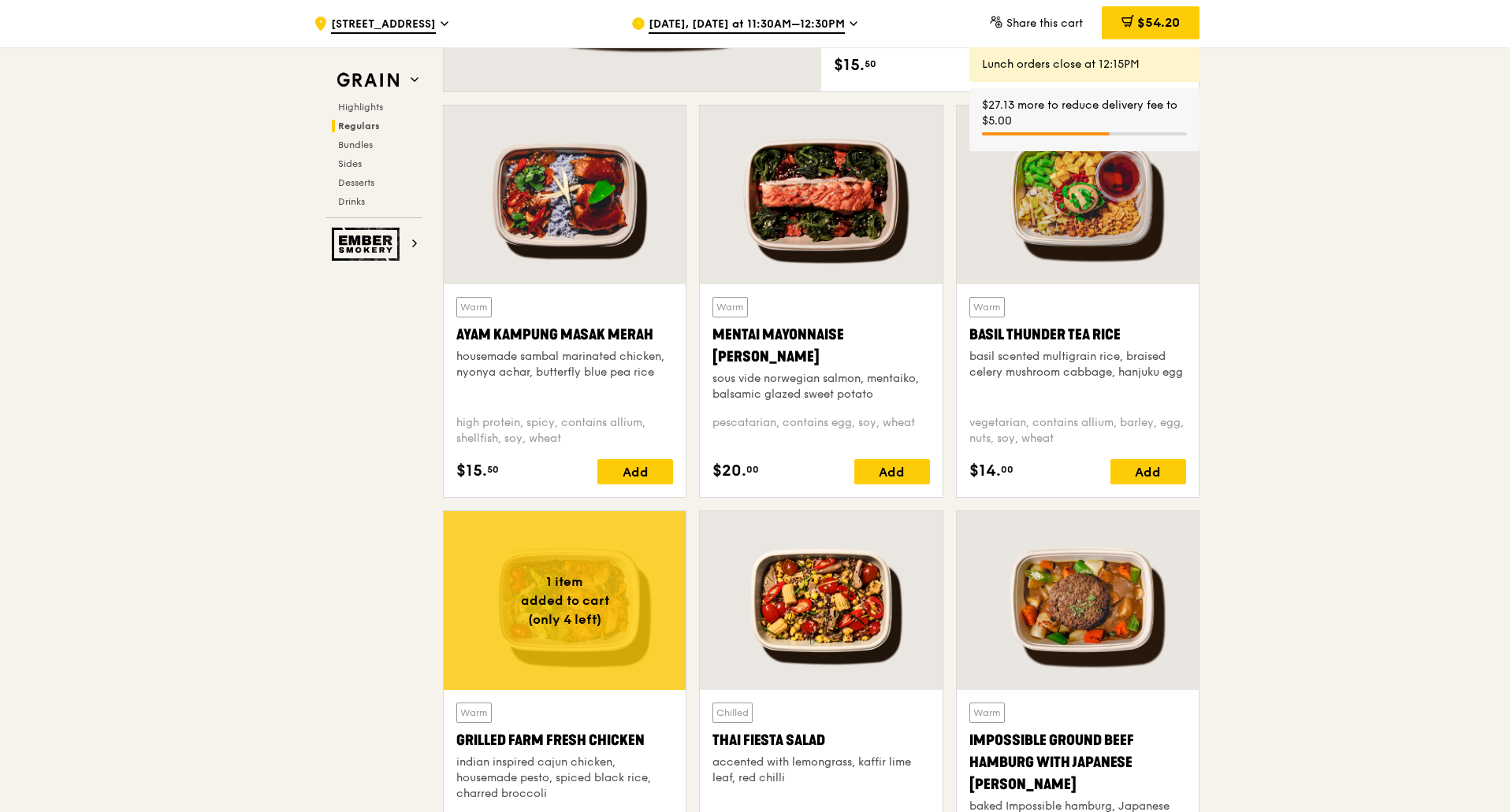
scroll to position [1260, 0]
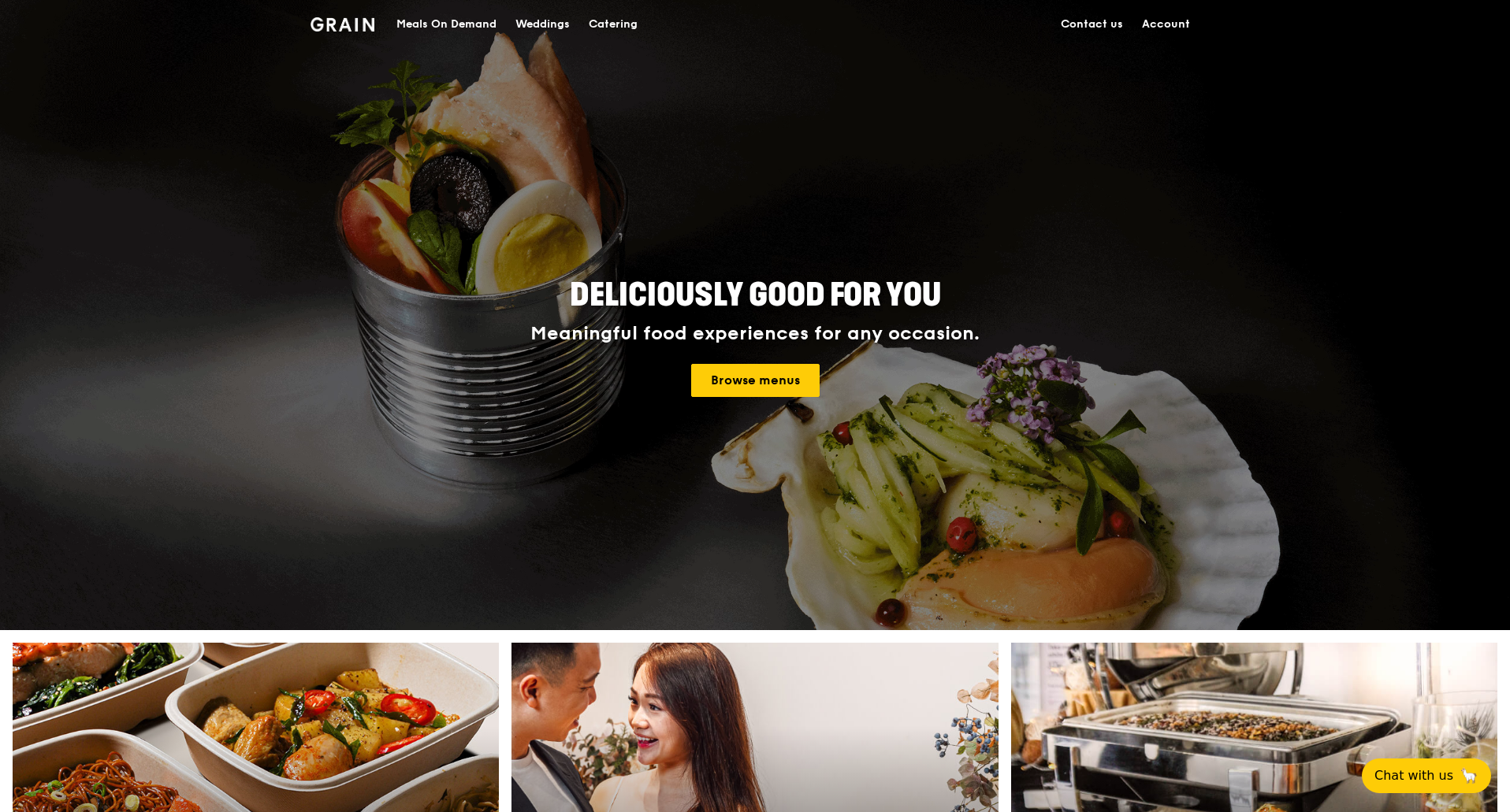
click at [454, 19] on div "Meals On Demand" at bounding box center [446, 24] width 100 height 47
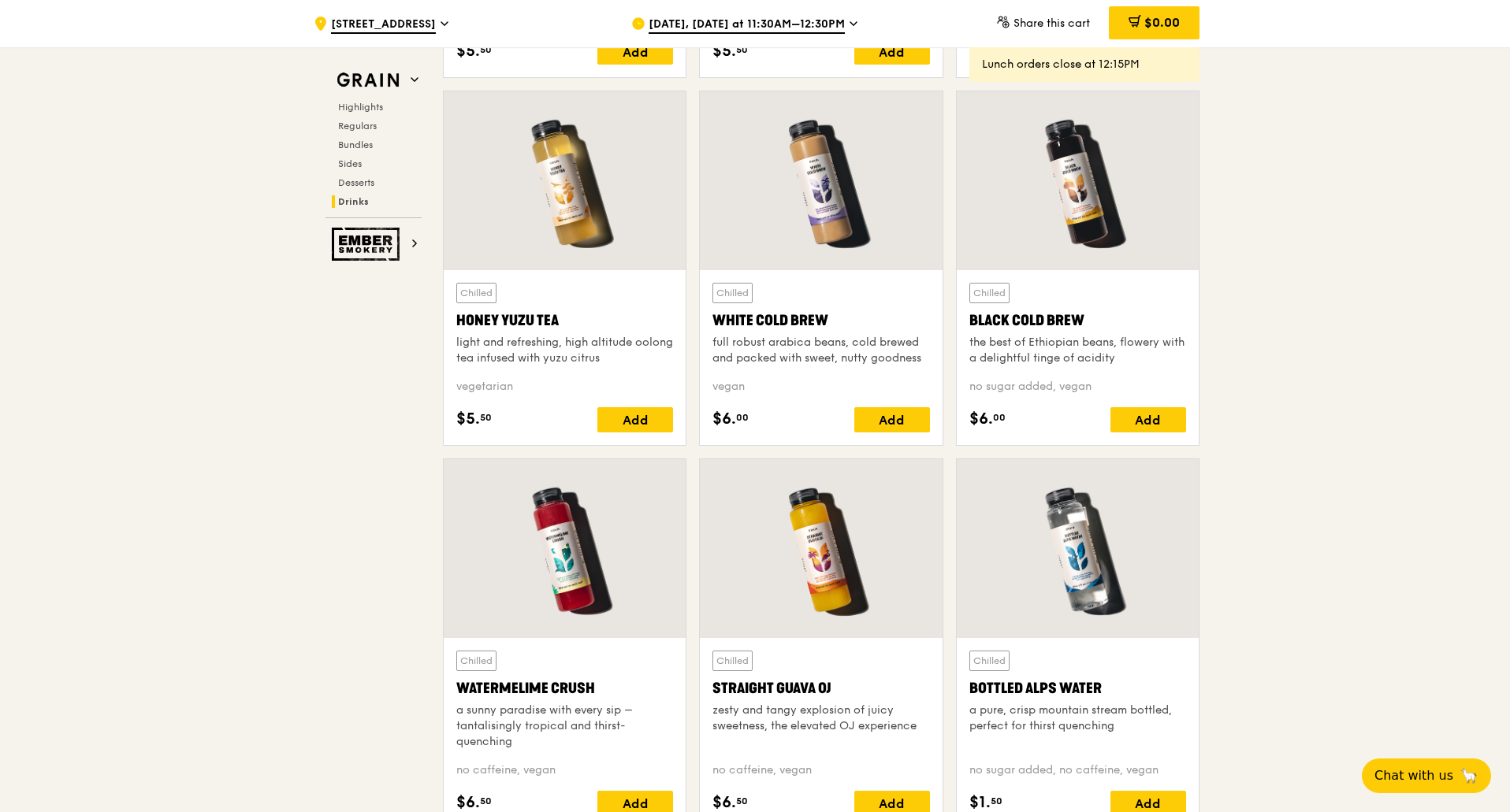
scroll to position [6373, 0]
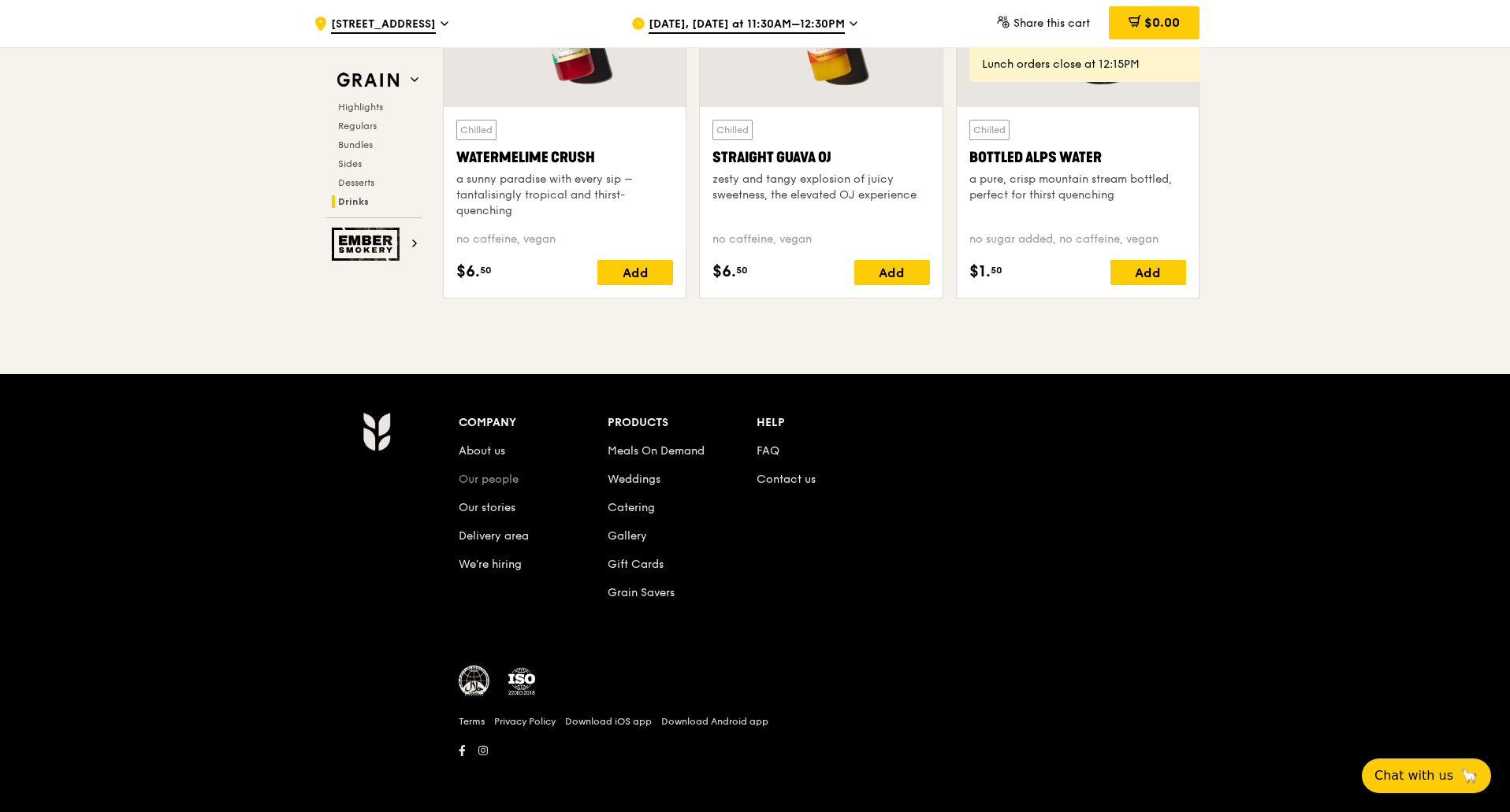
click at [484, 475] on link "Our people" at bounding box center [488, 479] width 60 height 13
